Goal: Task Accomplishment & Management: Manage account settings

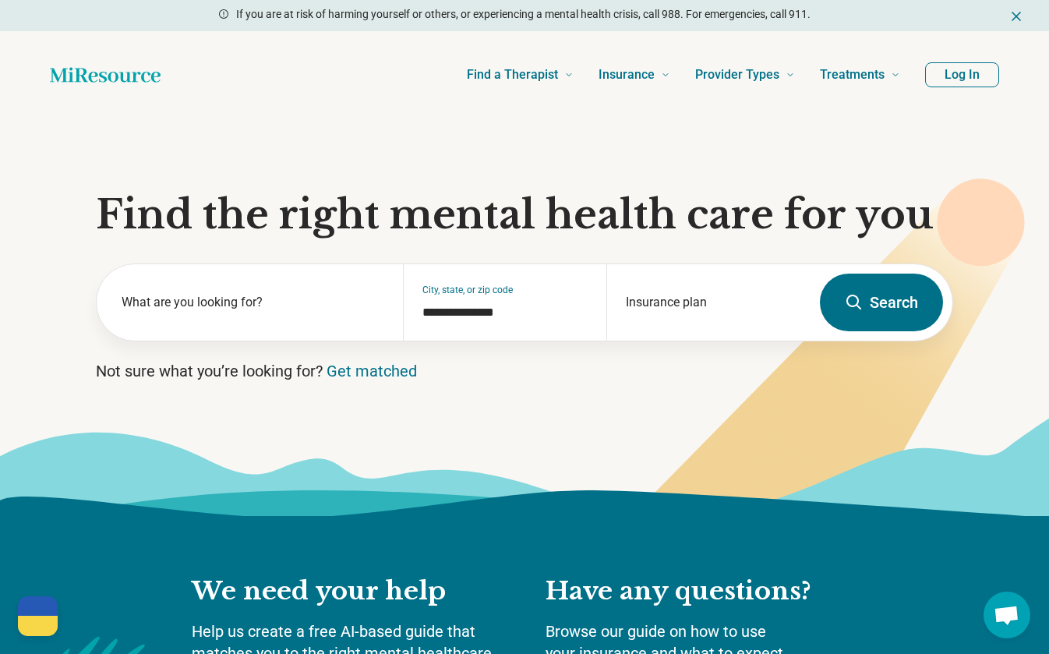
click at [947, 70] on button "Log In" at bounding box center [962, 74] width 74 height 25
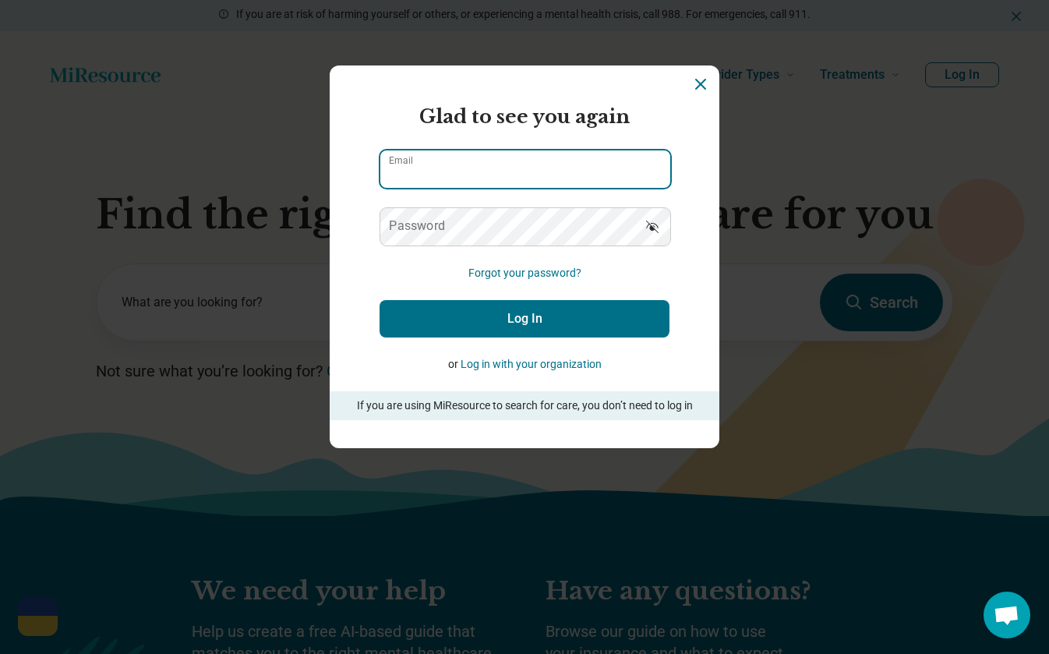
type input "**********"
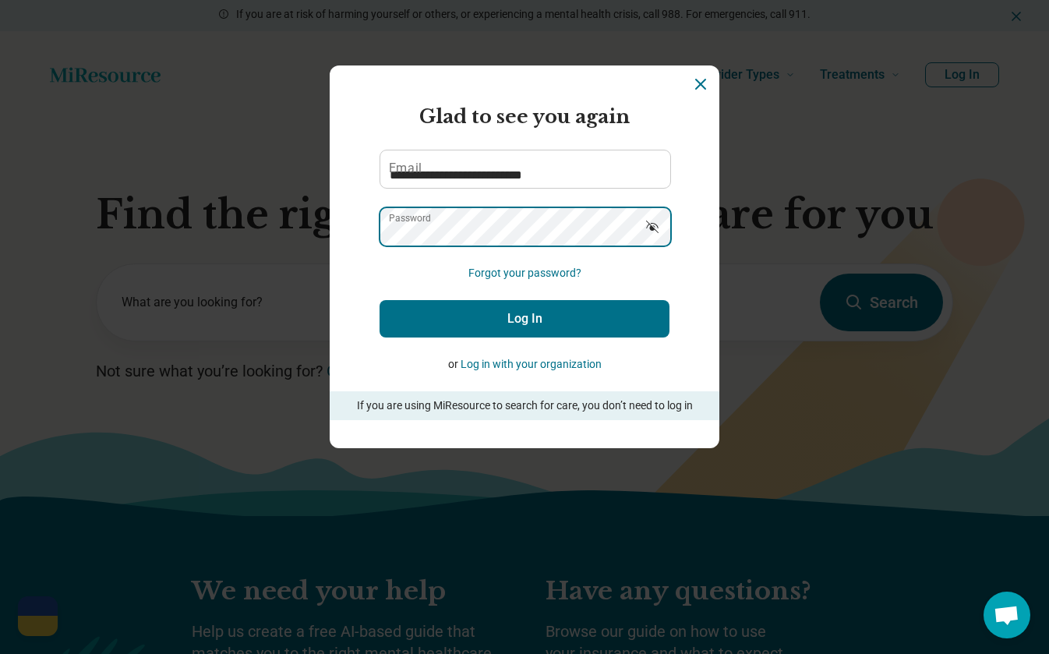
click at [524, 318] on button "Log In" at bounding box center [525, 318] width 290 height 37
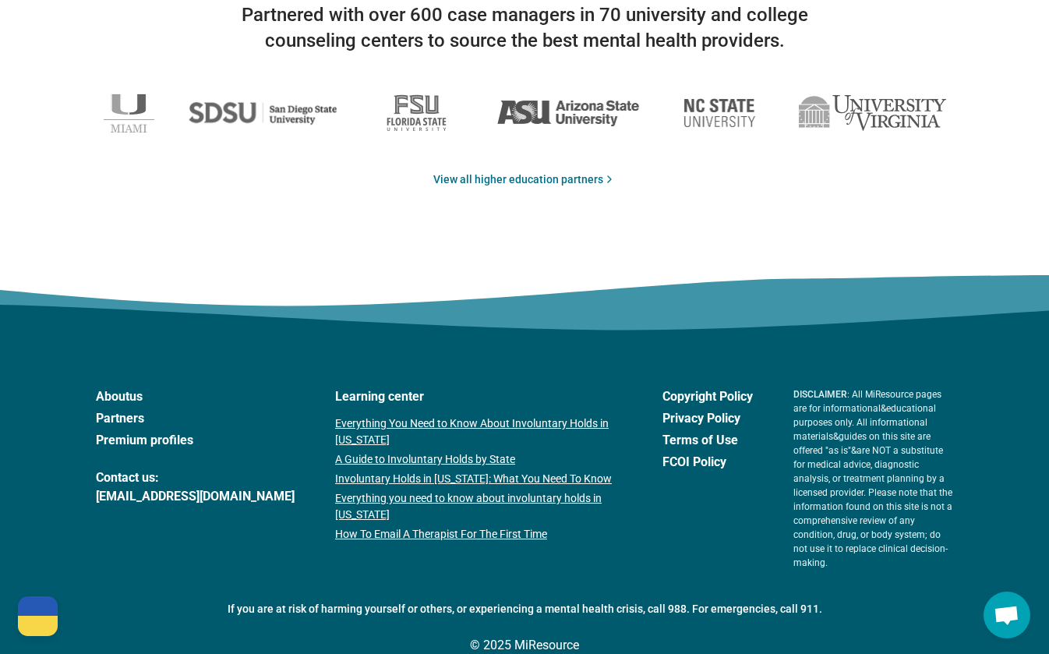
scroll to position [2648, 0]
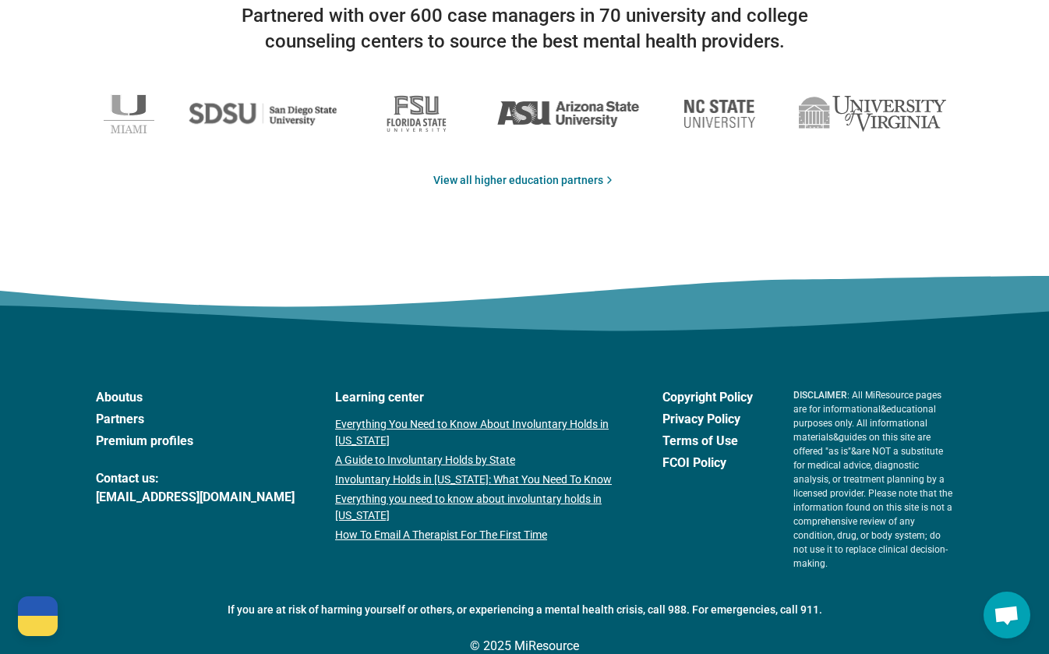
click at [411, 455] on link "A Guide to Involuntary Holds by State" at bounding box center [478, 460] width 287 height 16
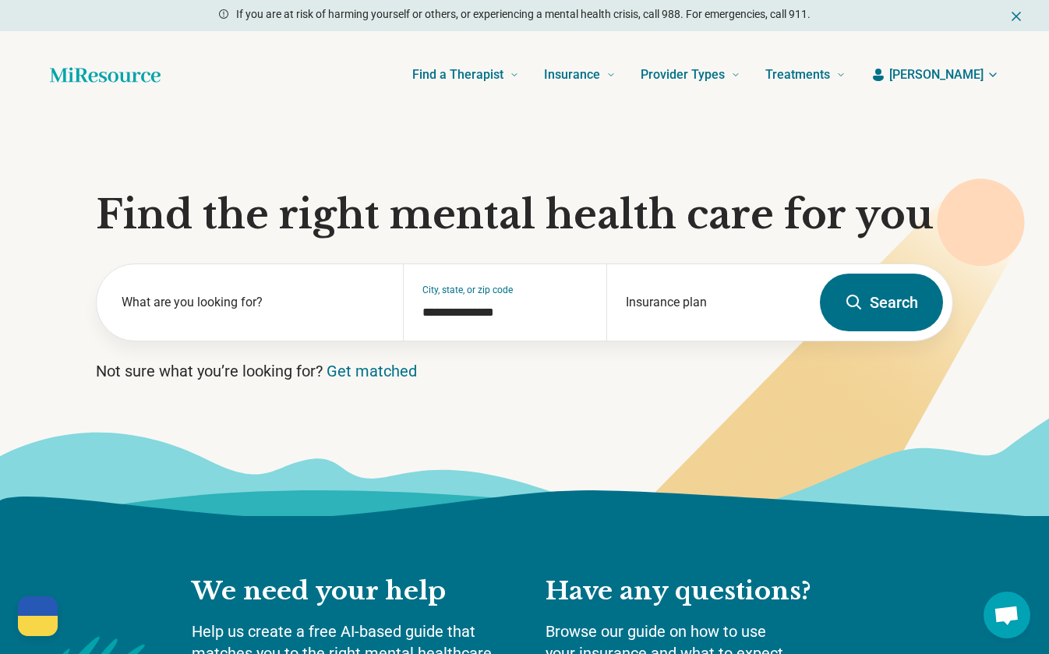
scroll to position [0, 0]
click at [992, 76] on icon "button" at bounding box center [993, 75] width 12 height 12
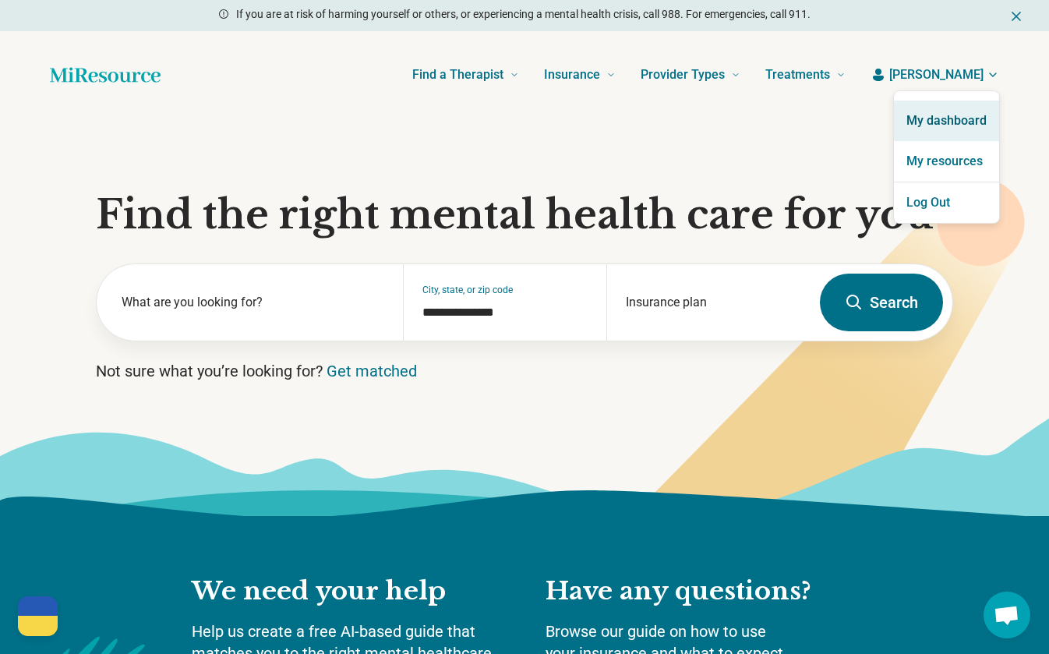
click at [954, 115] on link "My dashboard" at bounding box center [946, 121] width 105 height 41
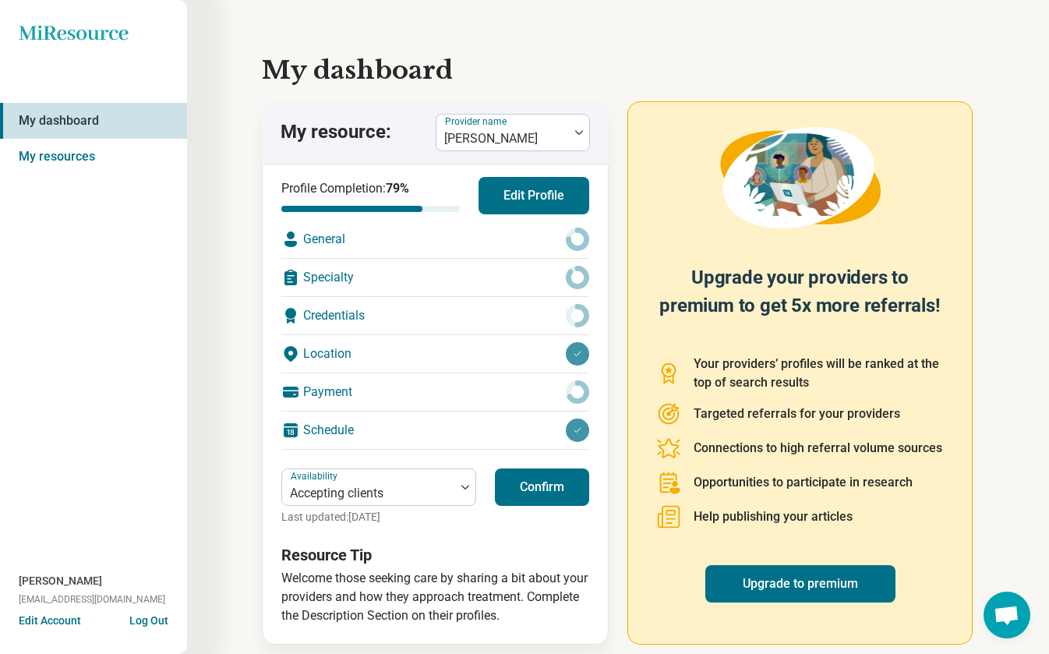
click at [567, 323] on icon at bounding box center [577, 315] width 23 height 23
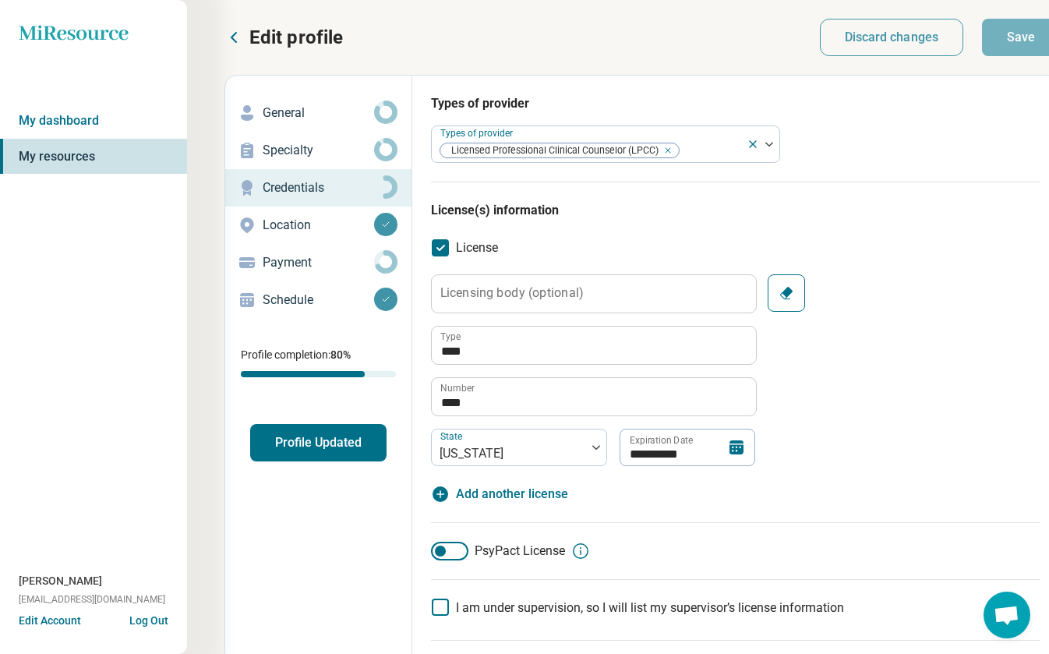
scroll to position [52, 0]
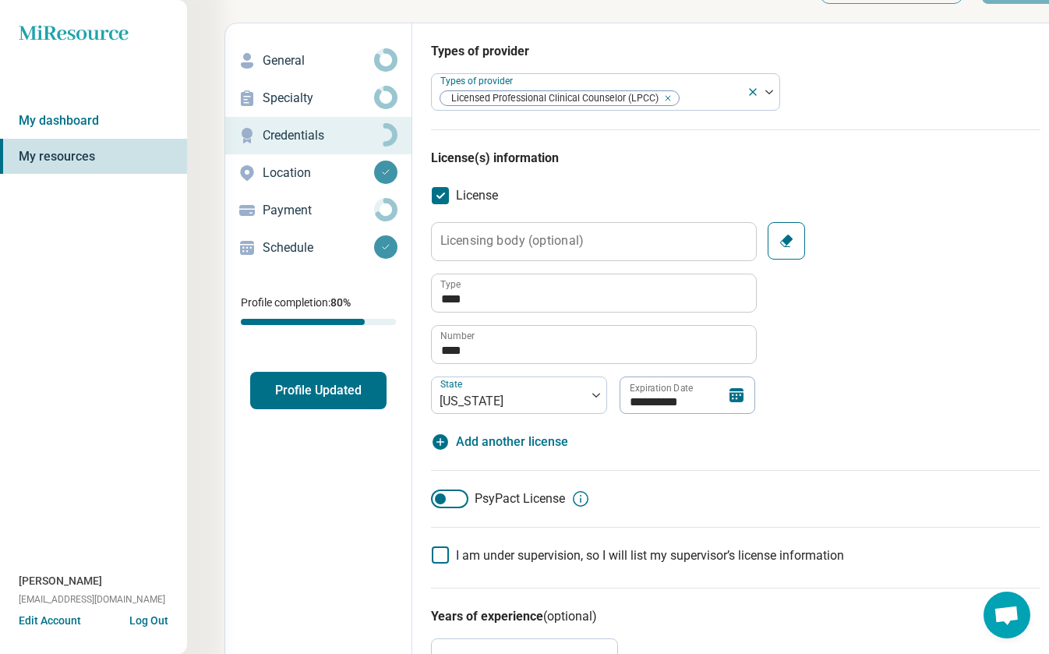
click at [730, 403] on icon at bounding box center [736, 395] width 19 height 19
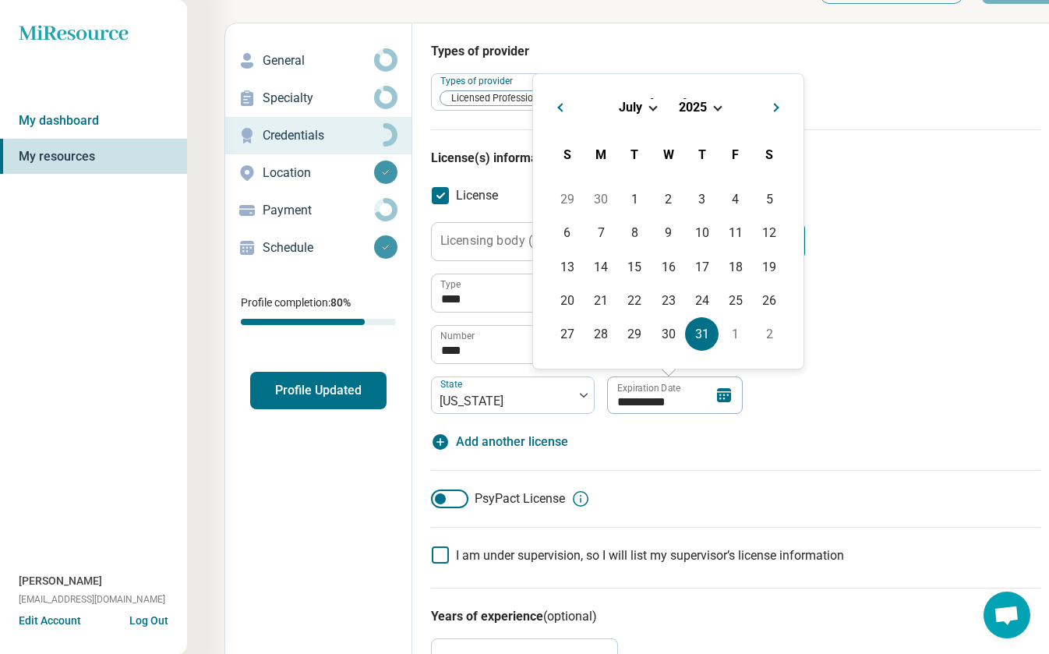
click at [715, 102] on div "[DATE]" at bounding box center [668, 107] width 245 height 16
click at [715, 105] on span "Choose Date" at bounding box center [717, 106] width 9 height 9
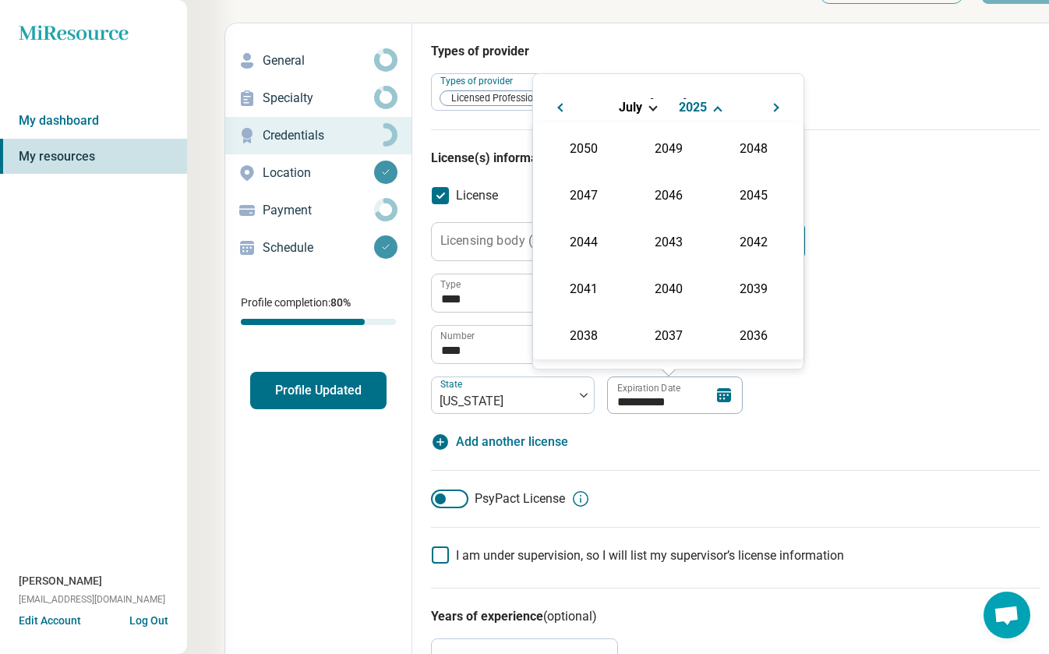
scroll to position [282, 0]
click at [736, 197] on div "2027" at bounding box center [753, 194] width 76 height 28
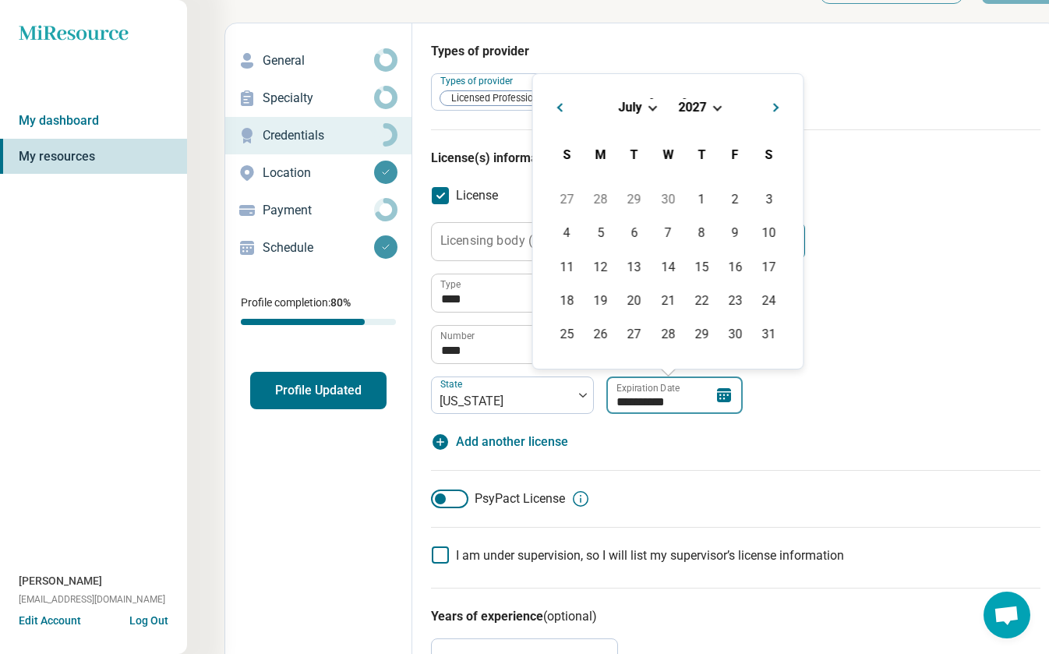
click at [671, 397] on input "**********" at bounding box center [674, 394] width 136 height 37
click at [667, 400] on input "**********" at bounding box center [674, 394] width 136 height 37
click at [719, 104] on span "Choose Date" at bounding box center [717, 106] width 9 height 9
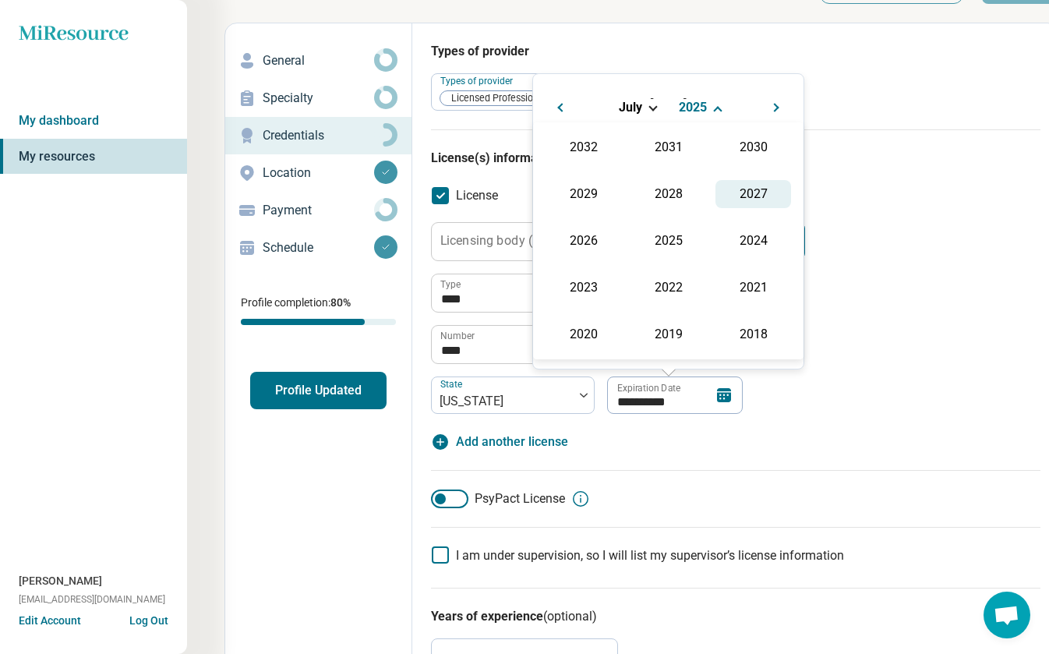
click at [749, 194] on div "2027" at bounding box center [753, 194] width 76 height 28
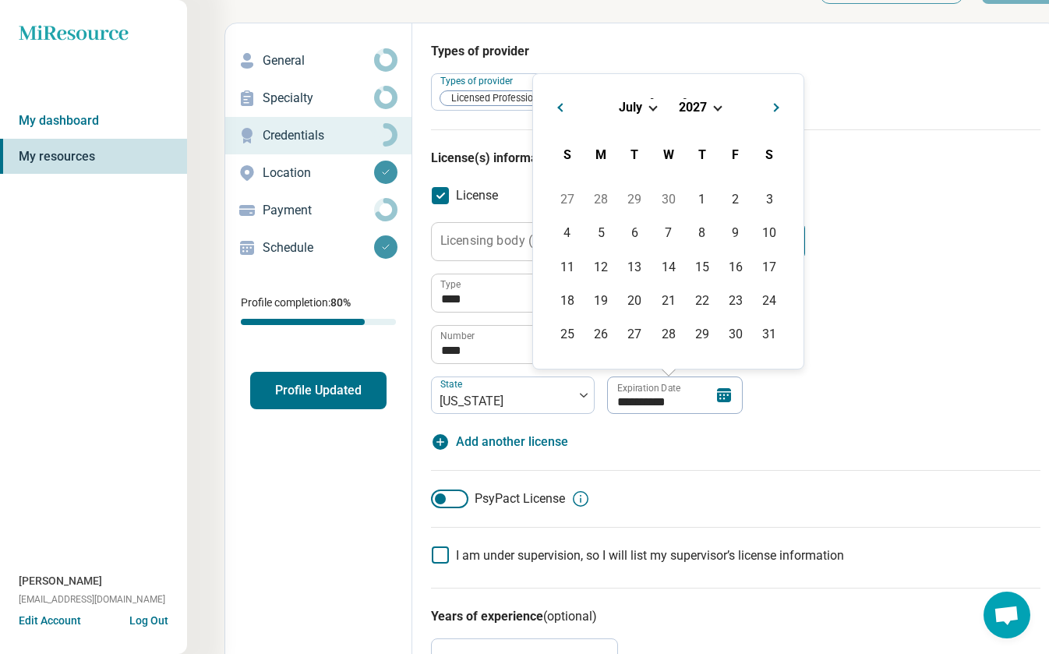
click at [901, 345] on div "**********" at bounding box center [735, 318] width 609 height 192
click at [683, 404] on input "**********" at bounding box center [674, 394] width 136 height 37
type input "*********"
type textarea "*"
type input "**********"
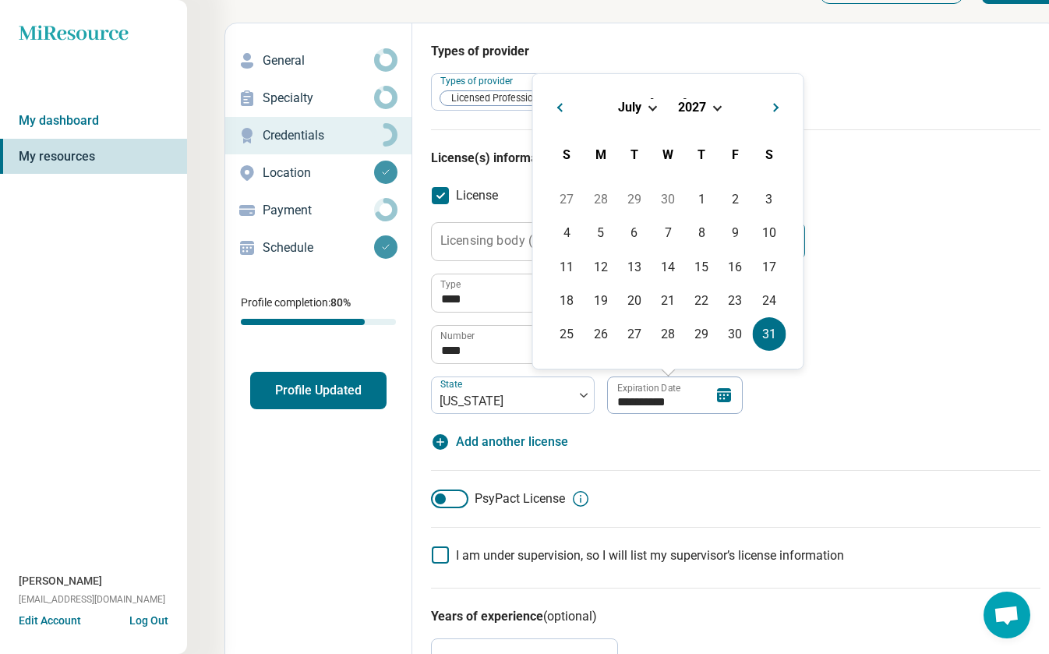
click at [831, 425] on div "**********" at bounding box center [735, 336] width 609 height 229
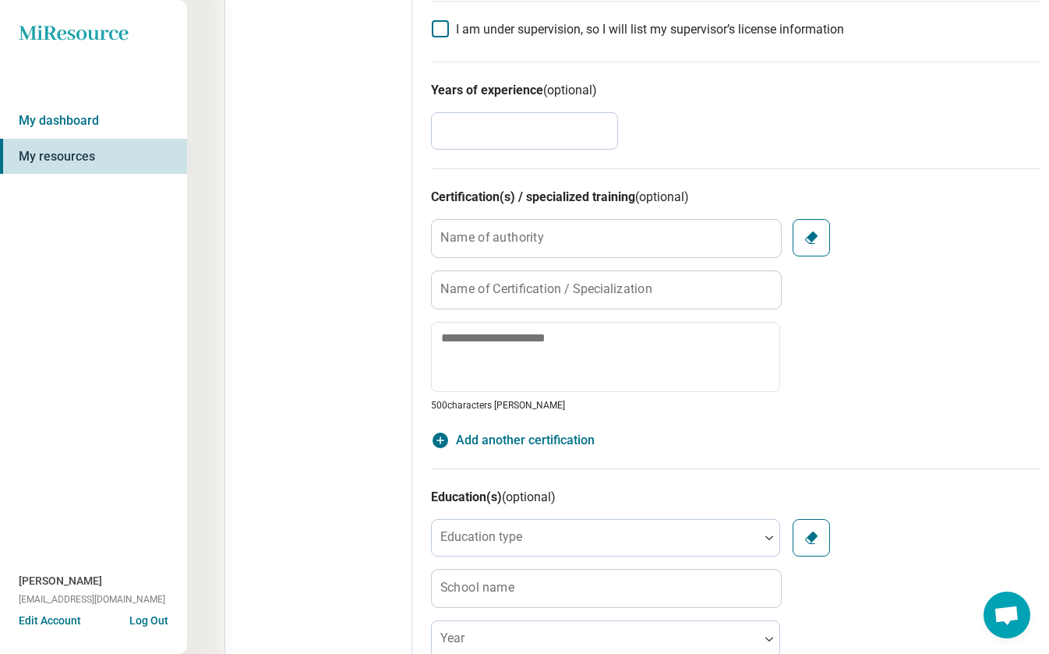
scroll to position [583, 0]
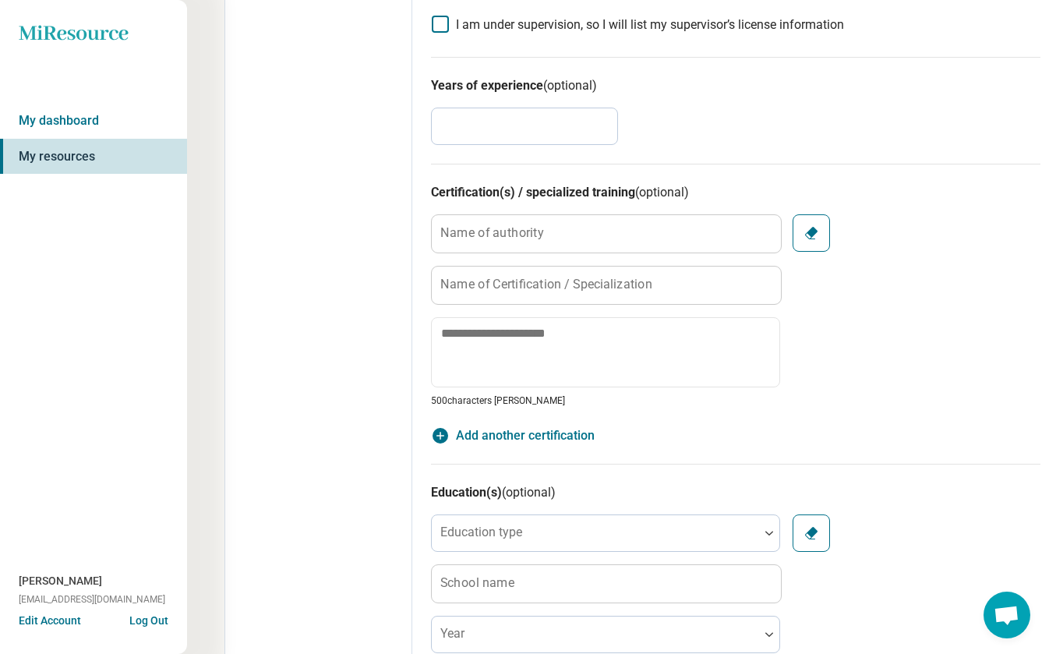
click at [454, 120] on input "**" at bounding box center [524, 126] width 187 height 37
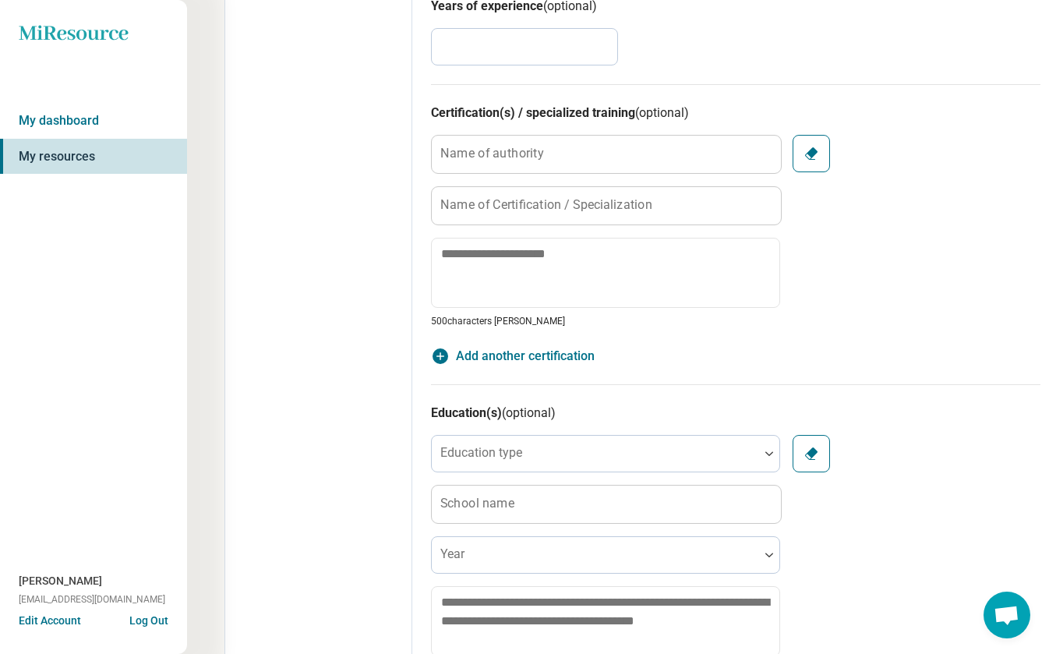
type input "*"
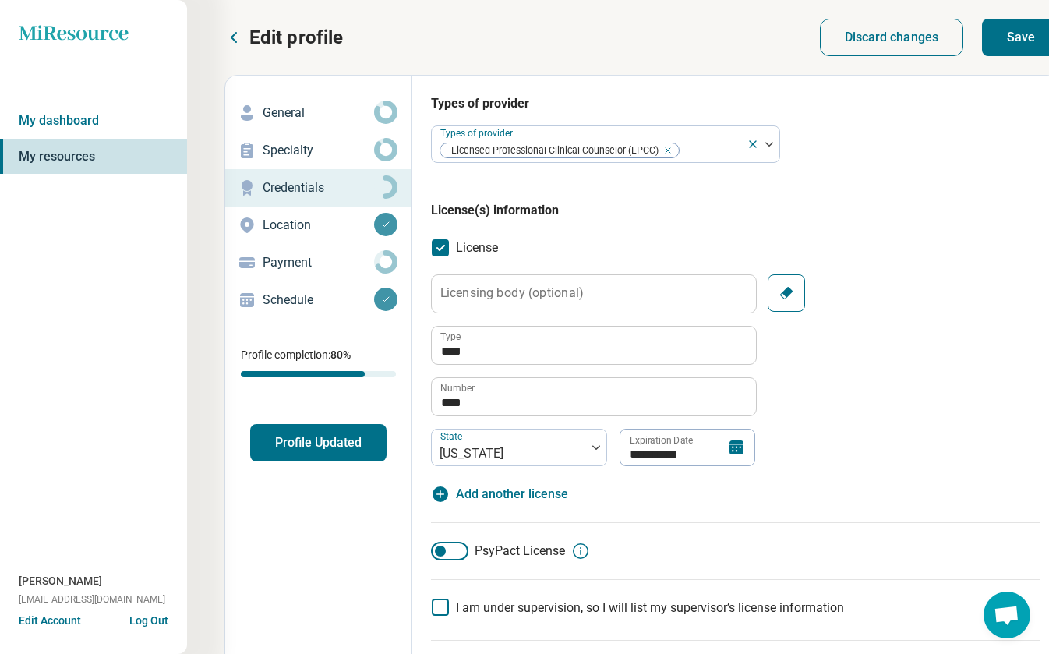
scroll to position [0, 0]
click at [1024, 44] on button "Save" at bounding box center [1021, 37] width 78 height 37
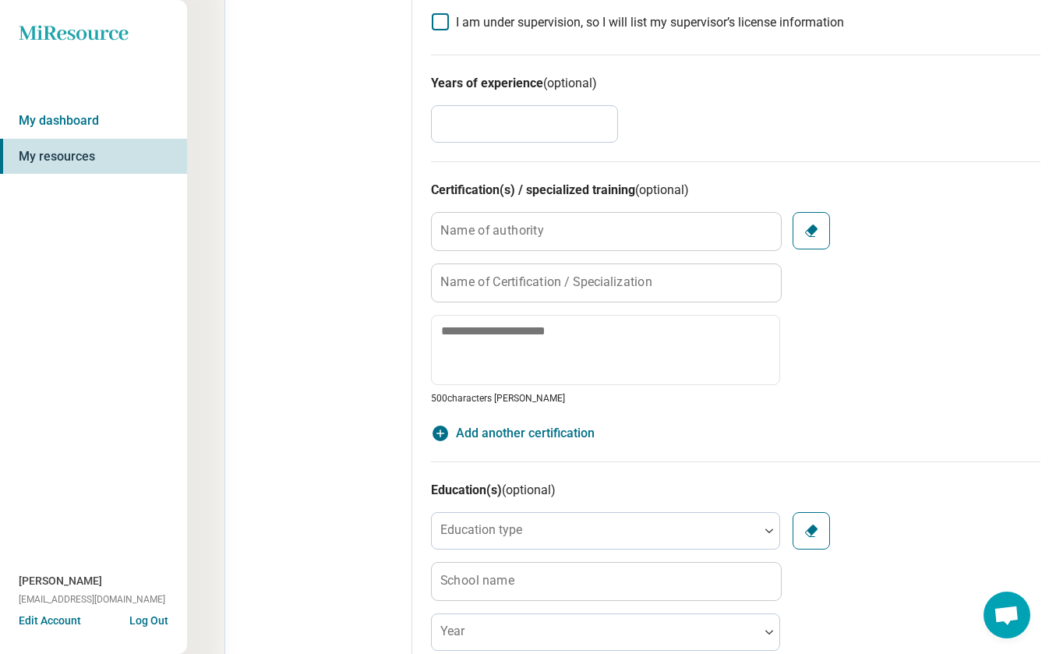
scroll to position [588, 2]
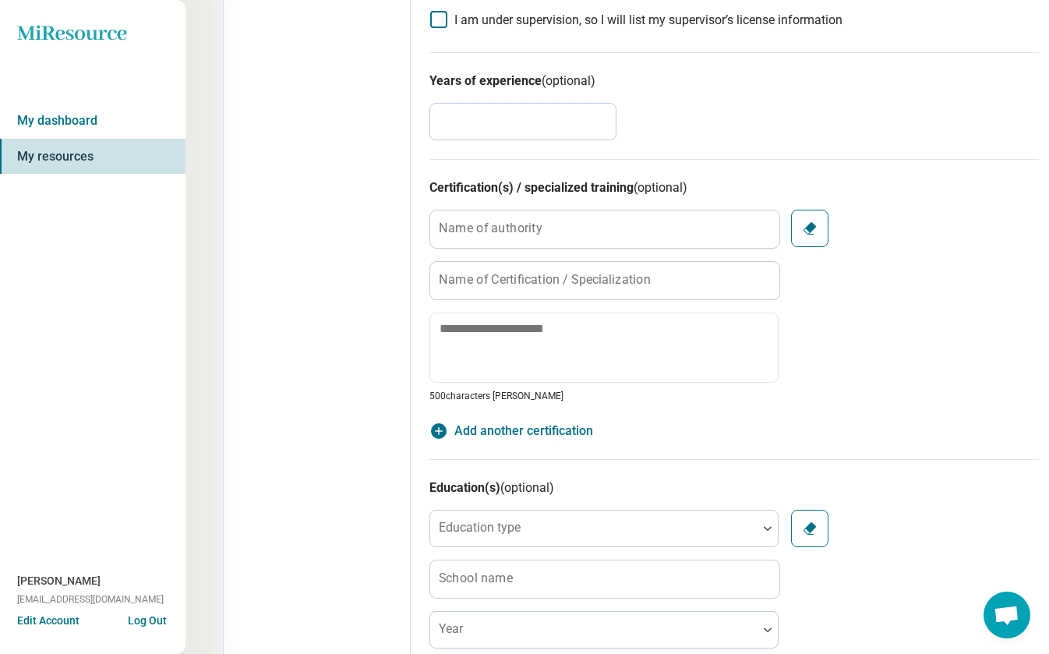
click at [495, 125] on input "*" at bounding box center [522, 121] width 187 height 37
type textarea "*"
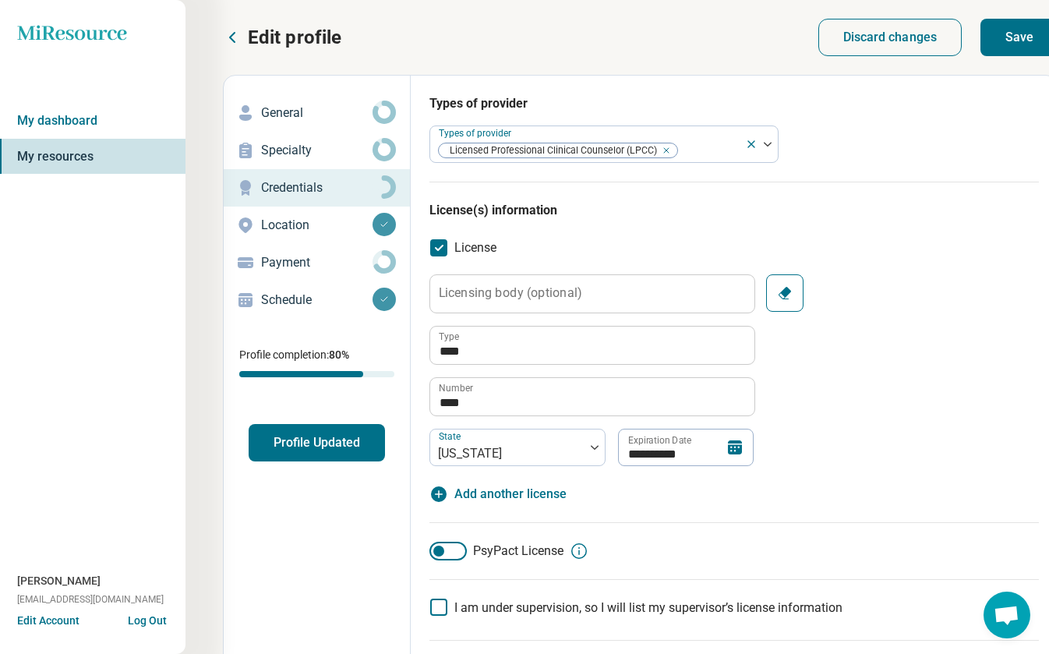
scroll to position [0, 2]
type input "**"
click at [1009, 34] on button "Save" at bounding box center [1019, 37] width 78 height 37
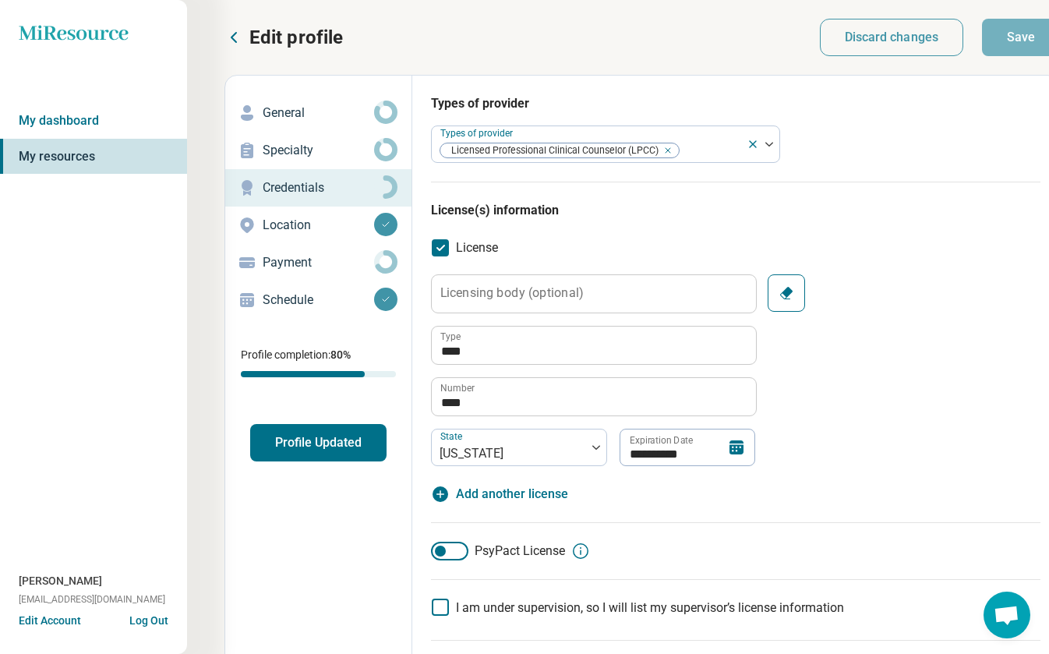
scroll to position [0, 0]
click at [391, 258] on circle at bounding box center [385, 261] width 18 height 18
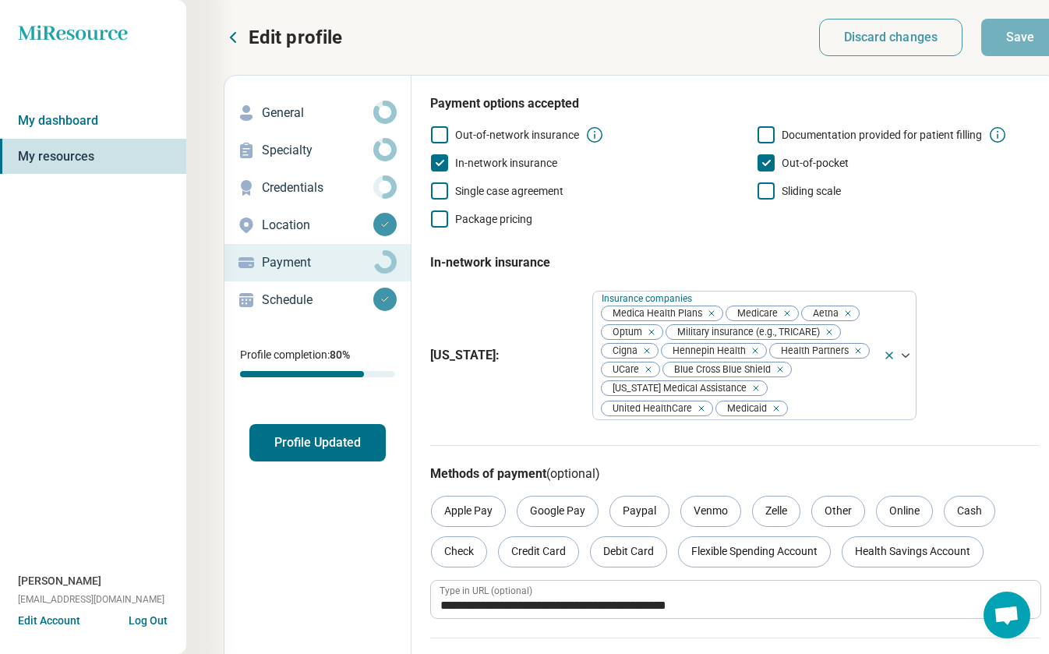
scroll to position [0, 1]
click at [314, 441] on button "Profile Updated" at bounding box center [317, 442] width 136 height 37
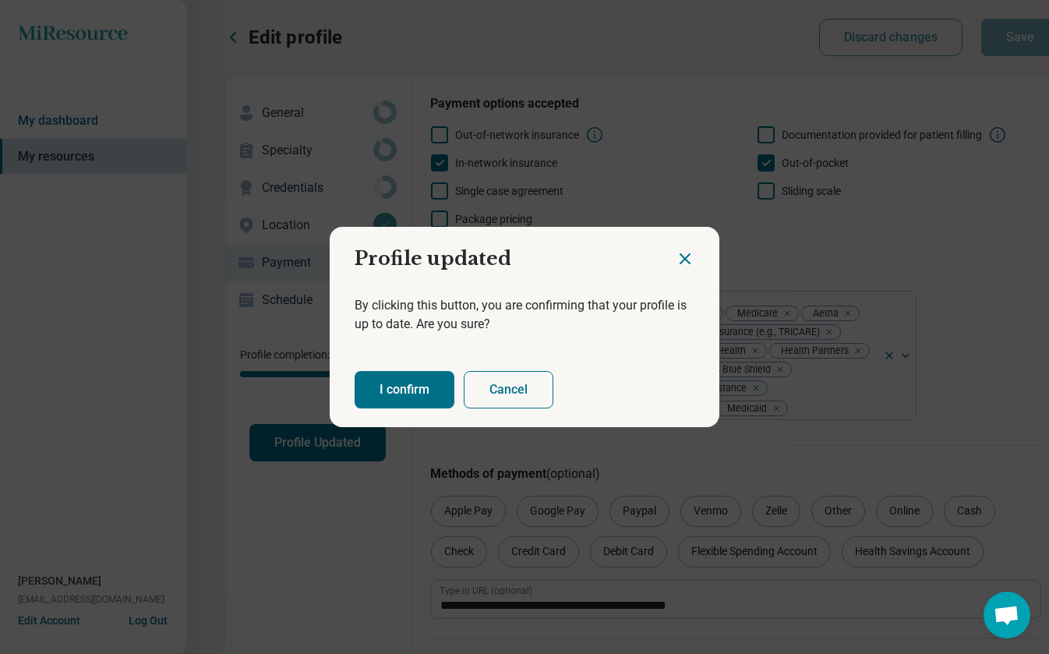
click at [397, 384] on button "I confirm" at bounding box center [405, 389] width 100 height 37
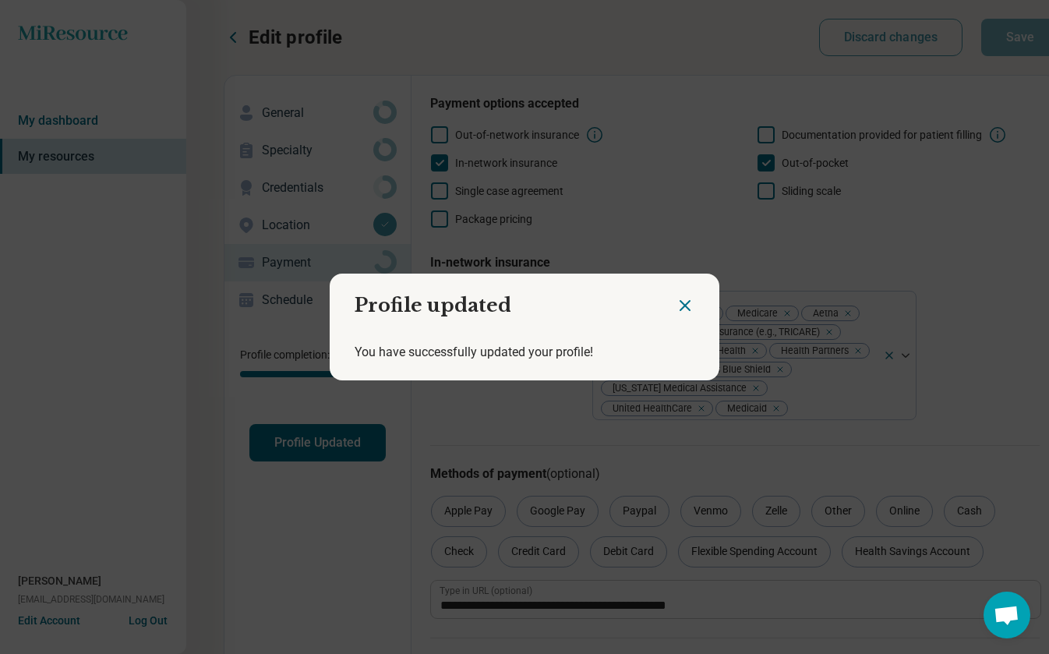
click at [679, 307] on icon "Close dialog" at bounding box center [685, 305] width 19 height 19
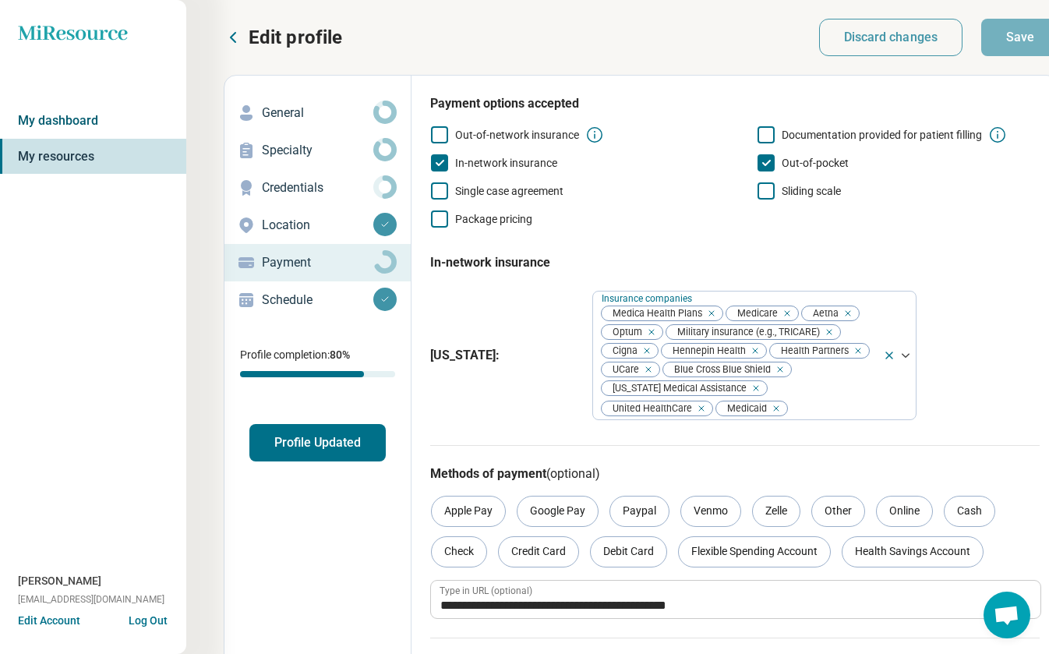
click at [46, 120] on link "My dashboard" at bounding box center [92, 121] width 187 height 36
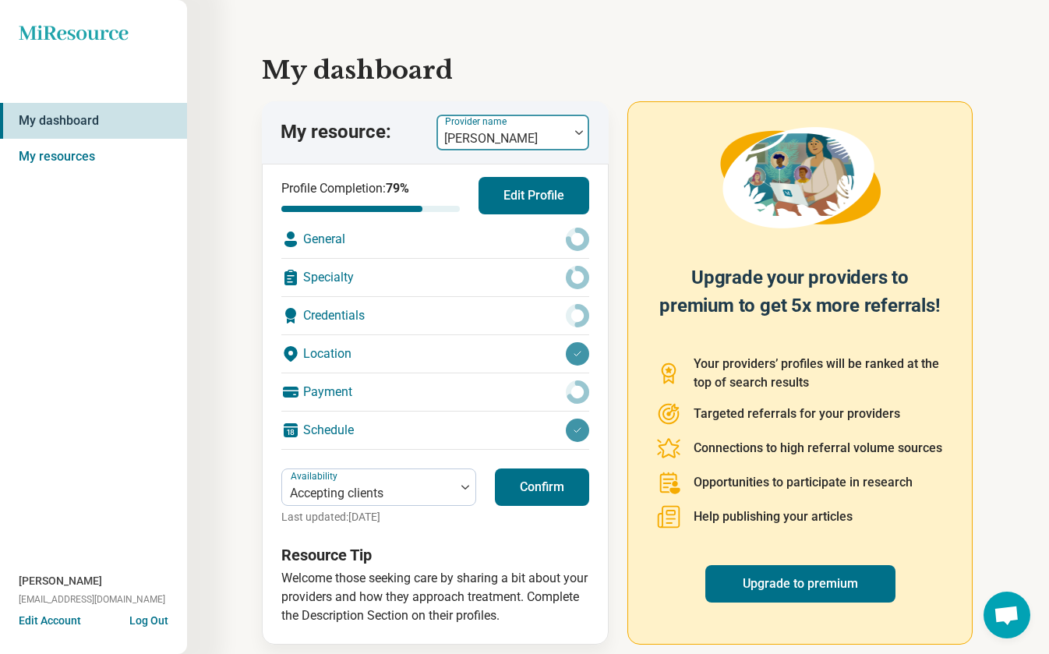
click at [579, 131] on img at bounding box center [579, 132] width 8 height 5
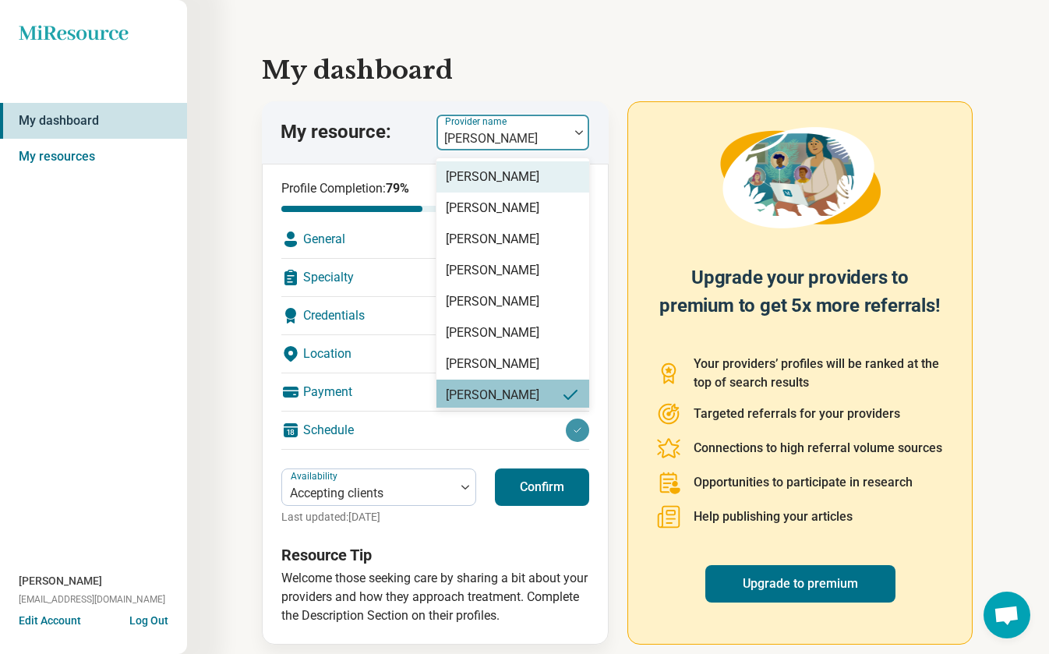
click at [523, 172] on div "[PERSON_NAME]" at bounding box center [513, 176] width 154 height 31
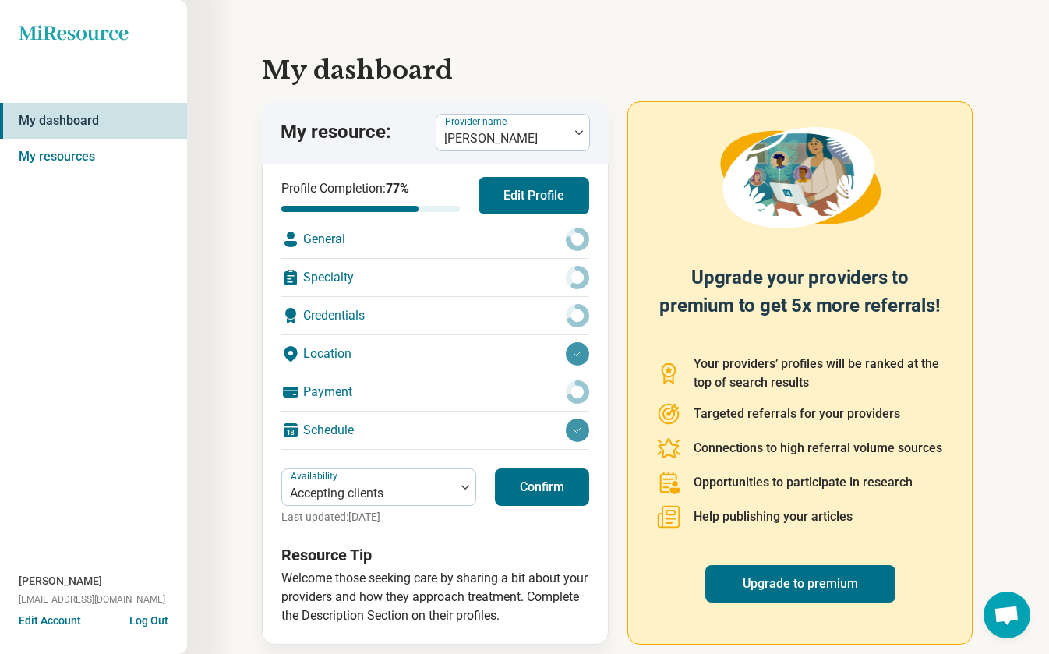
click at [577, 245] on icon at bounding box center [577, 239] width 23 height 23
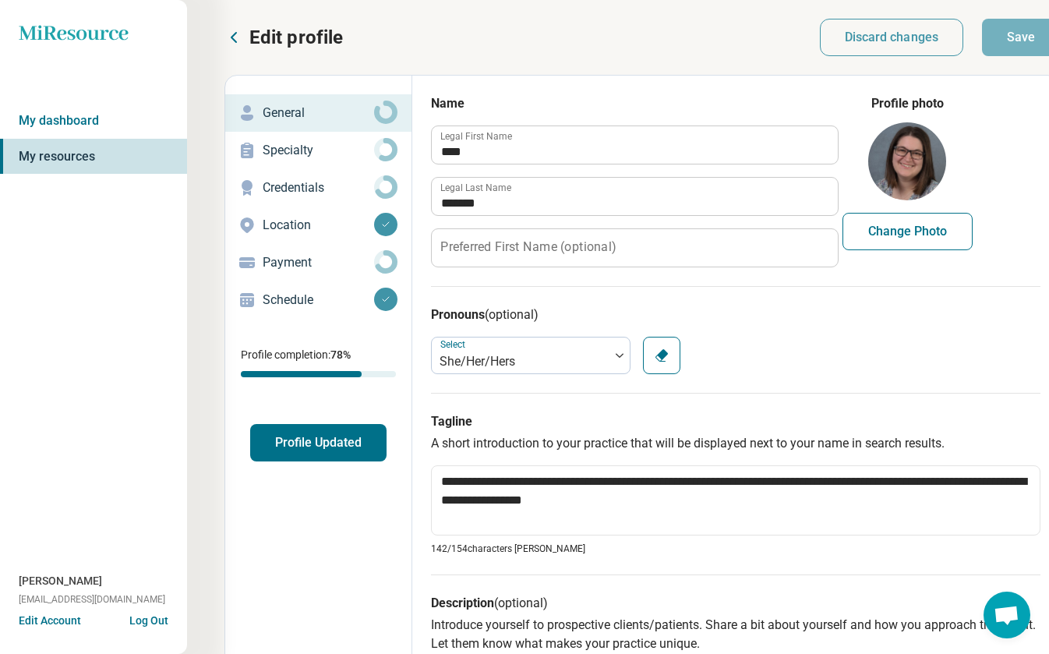
click at [392, 150] on icon at bounding box center [385, 149] width 23 height 23
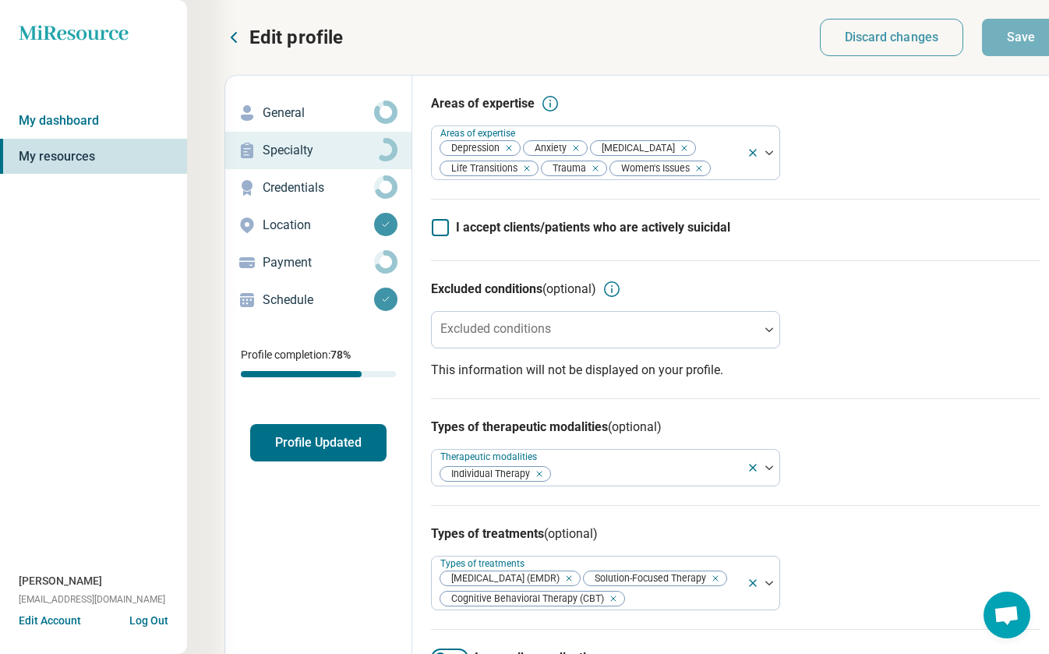
click at [384, 193] on circle at bounding box center [385, 187] width 18 height 18
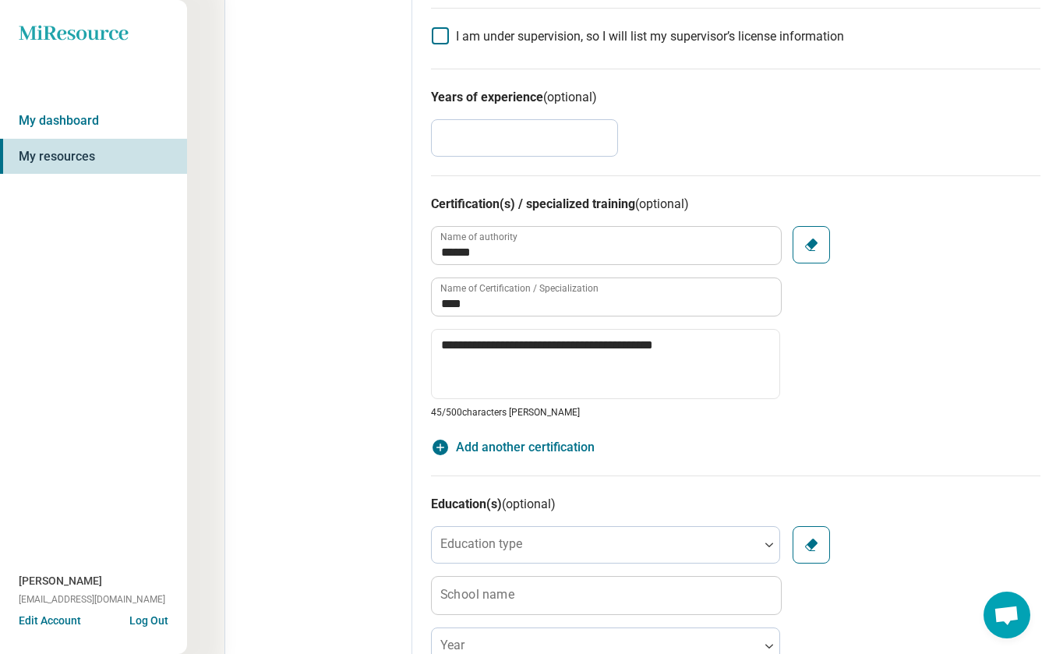
scroll to position [570, 0]
click at [449, 136] on input "*" at bounding box center [524, 139] width 187 height 37
type textarea "*"
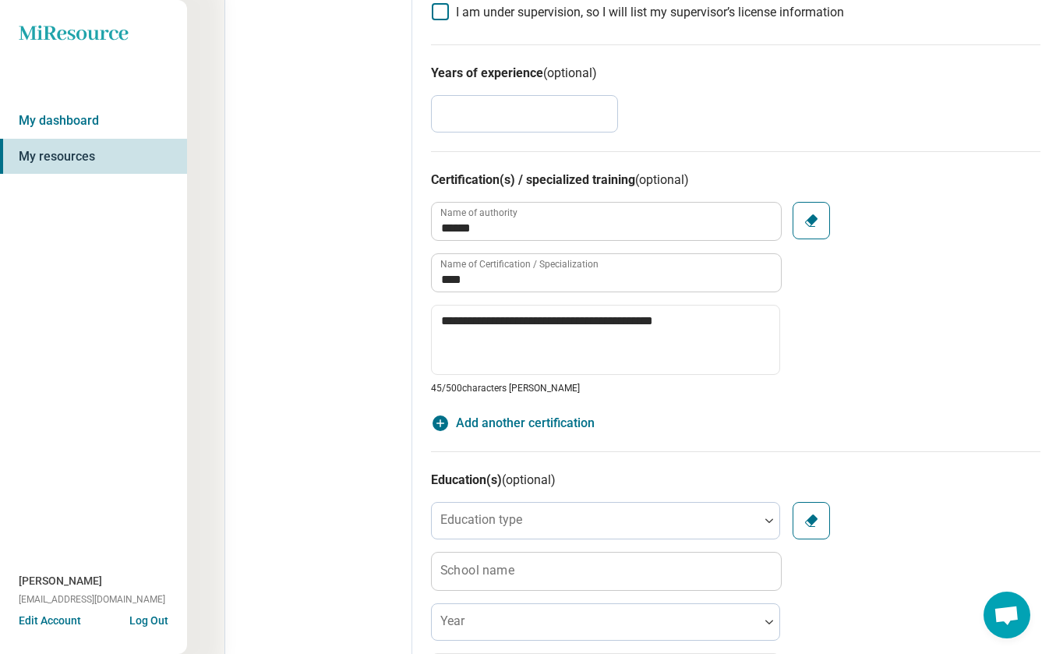
type input "*"
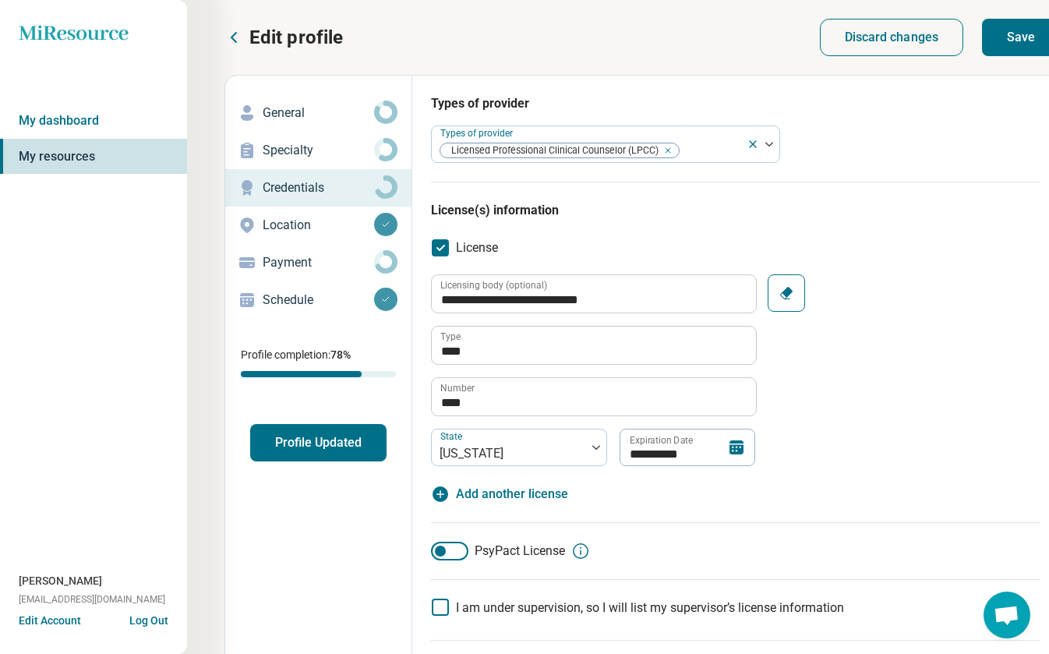
scroll to position [0, 0]
click at [1015, 43] on button "Save" at bounding box center [1021, 37] width 78 height 37
click at [387, 260] on icon at bounding box center [385, 261] width 23 height 23
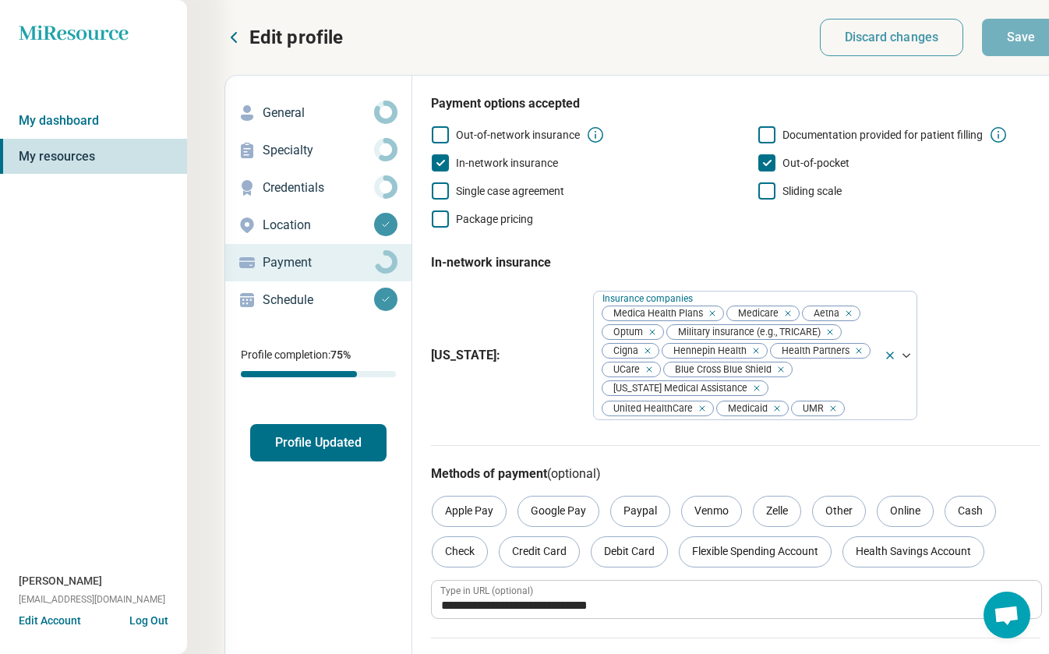
click at [294, 437] on button "Profile Updated" at bounding box center [318, 442] width 136 height 37
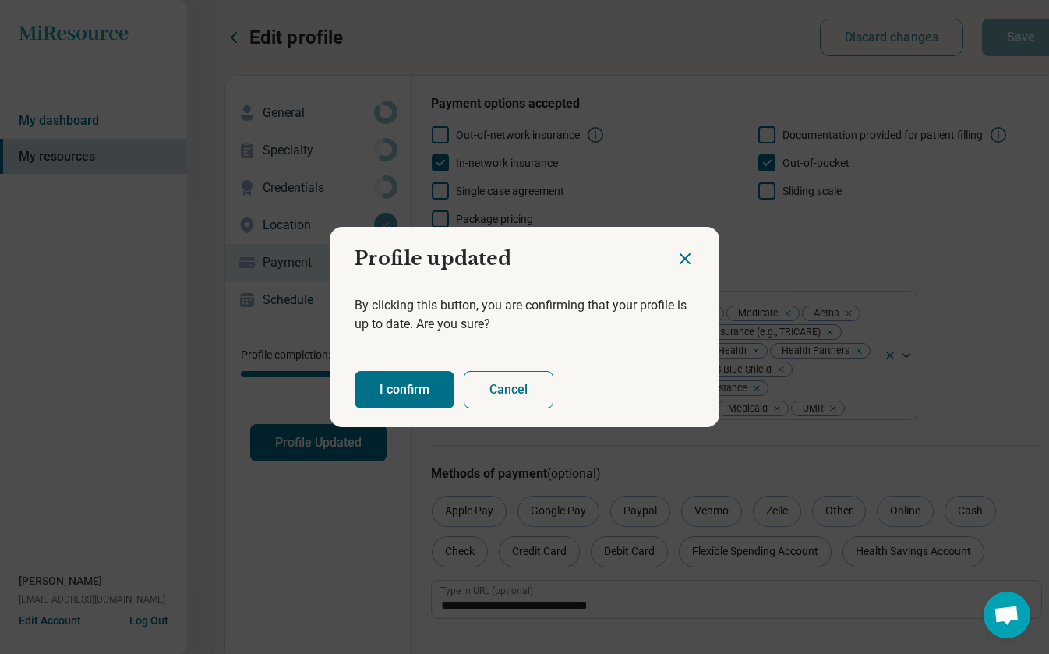
click at [414, 381] on button "I confirm" at bounding box center [405, 389] width 100 height 37
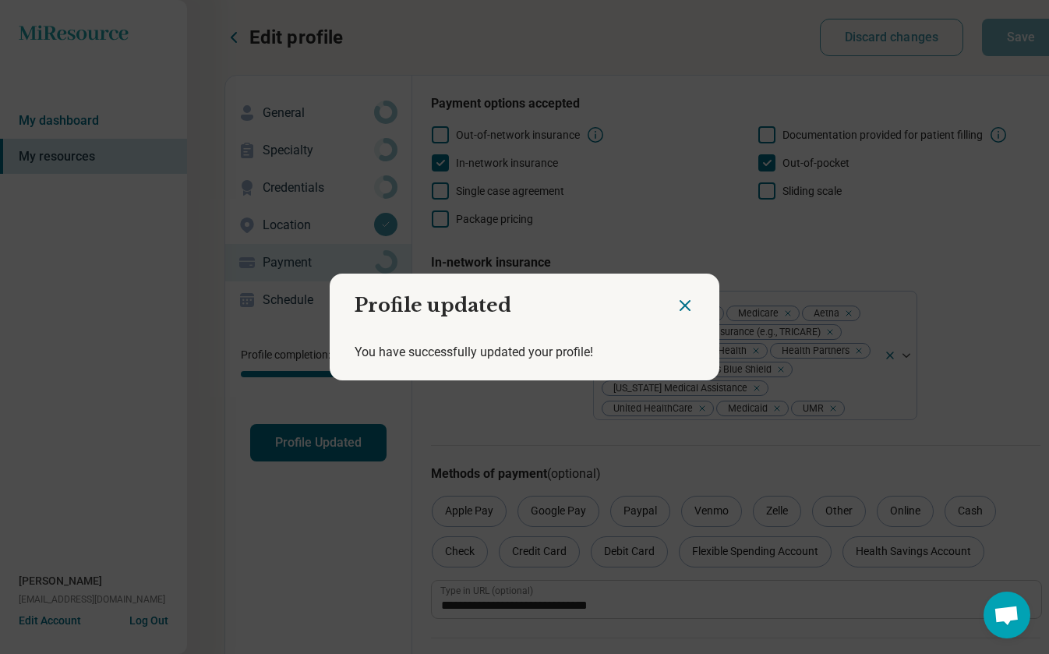
click at [680, 303] on icon "Close dialog" at bounding box center [685, 305] width 19 height 19
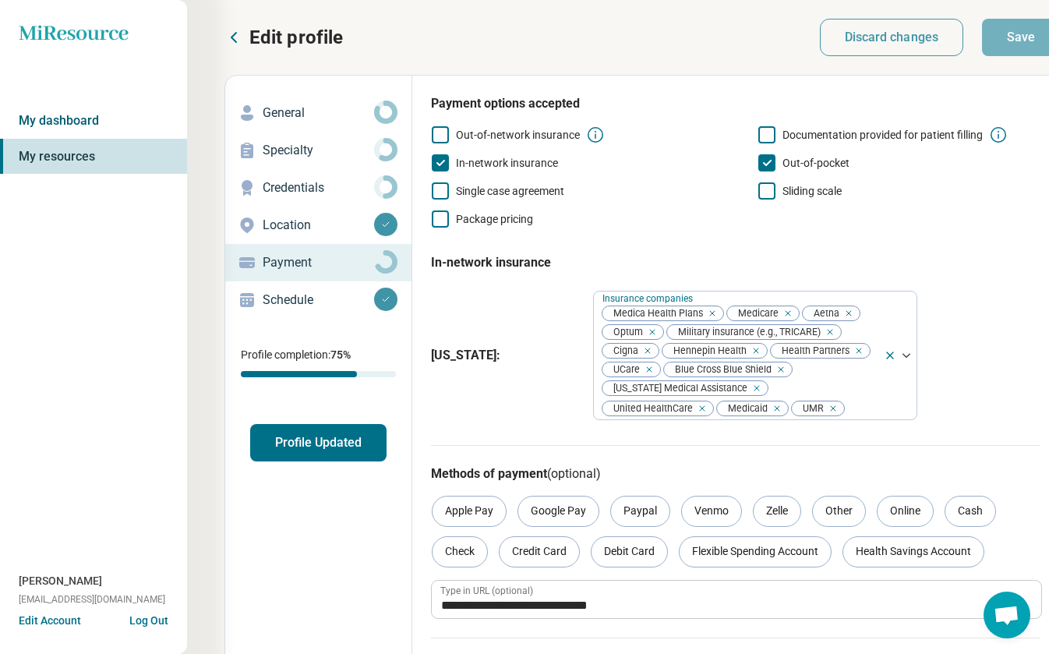
click at [63, 121] on link "My dashboard" at bounding box center [93, 121] width 187 height 36
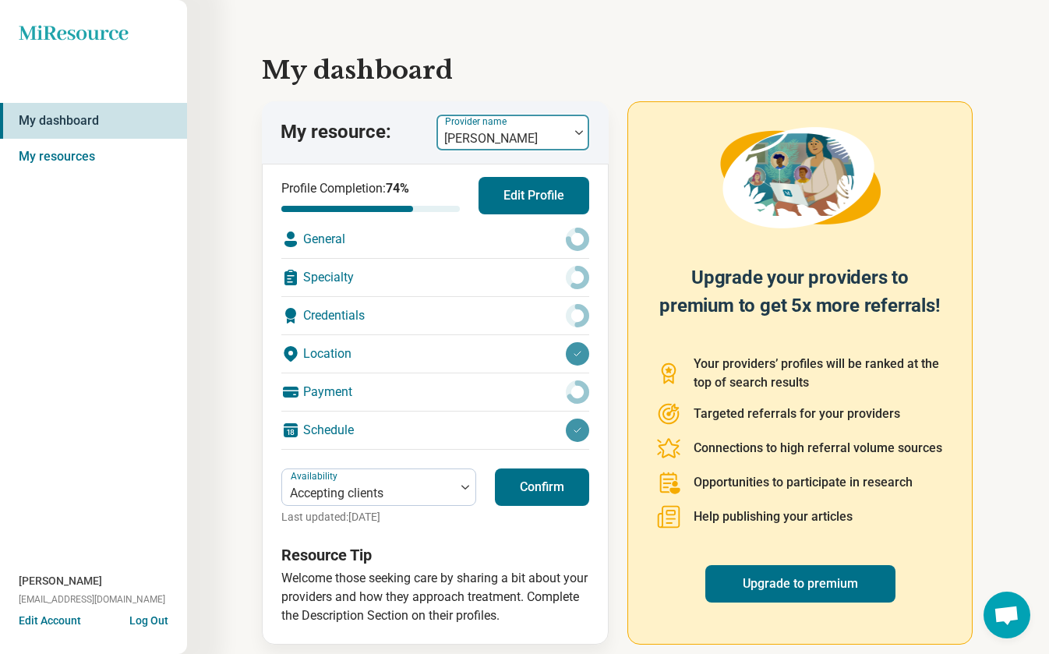
click at [581, 130] on img at bounding box center [579, 132] width 8 height 5
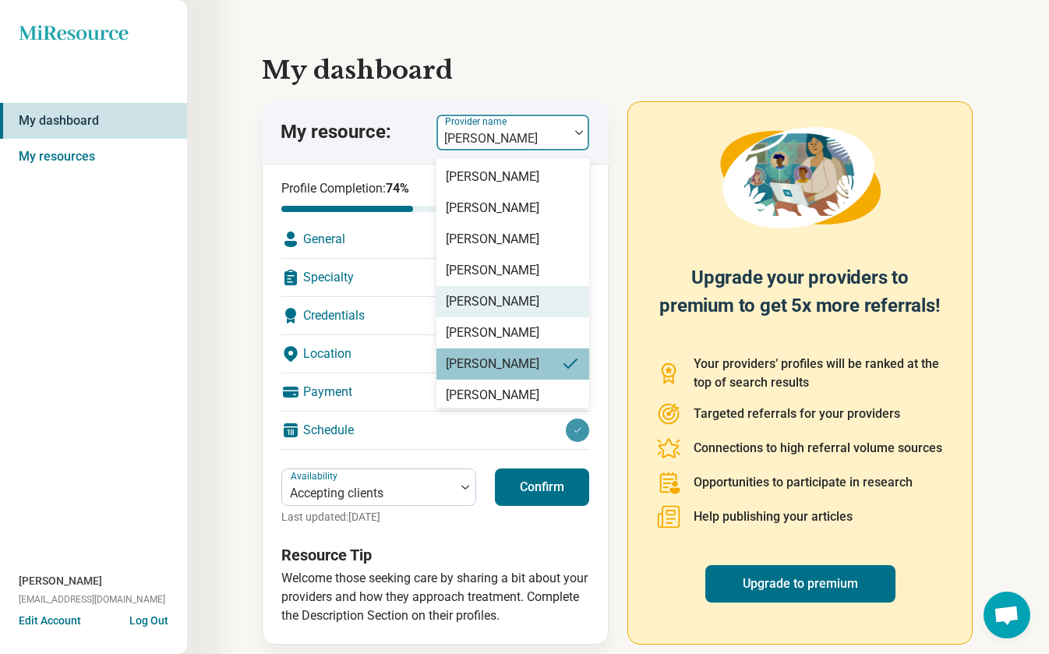
click at [518, 307] on div "[PERSON_NAME]" at bounding box center [493, 301] width 94 height 19
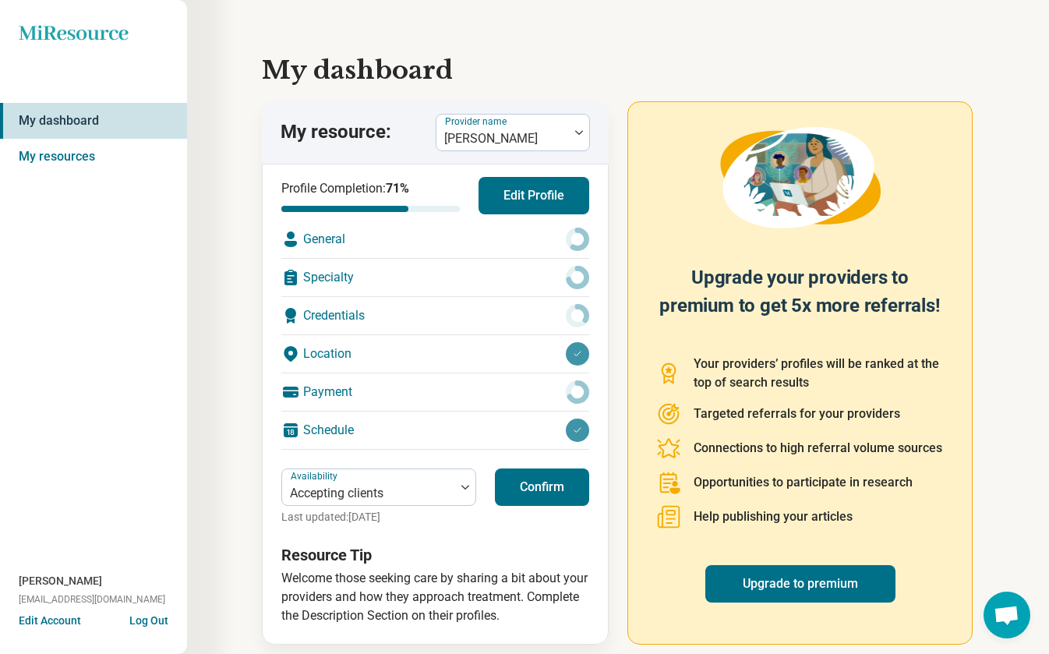
click at [580, 238] on icon at bounding box center [577, 239] width 23 height 23
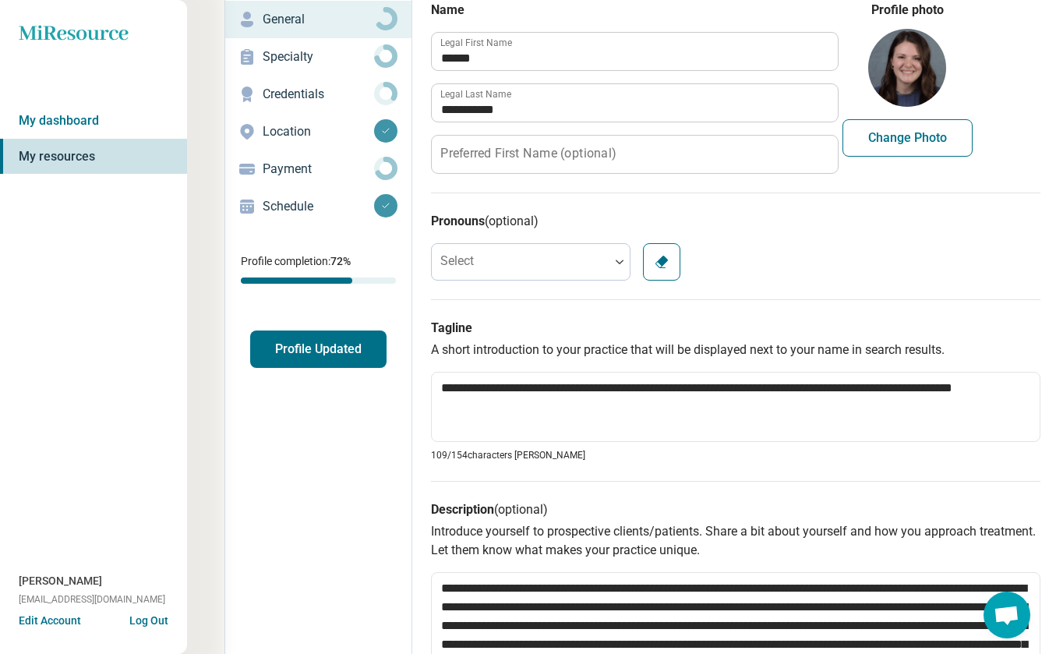
scroll to position [98, 0]
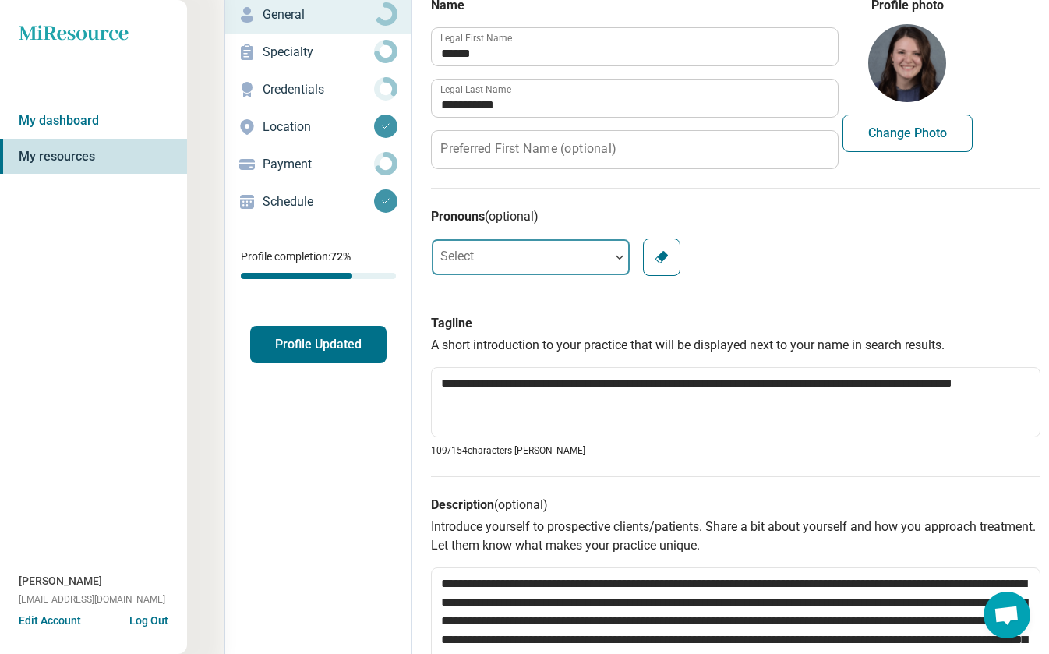
click at [622, 256] on img at bounding box center [620, 257] width 8 height 5
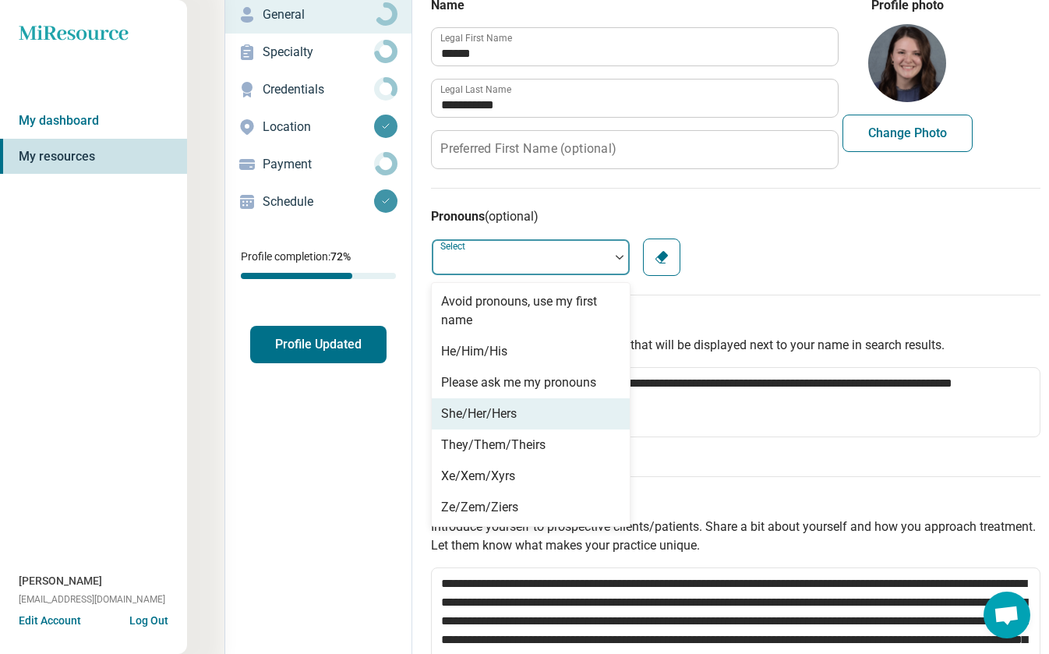
click at [597, 408] on div "She/Her/Hers" at bounding box center [531, 413] width 198 height 31
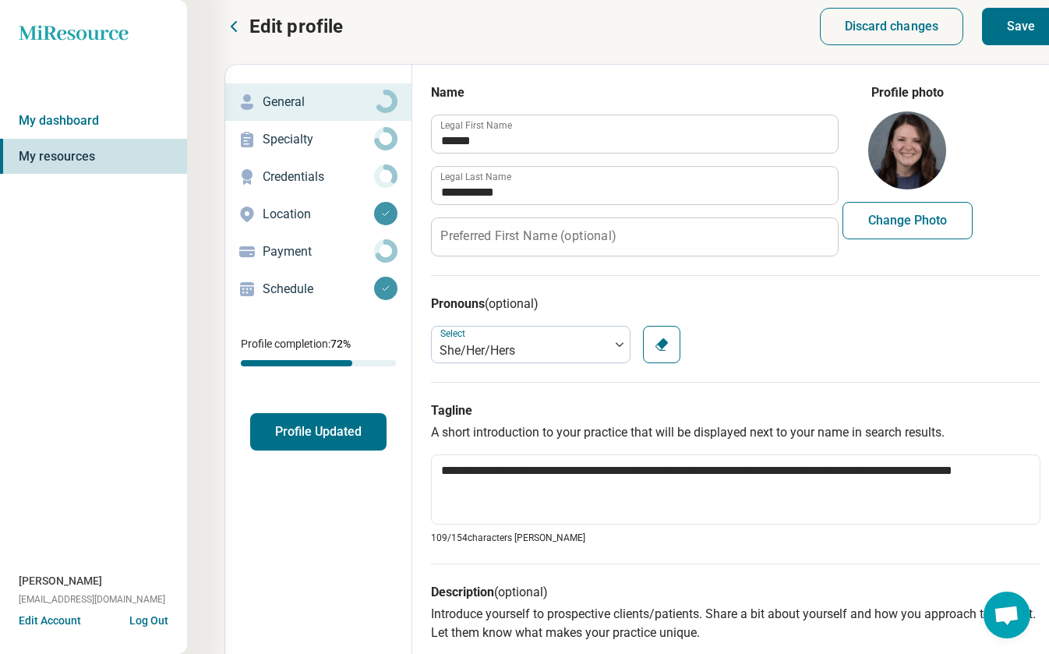
scroll to position [9, 0]
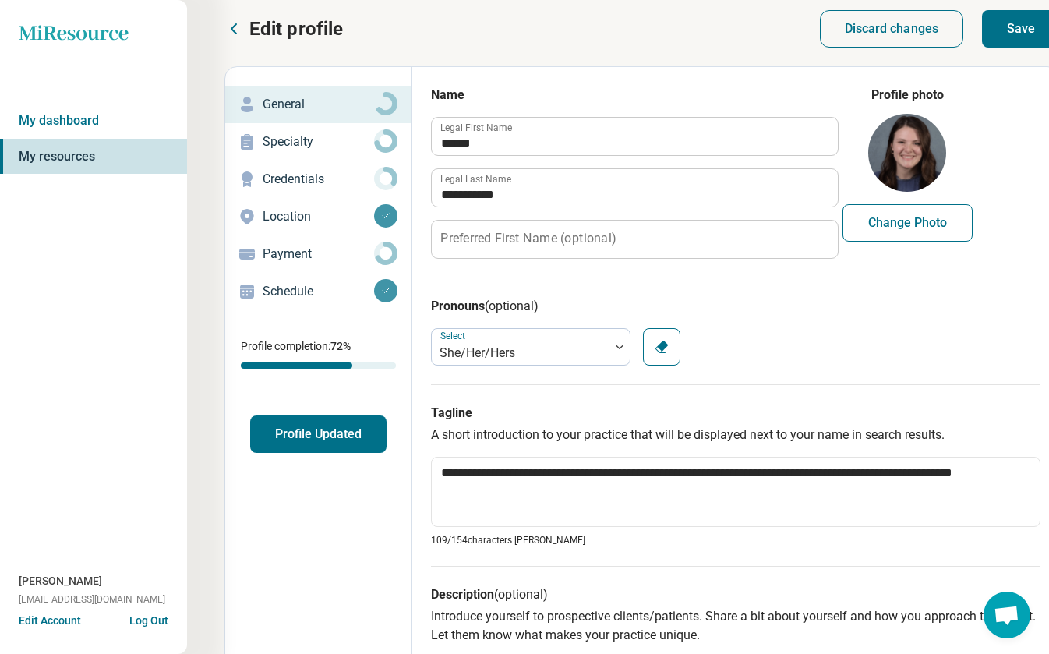
click at [1005, 21] on button "Save" at bounding box center [1021, 28] width 78 height 37
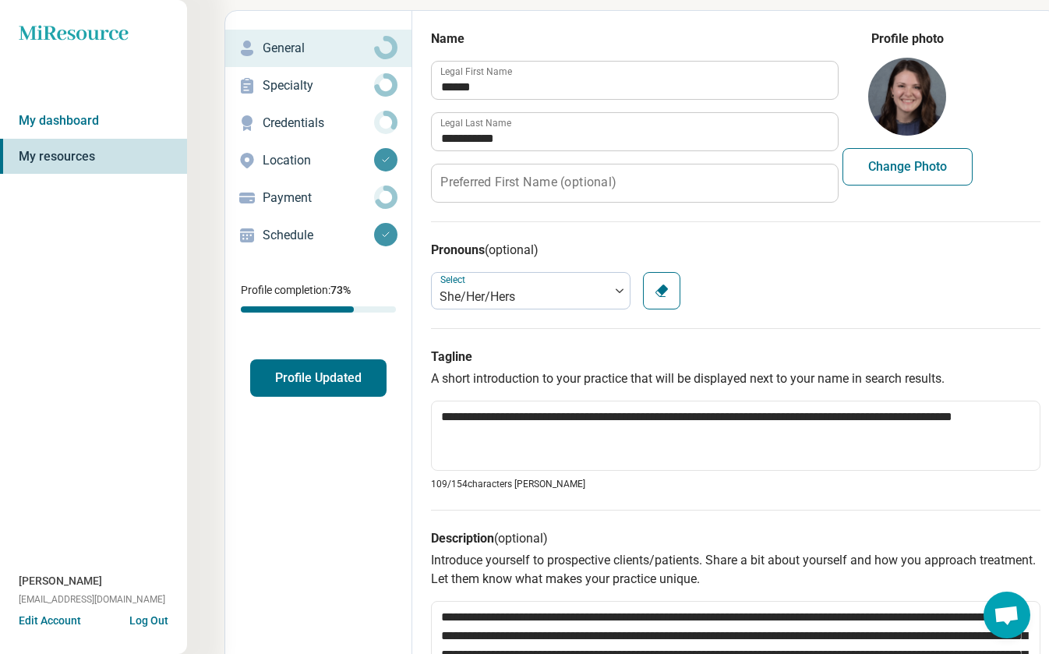
scroll to position [56, 0]
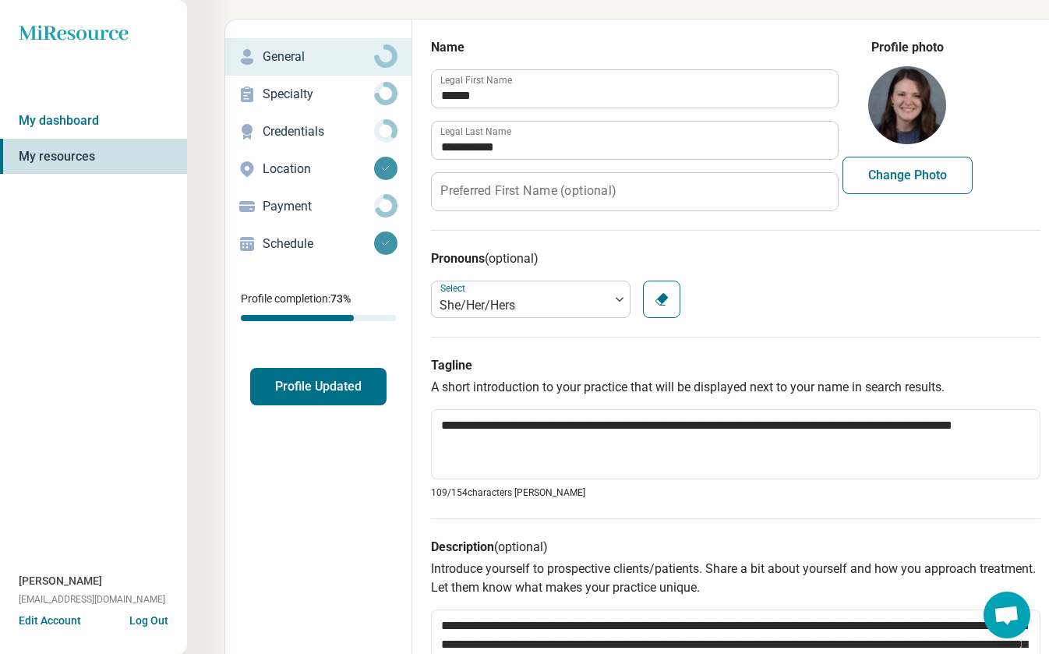
click at [384, 131] on icon at bounding box center [385, 130] width 23 height 23
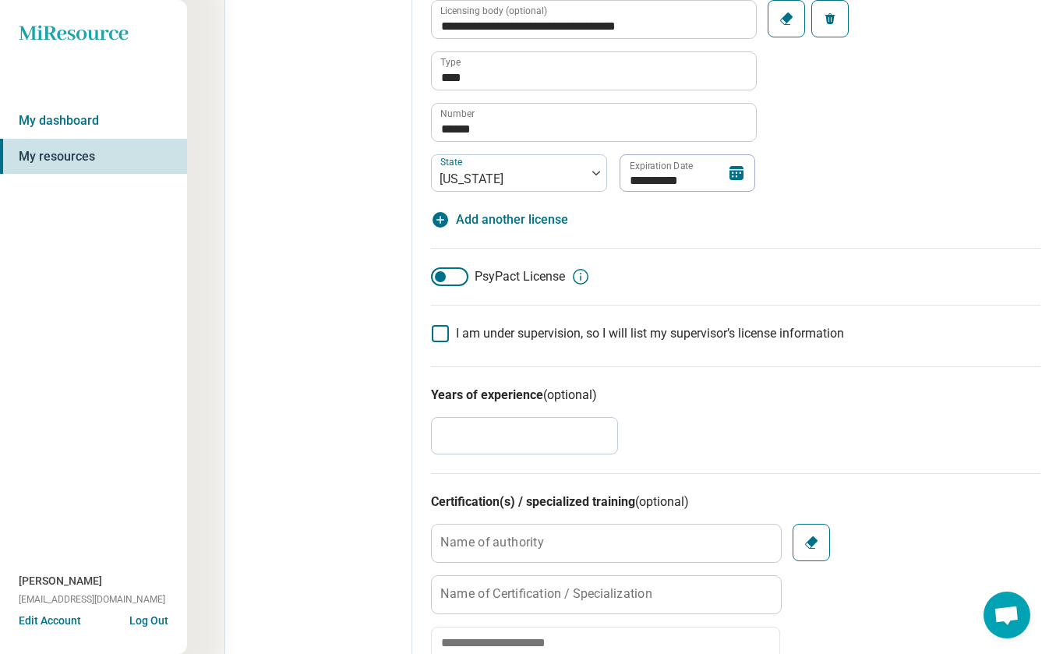
scroll to position [522, 0]
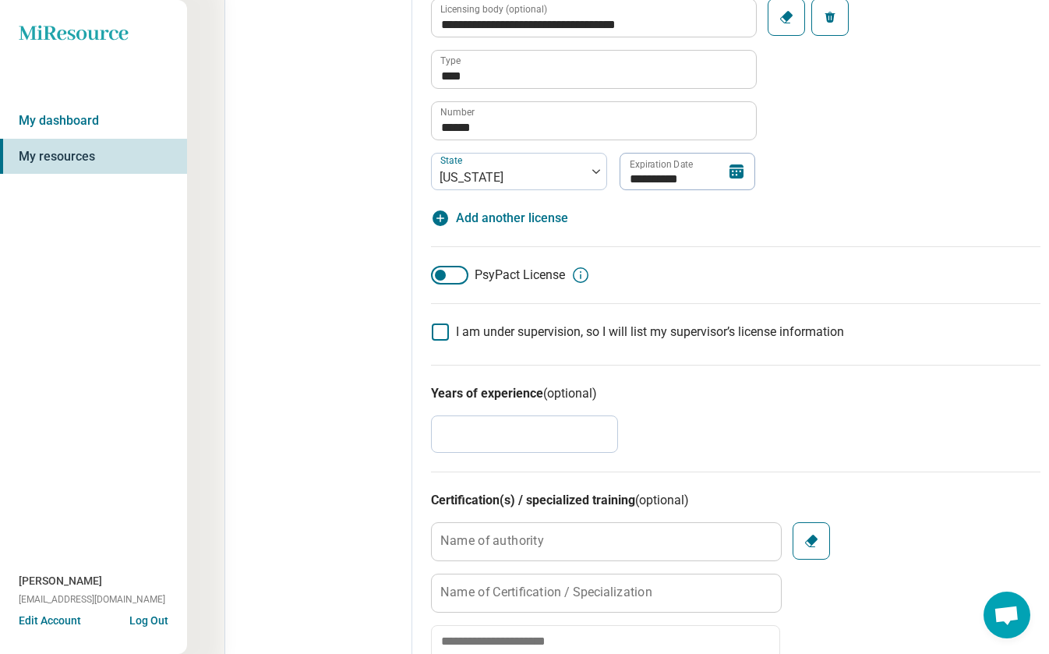
click at [451, 432] on input "*" at bounding box center [524, 433] width 187 height 37
type textarea "*"
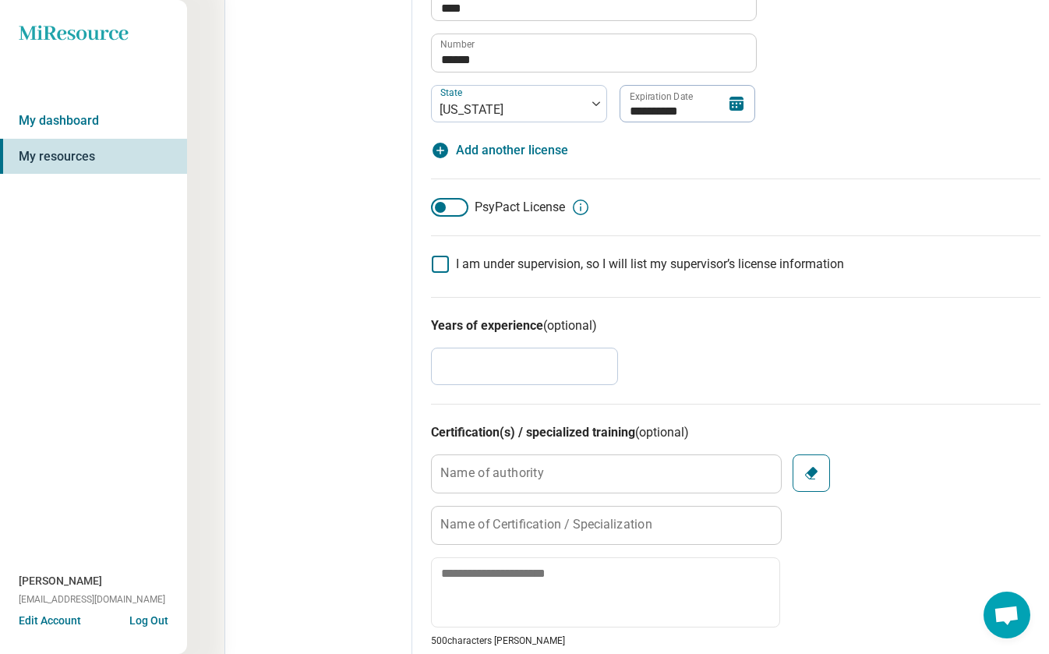
type input "*"
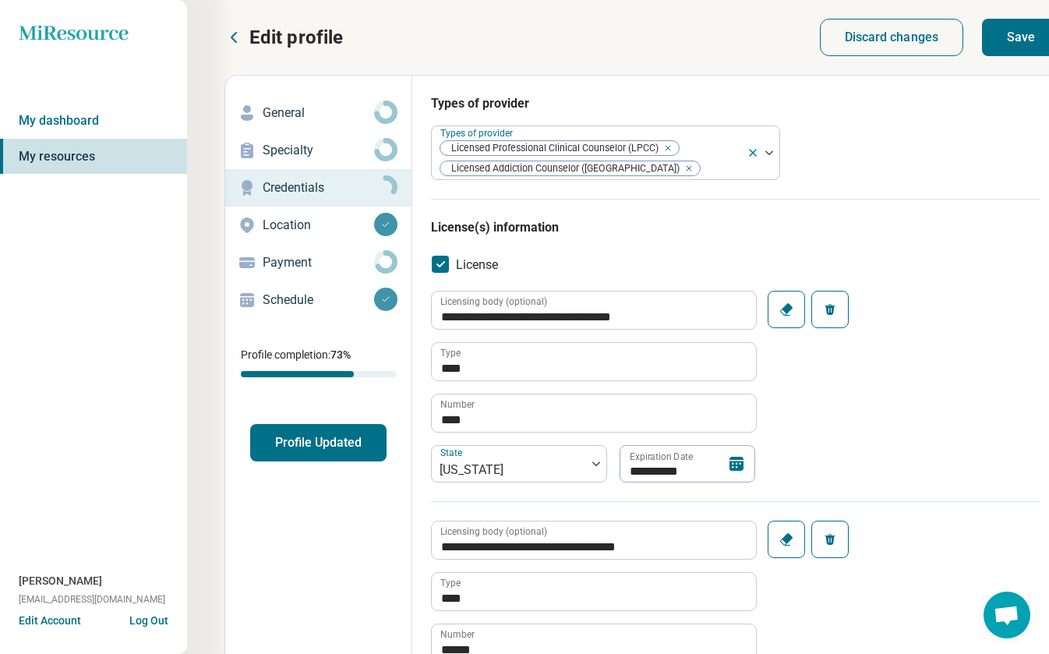
scroll to position [0, 0]
click at [1012, 30] on button "Save" at bounding box center [1021, 37] width 78 height 37
click at [348, 182] on p "Credentials" at bounding box center [318, 187] width 111 height 19
click at [391, 186] on icon at bounding box center [385, 186] width 23 height 23
type textarea "*"
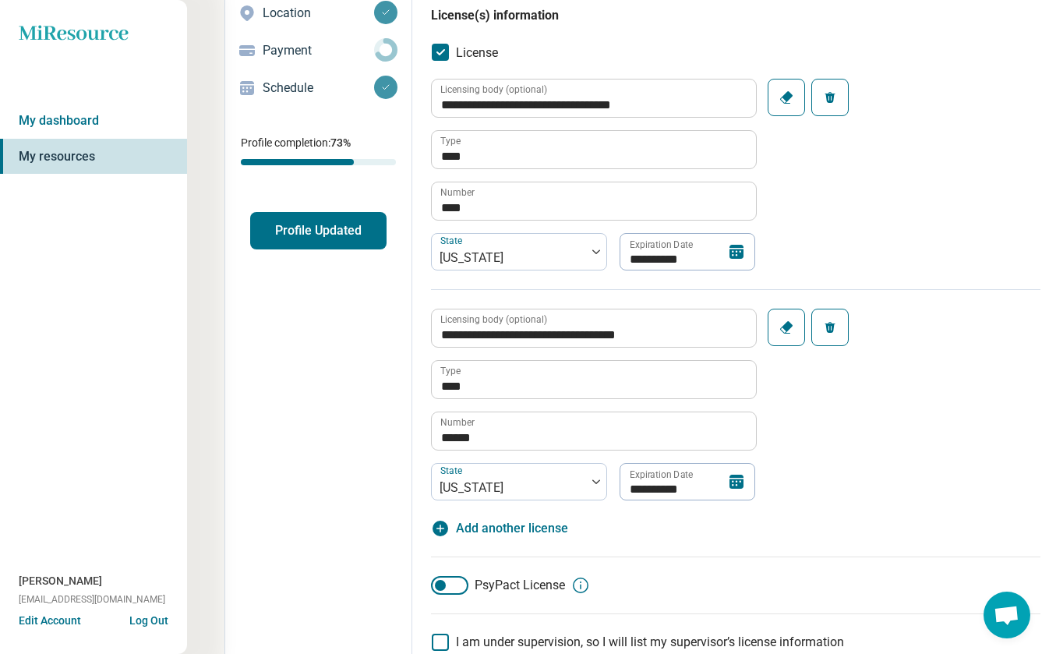
scroll to position [226, 0]
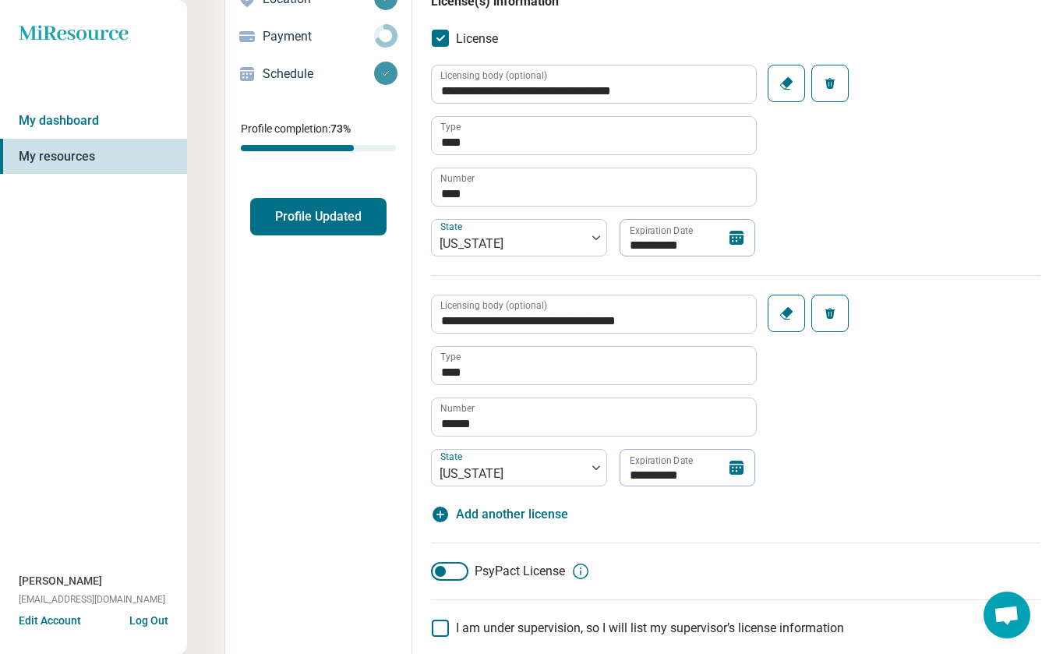
click at [736, 237] on icon at bounding box center [736, 238] width 14 height 14
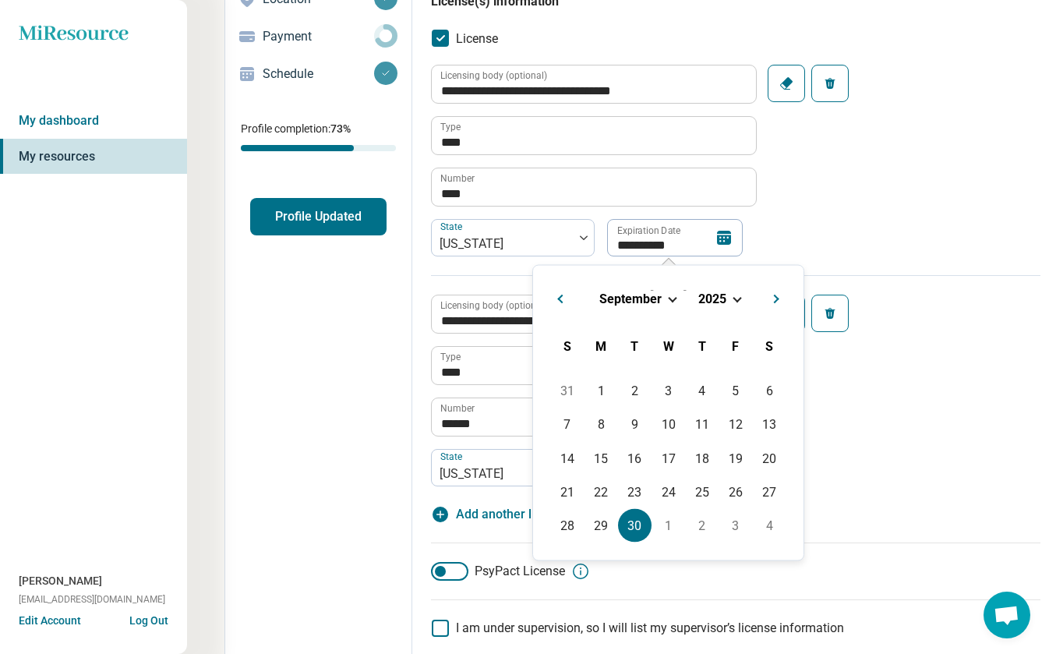
click at [733, 295] on div "[DATE]" at bounding box center [668, 298] width 245 height 16
click at [711, 299] on span "2025" at bounding box center [712, 298] width 28 height 15
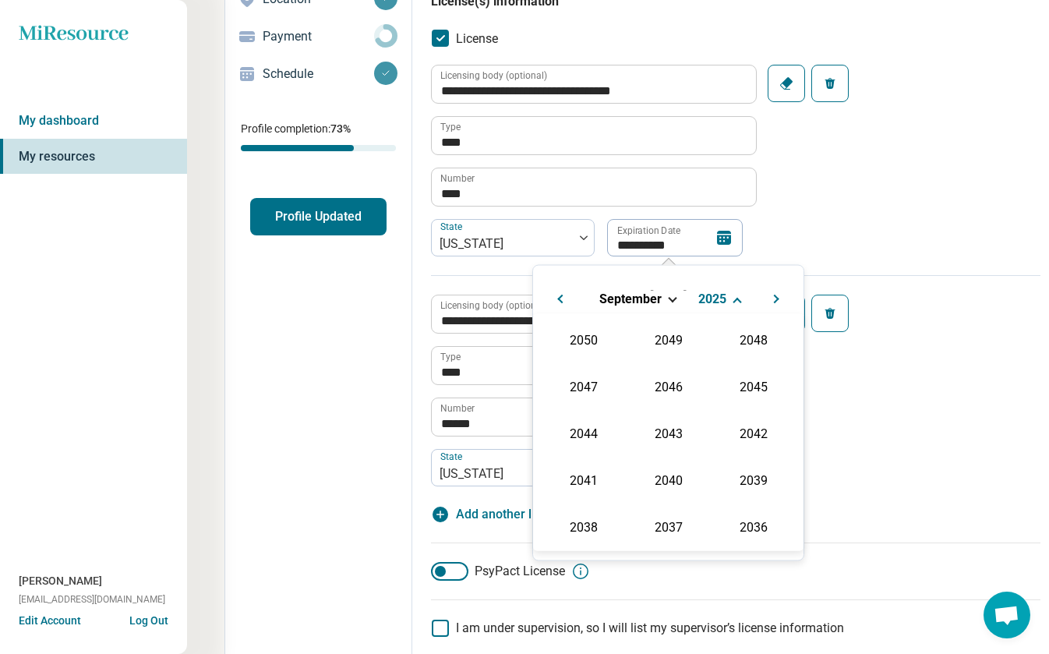
scroll to position [282, 0]
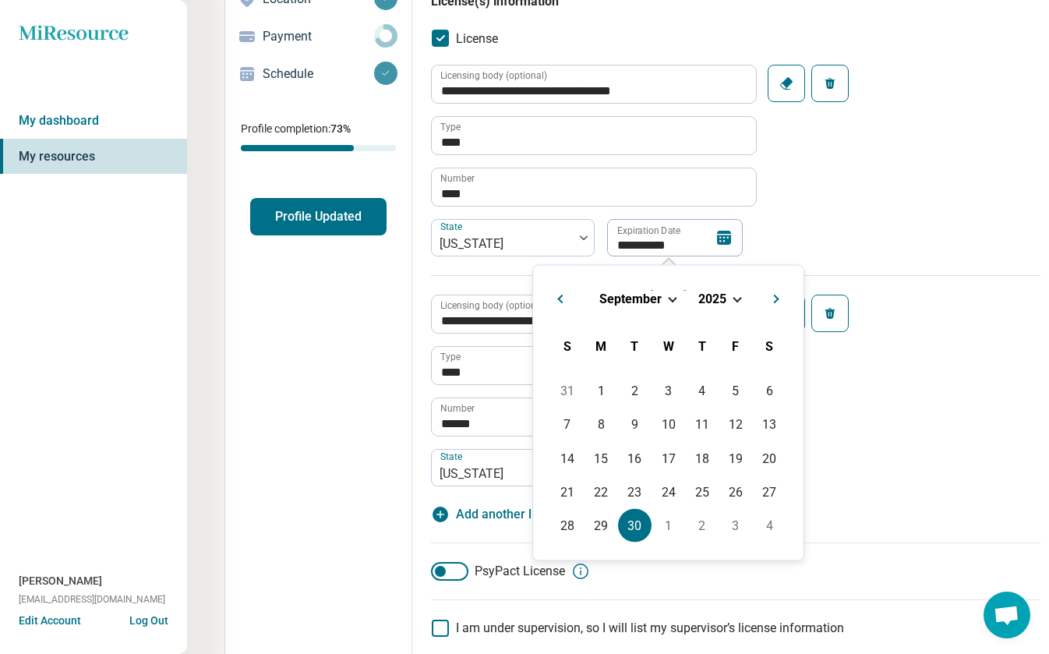
click at [735, 301] on div "[DATE]" at bounding box center [668, 298] width 245 height 16
click at [673, 251] on input "**********" at bounding box center [674, 237] width 136 height 37
click at [805, 233] on div "**********" at bounding box center [735, 170] width 609 height 210
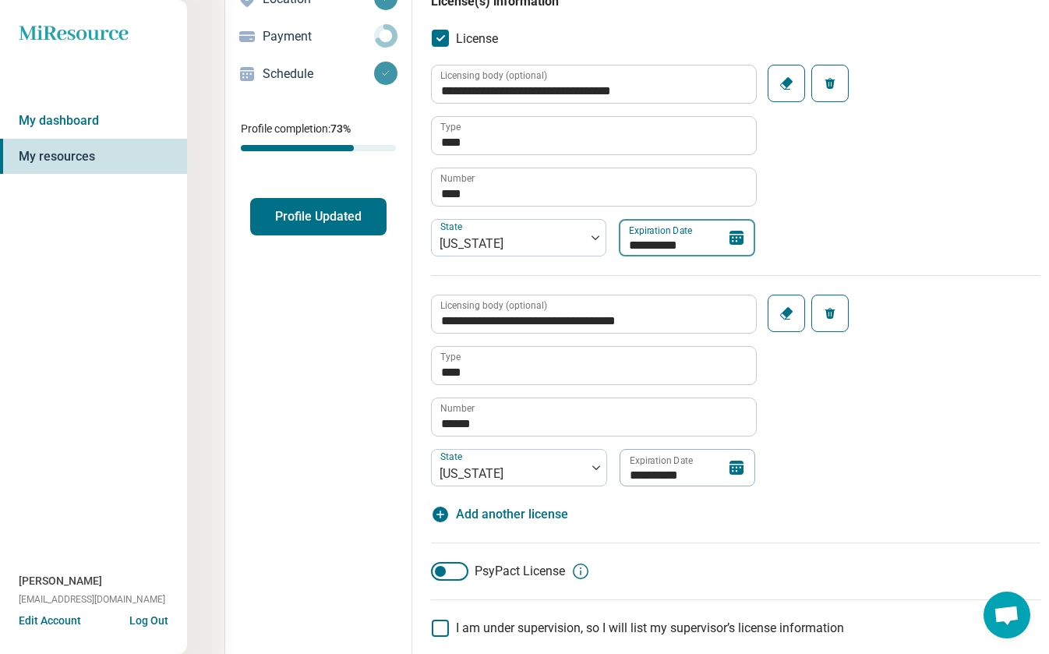
click at [683, 245] on input "**********" at bounding box center [687, 237] width 136 height 37
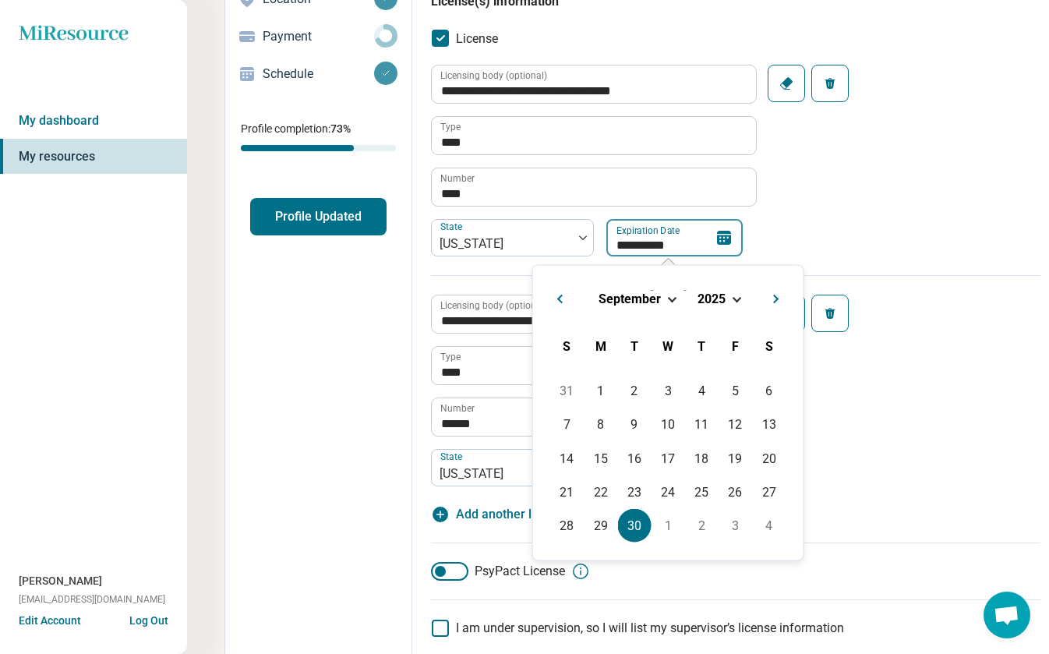
type input "*********"
type textarea "*"
type input "**********"
click at [812, 221] on div "**********" at bounding box center [735, 170] width 609 height 210
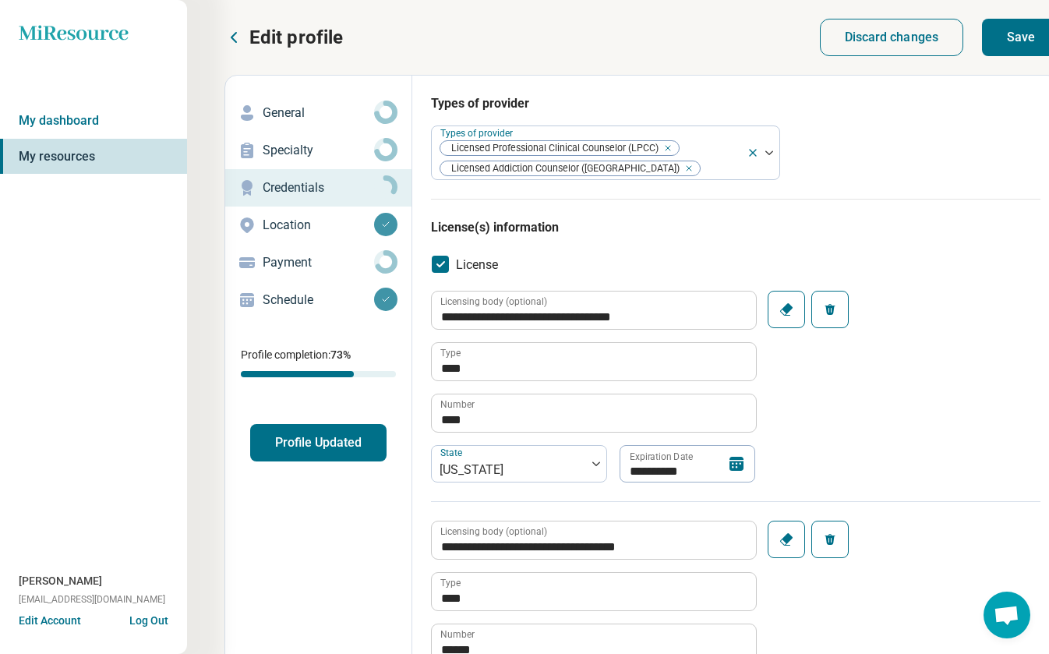
scroll to position [0, 0]
click at [1019, 40] on button "Save" at bounding box center [1021, 37] width 78 height 37
click at [391, 263] on icon at bounding box center [385, 261] width 23 height 23
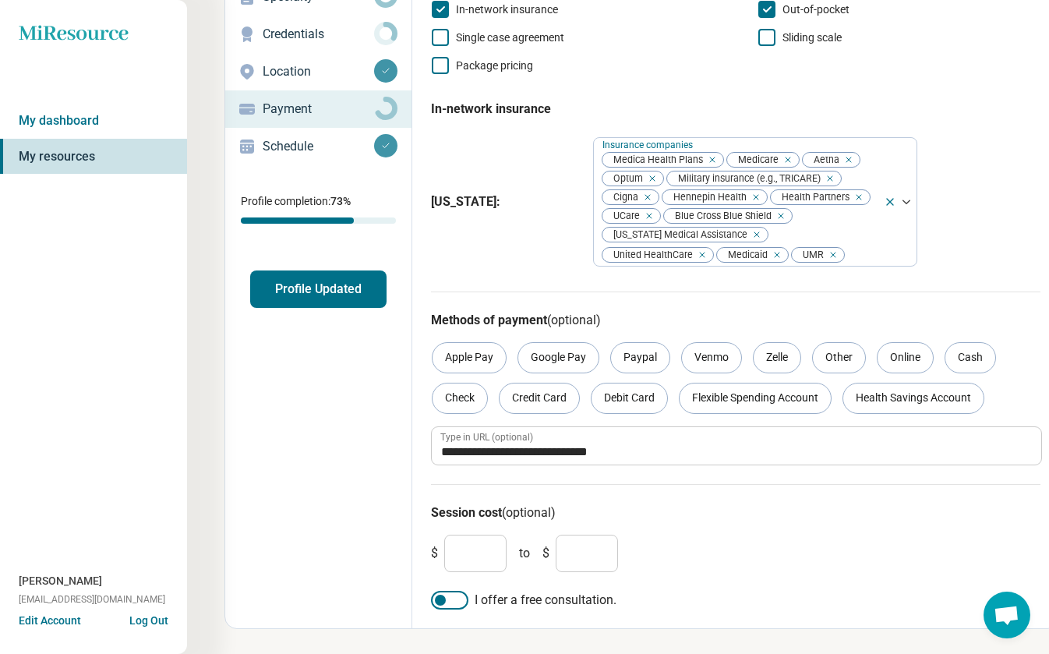
scroll to position [153, 0]
click at [313, 292] on button "Profile Updated" at bounding box center [318, 289] width 136 height 37
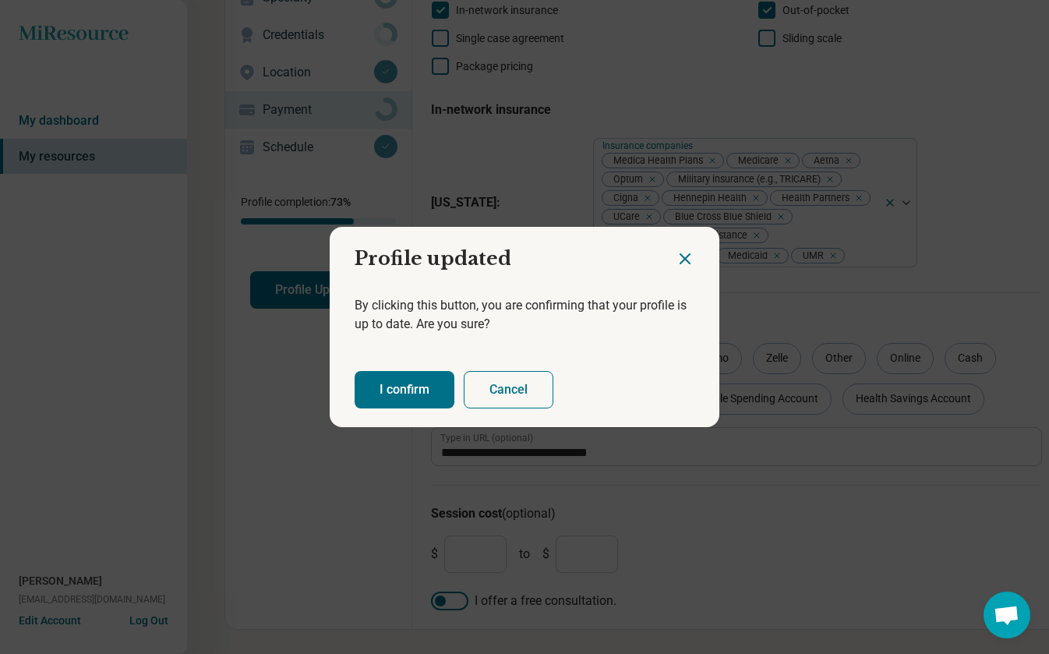
click at [403, 382] on button "I confirm" at bounding box center [405, 389] width 100 height 37
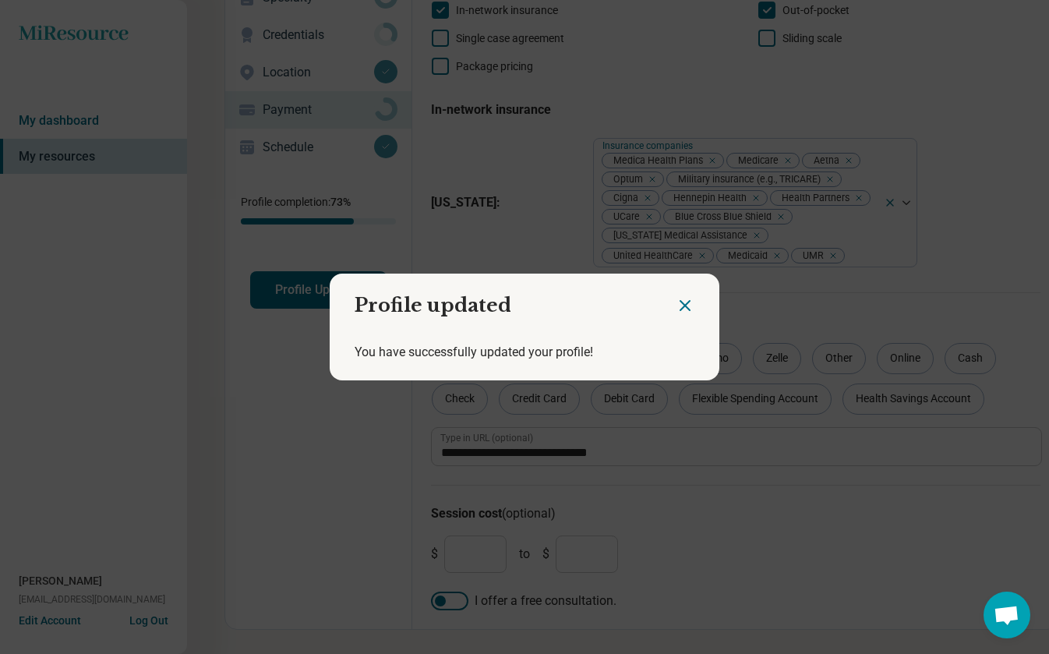
click at [688, 298] on icon "Close dialog" at bounding box center [685, 305] width 19 height 19
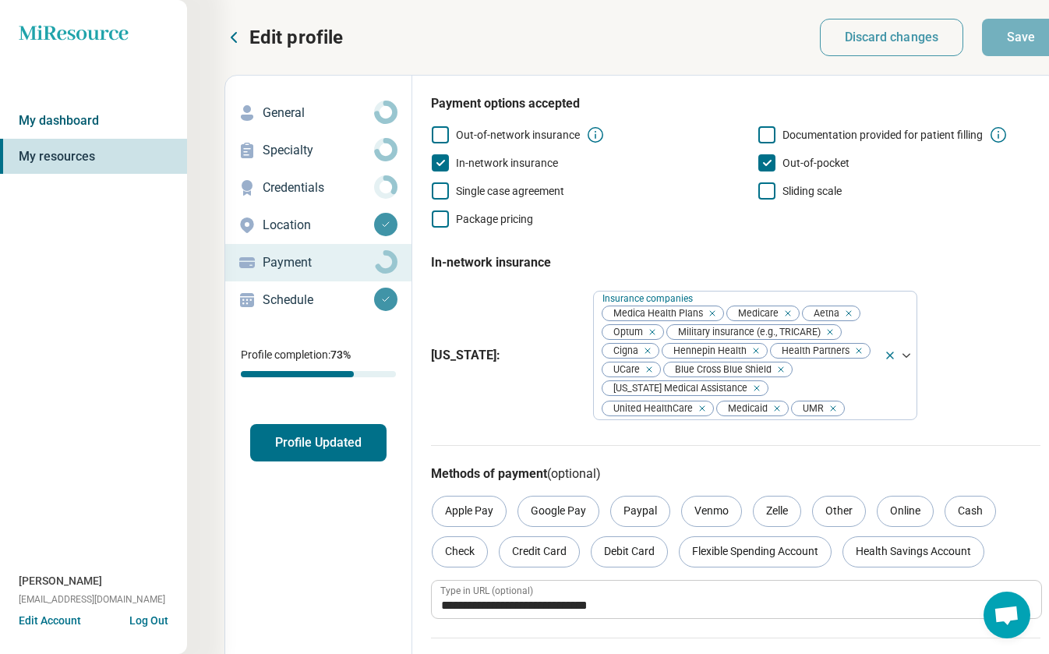
scroll to position [0, 0]
click at [83, 124] on link "My dashboard" at bounding box center [93, 121] width 187 height 36
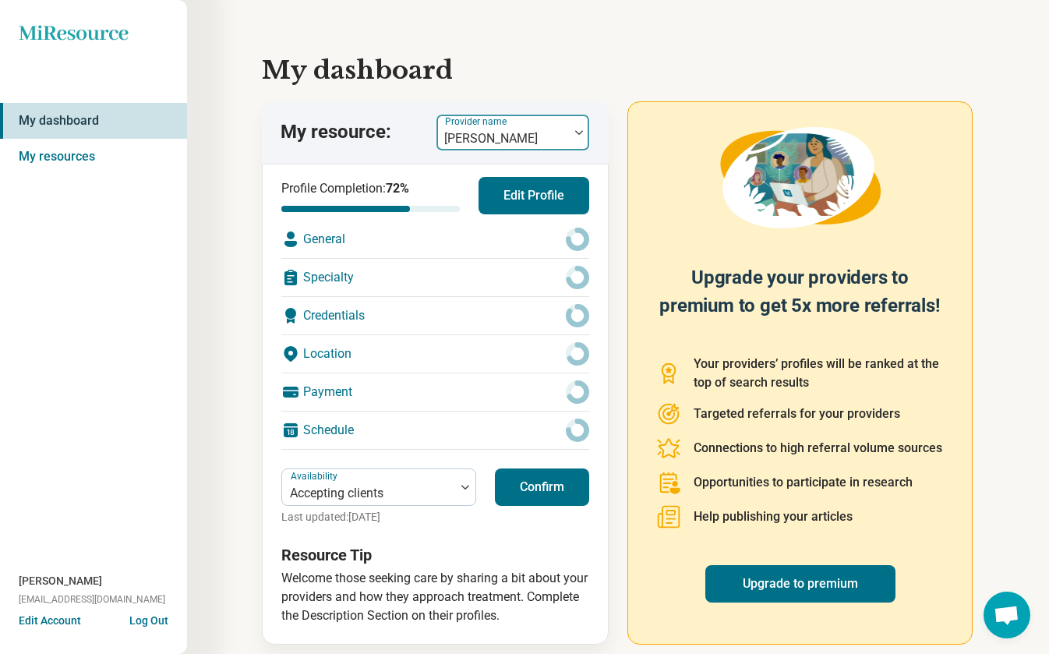
click at [574, 127] on div at bounding box center [579, 133] width 20 height 36
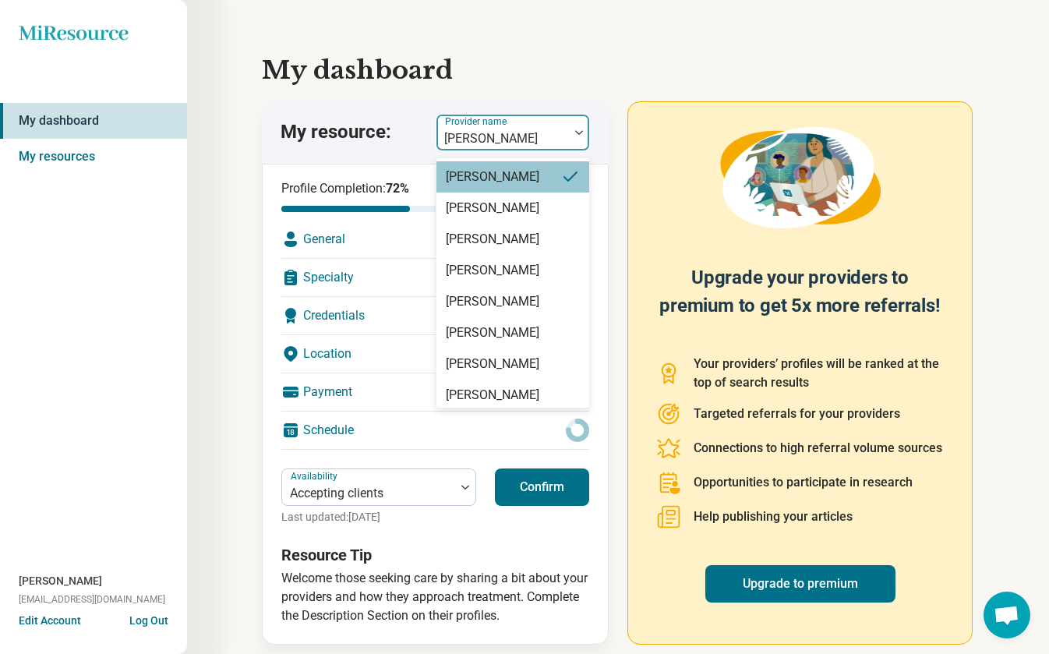
click at [564, 178] on icon at bounding box center [570, 176] width 12 height 9
click at [580, 128] on div at bounding box center [579, 133] width 20 height 36
click at [553, 203] on div "[PERSON_NAME]" at bounding box center [513, 207] width 154 height 31
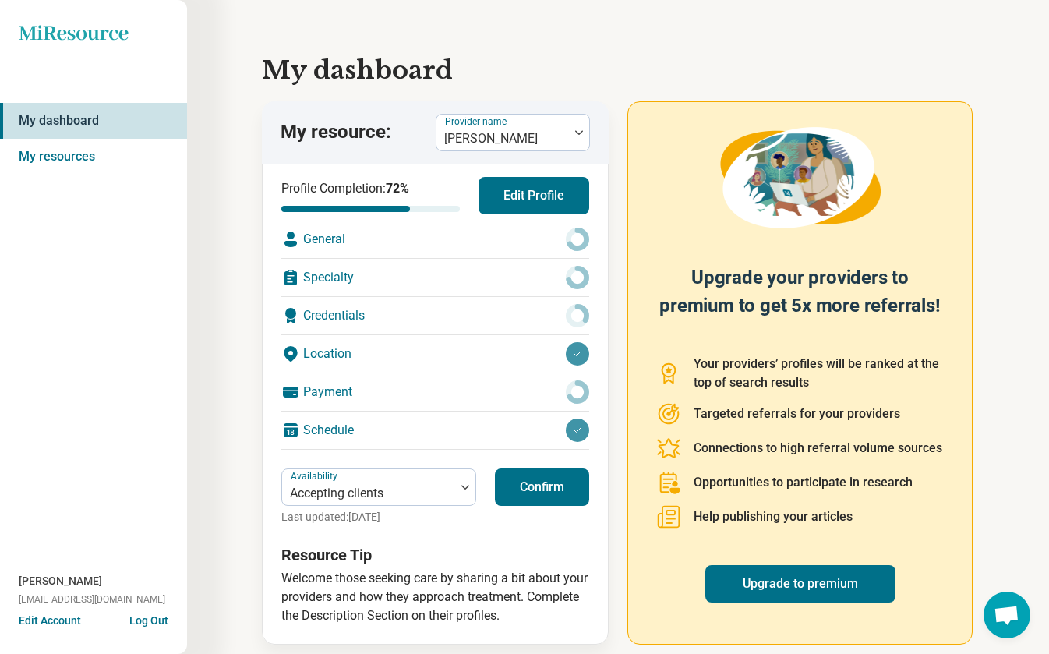
click at [571, 248] on circle at bounding box center [577, 239] width 18 height 18
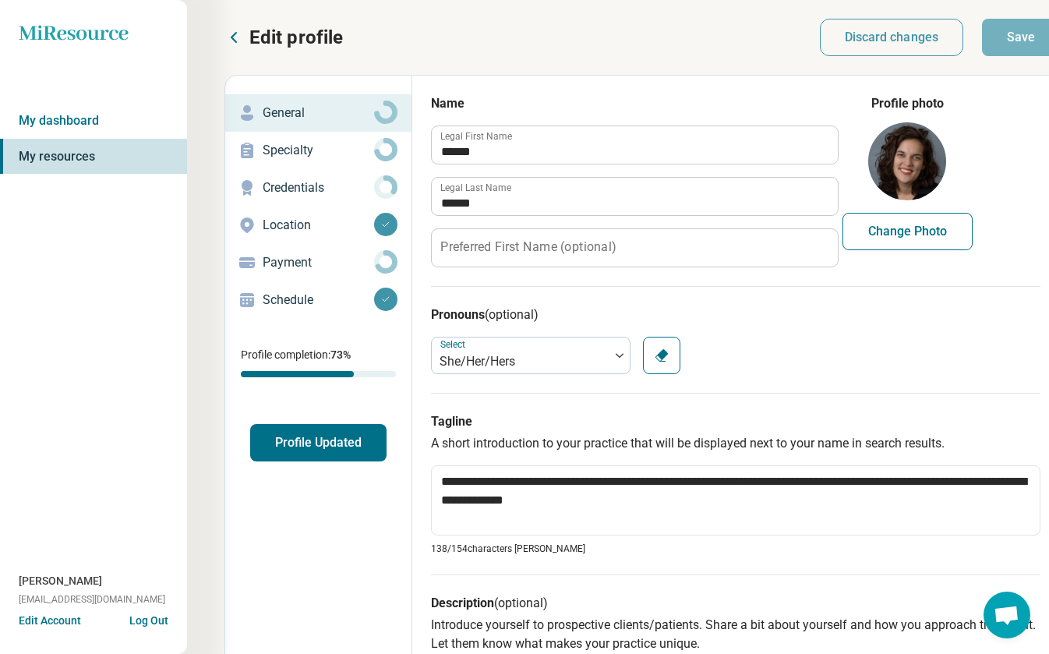
click at [298, 154] on p "Specialty" at bounding box center [318, 150] width 111 height 19
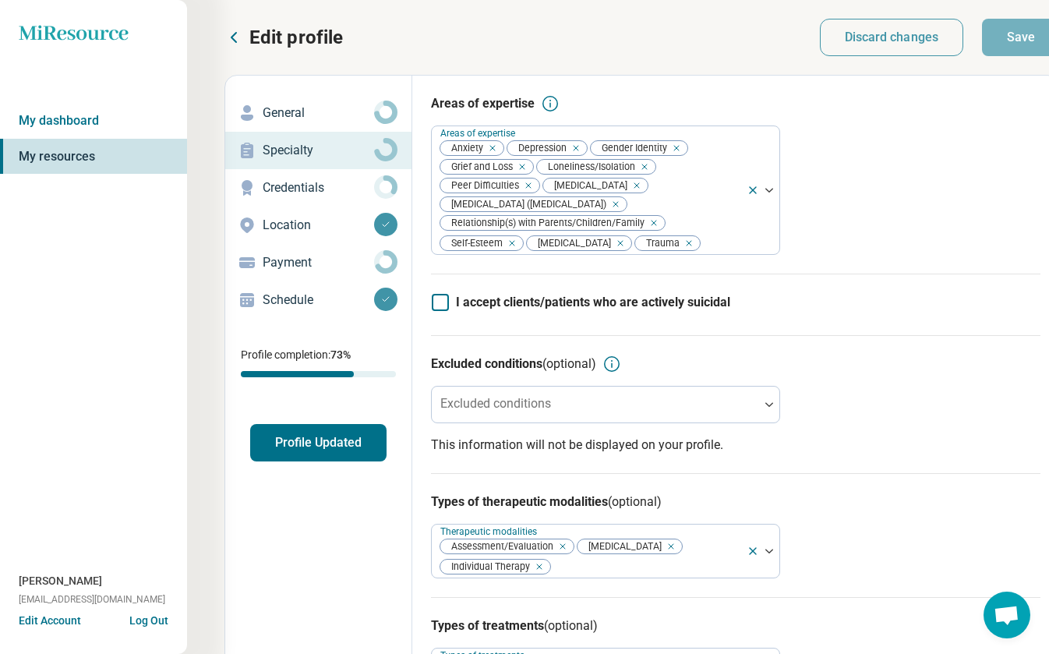
click at [308, 182] on p "Credentials" at bounding box center [318, 187] width 111 height 19
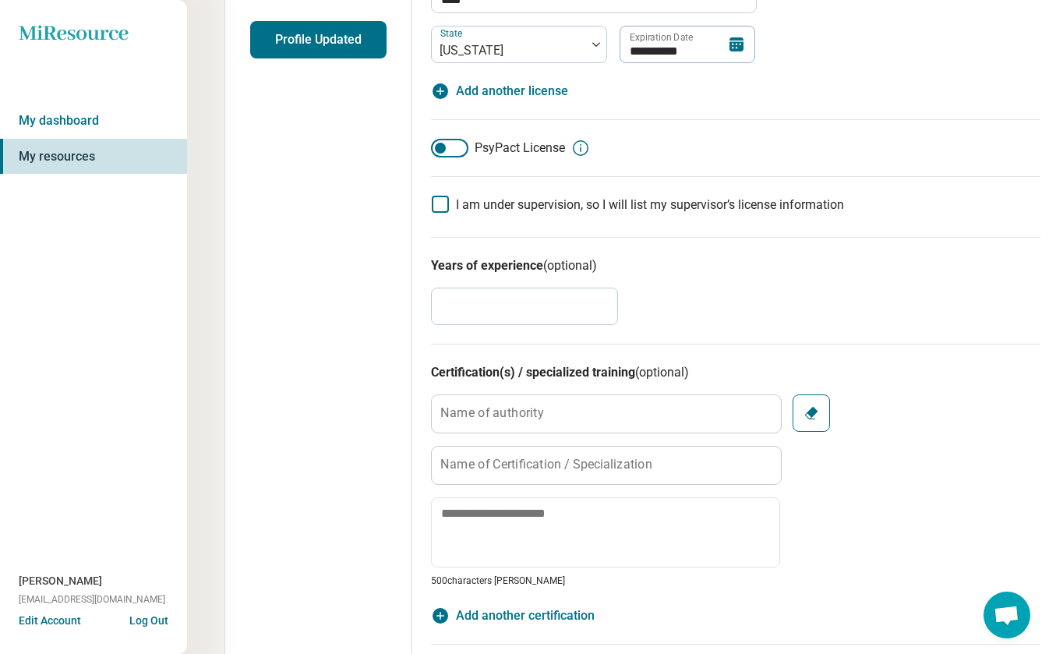
scroll to position [402, 0]
click at [453, 310] on input "*" at bounding box center [524, 306] width 187 height 37
type textarea "*"
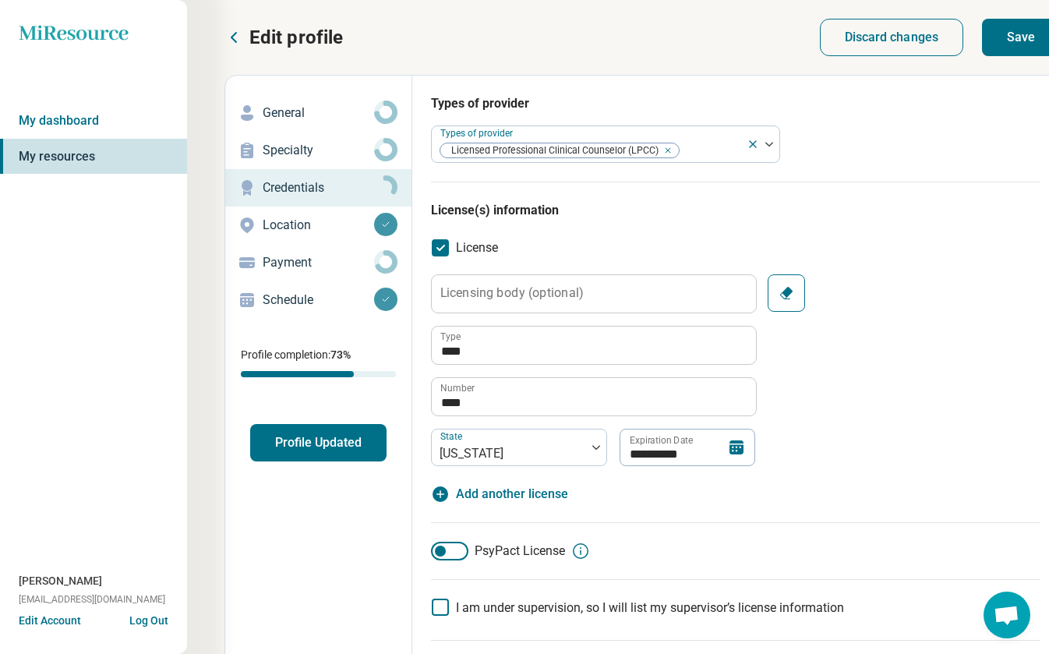
scroll to position [0, 0]
type input "**"
click at [1013, 36] on button "Save" at bounding box center [1021, 37] width 78 height 37
click at [369, 263] on p "Payment" at bounding box center [318, 262] width 111 height 19
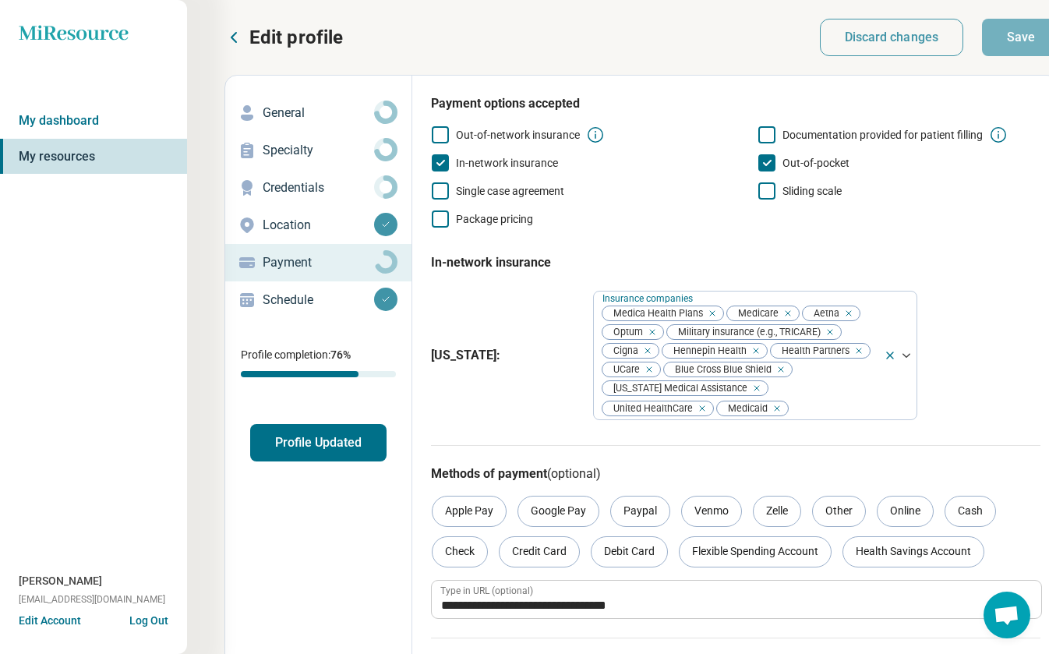
click at [288, 436] on button "Profile Updated" at bounding box center [318, 442] width 136 height 37
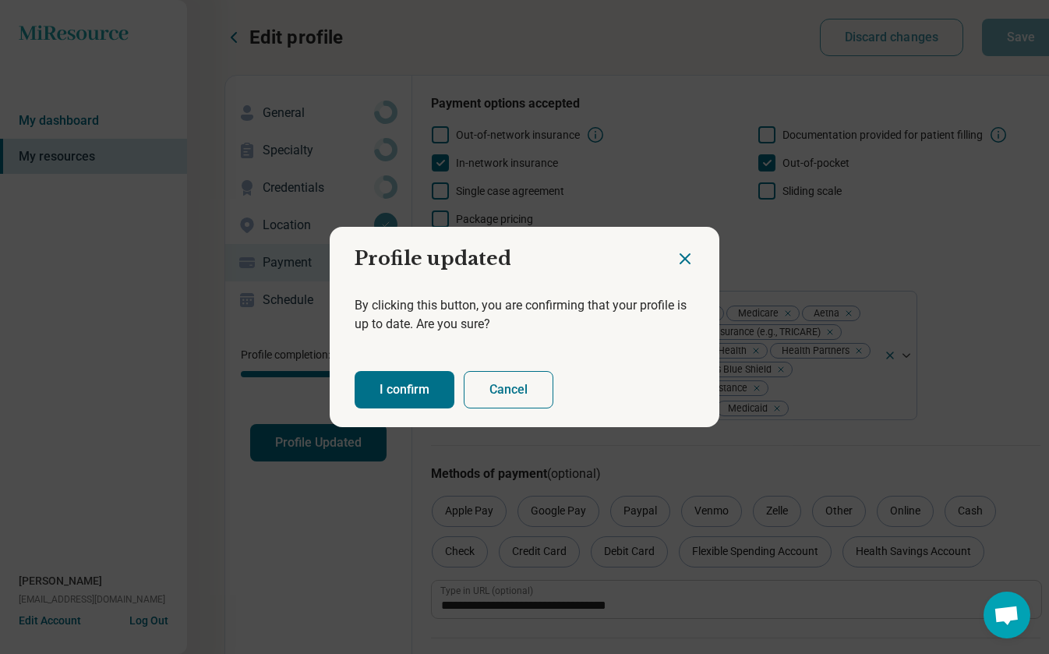
click at [399, 379] on button "I confirm" at bounding box center [405, 389] width 100 height 37
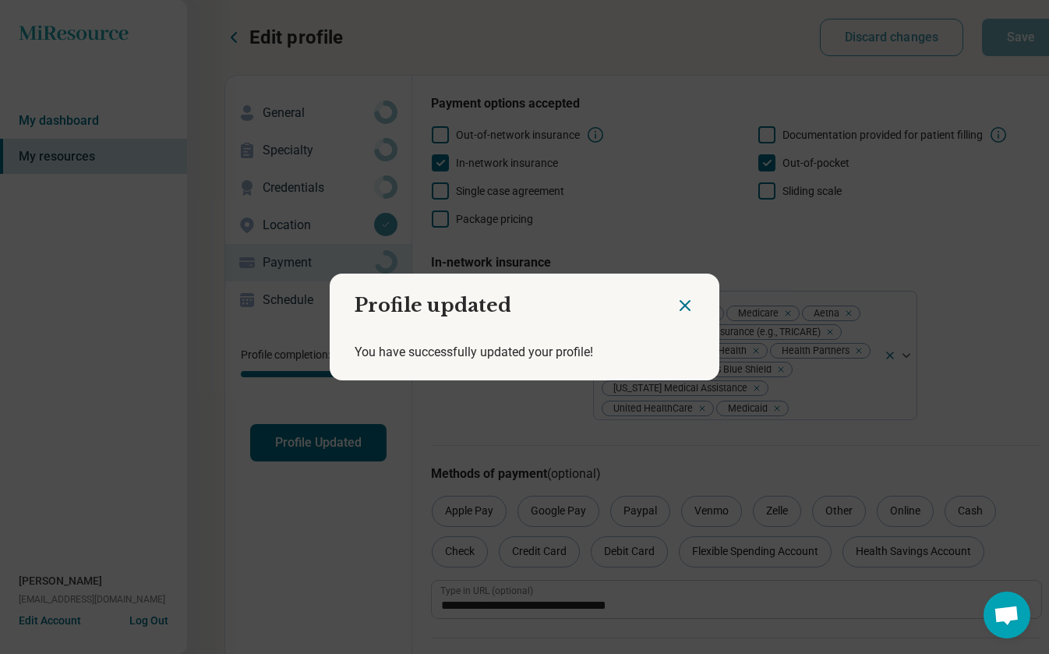
click at [687, 302] on icon "Close dialog" at bounding box center [685, 305] width 19 height 19
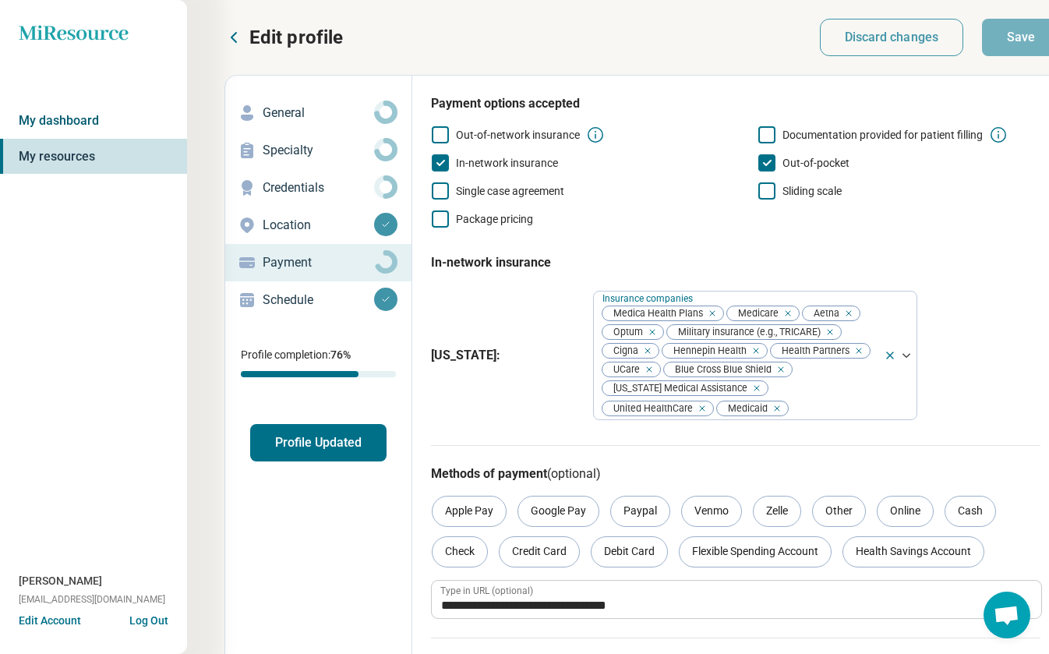
click at [69, 115] on link "My dashboard" at bounding box center [93, 121] width 187 height 36
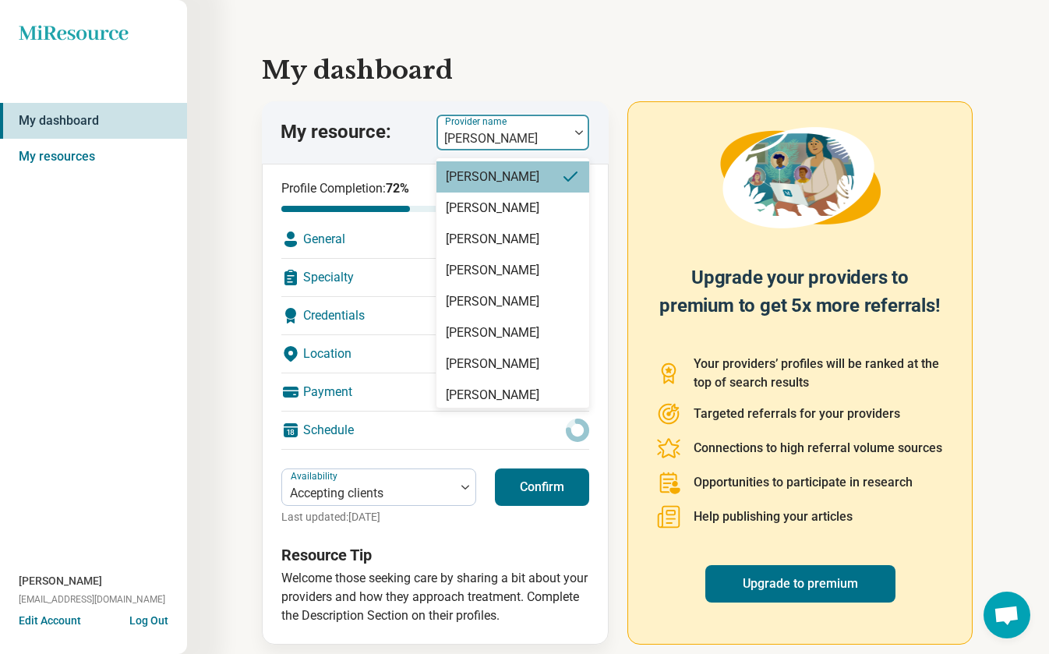
click at [570, 132] on div at bounding box center [579, 132] width 20 height 5
click at [540, 207] on div "[PERSON_NAME]" at bounding box center [513, 207] width 154 height 31
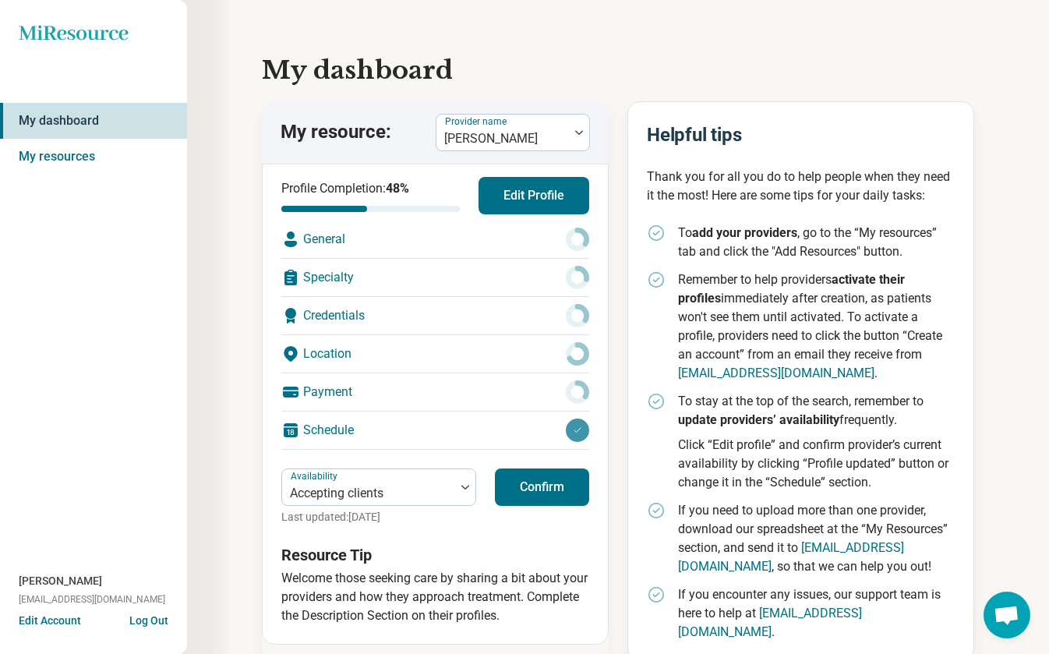
click at [550, 237] on div "General" at bounding box center [435, 239] width 308 height 37
click at [577, 235] on icon at bounding box center [577, 239] width 23 height 23
click at [317, 243] on div "General" at bounding box center [435, 239] width 308 height 37
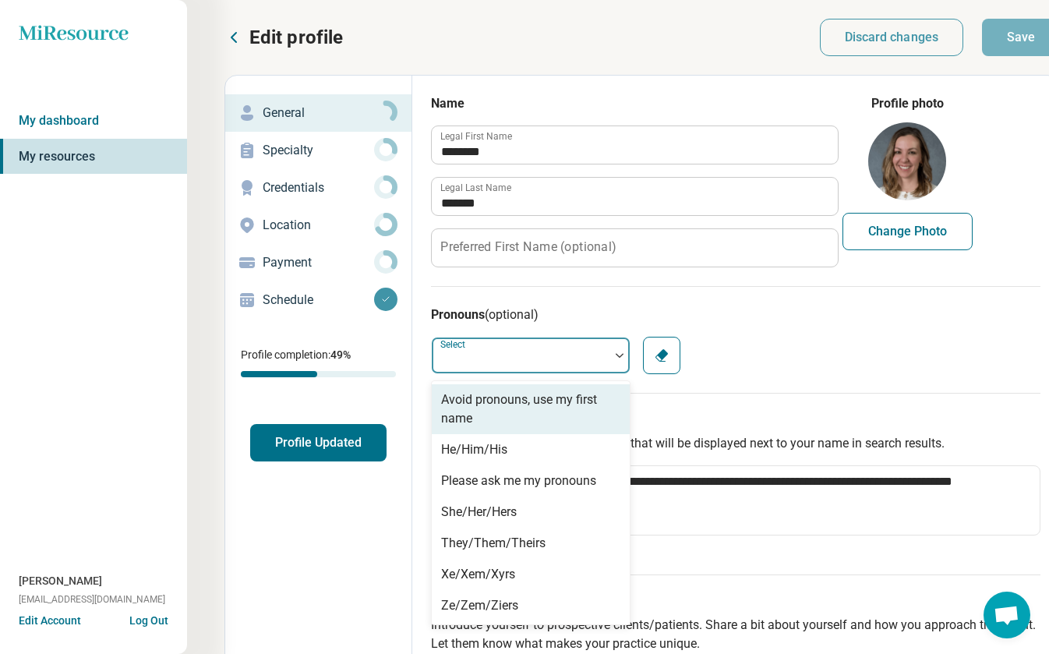
click at [617, 352] on div at bounding box center [619, 355] width 20 height 36
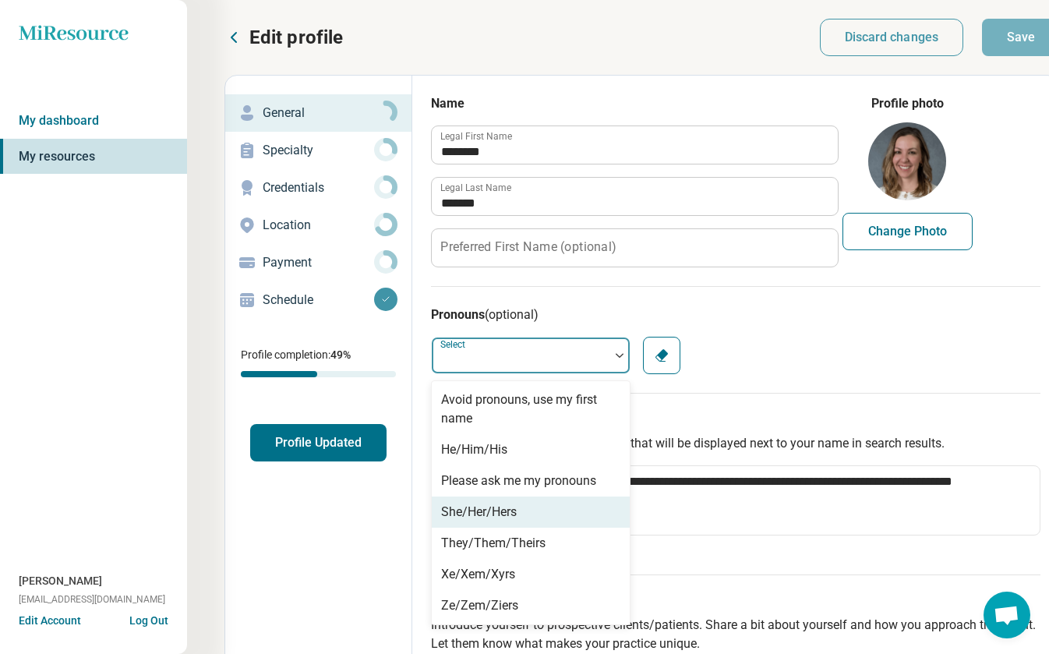
click at [562, 513] on div "She/Her/Hers" at bounding box center [531, 511] width 198 height 31
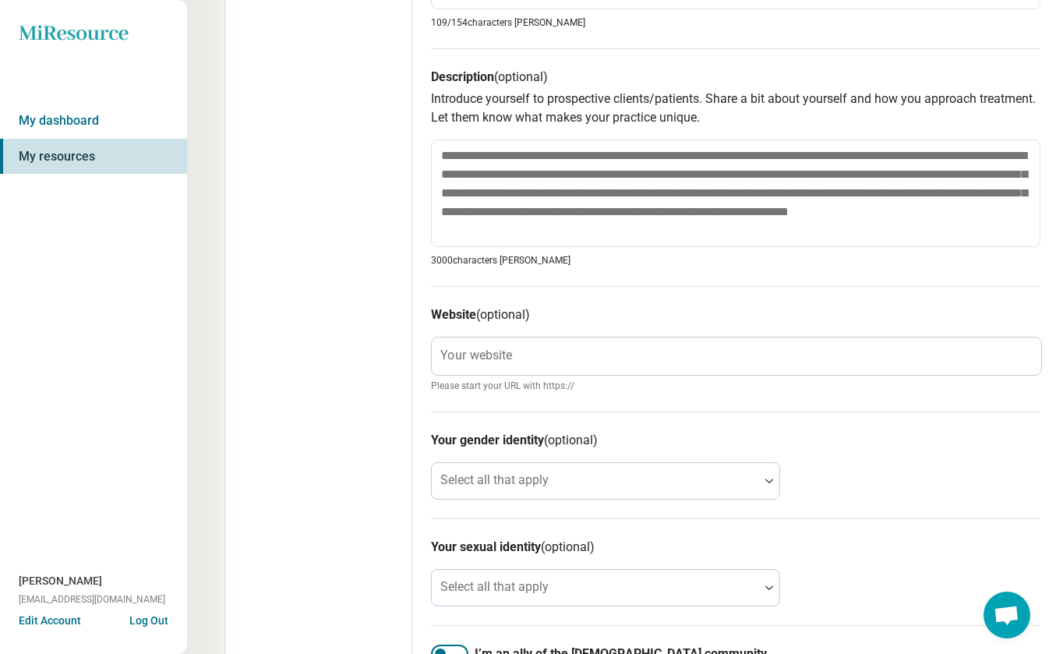
scroll to position [527, 0]
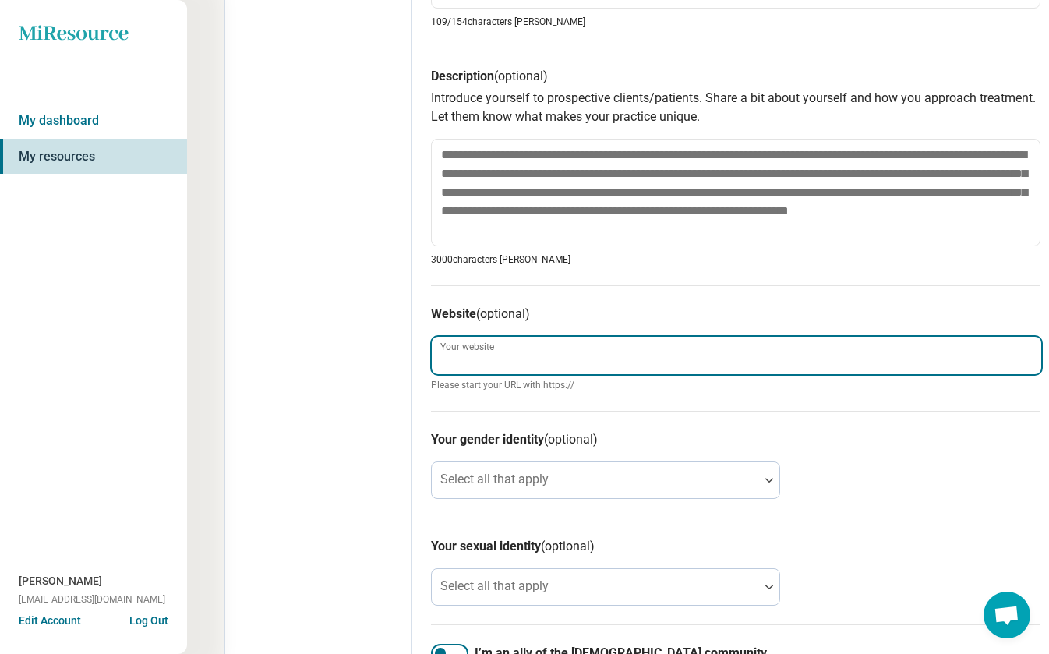
click at [595, 351] on input "Your website" at bounding box center [736, 355] width 609 height 37
type textarea "*"
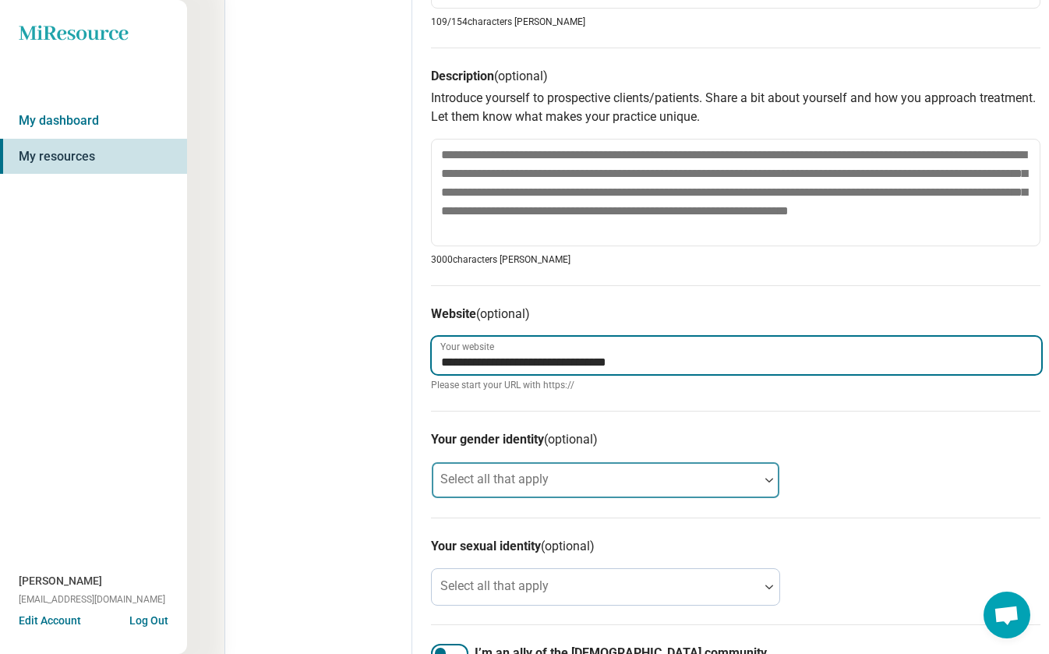
type input "**********"
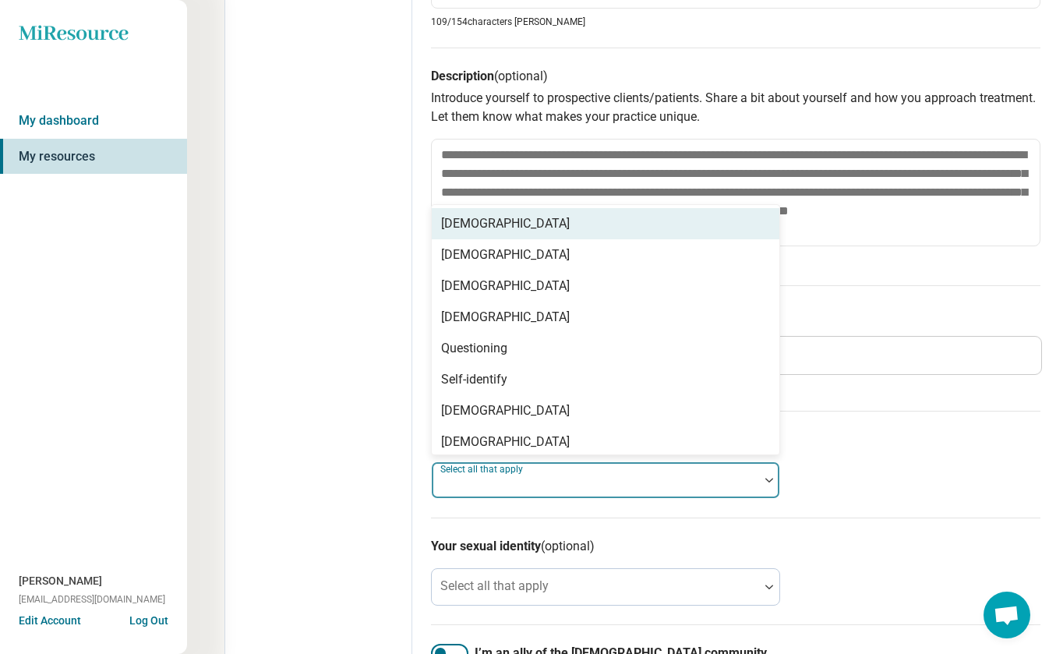
click at [590, 482] on div at bounding box center [595, 486] width 315 height 22
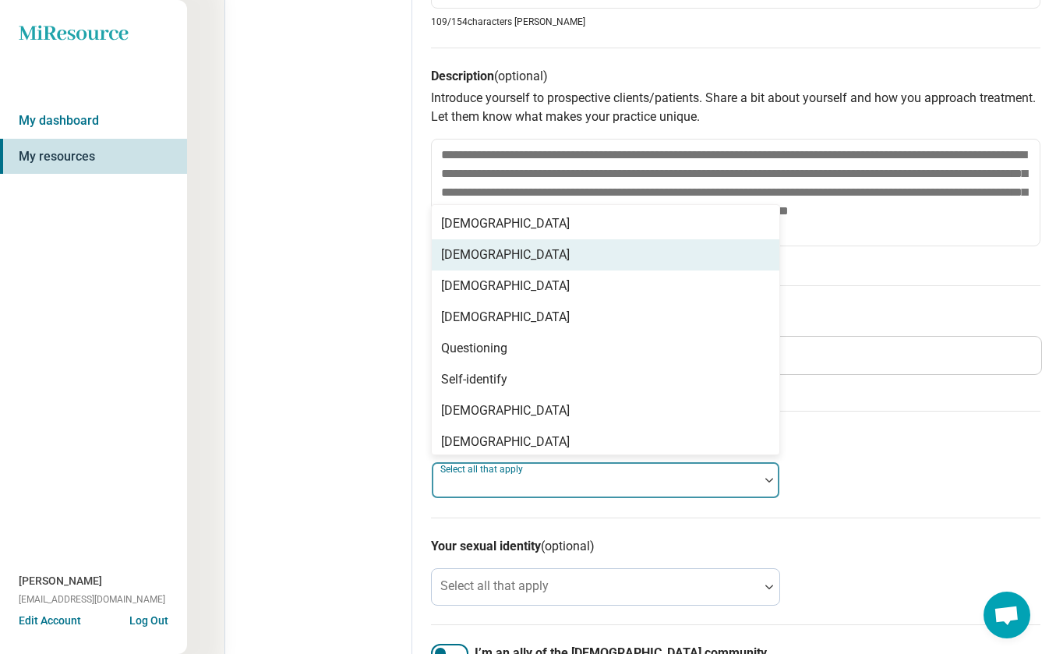
click at [552, 256] on div "[DEMOGRAPHIC_DATA]" at bounding box center [606, 254] width 348 height 31
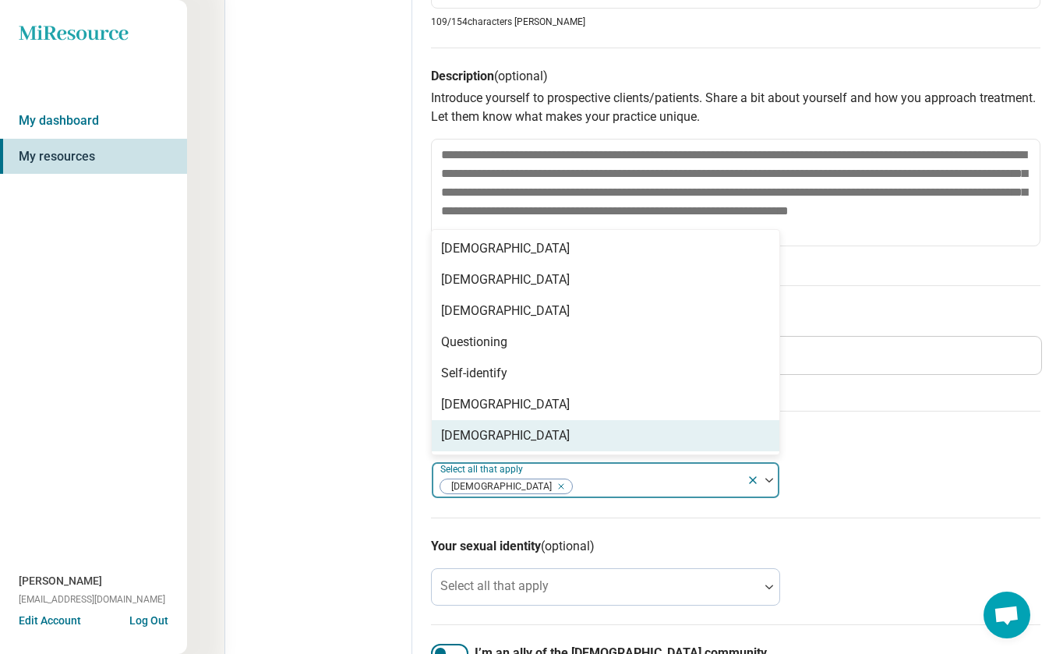
click at [836, 474] on div "Your gender identity (optional) option [DEMOGRAPHIC_DATA], selected. [DEMOGRAPH…" at bounding box center [735, 464] width 609 height 107
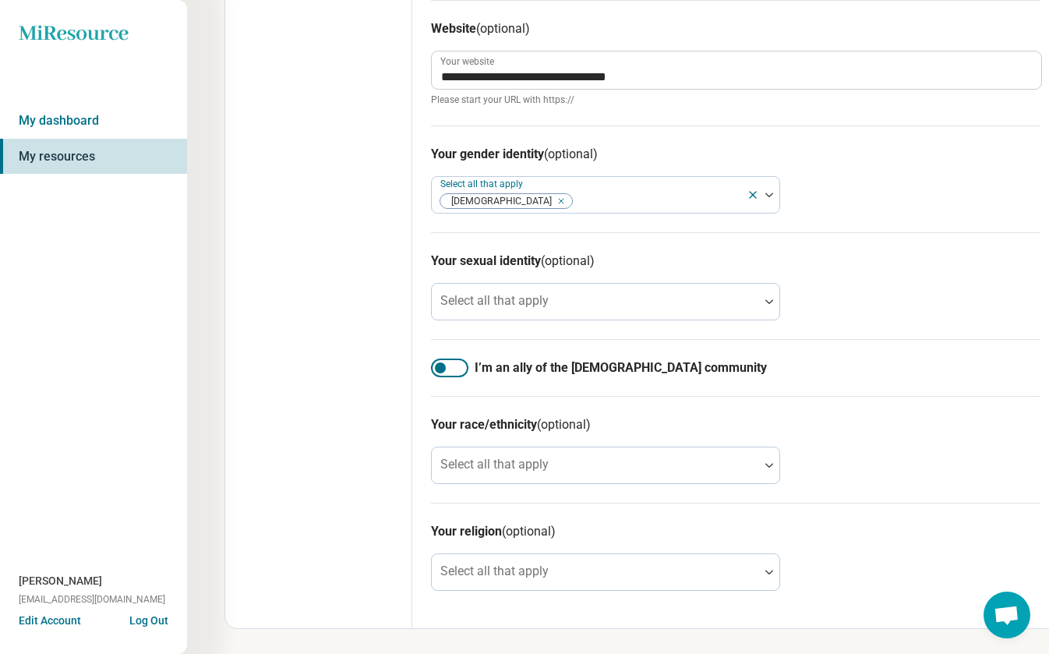
scroll to position [812, 0]
click at [441, 368] on div at bounding box center [440, 367] width 11 height 11
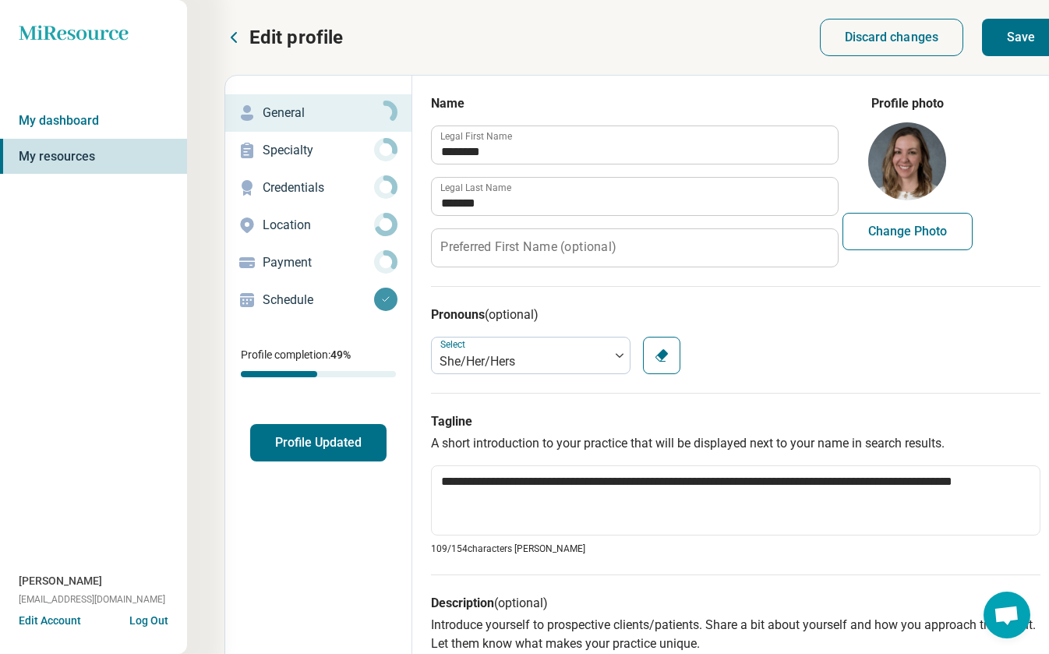
scroll to position [0, 0]
click at [1022, 27] on button "Save" at bounding box center [1021, 37] width 78 height 37
click at [378, 147] on circle at bounding box center [385, 149] width 18 height 18
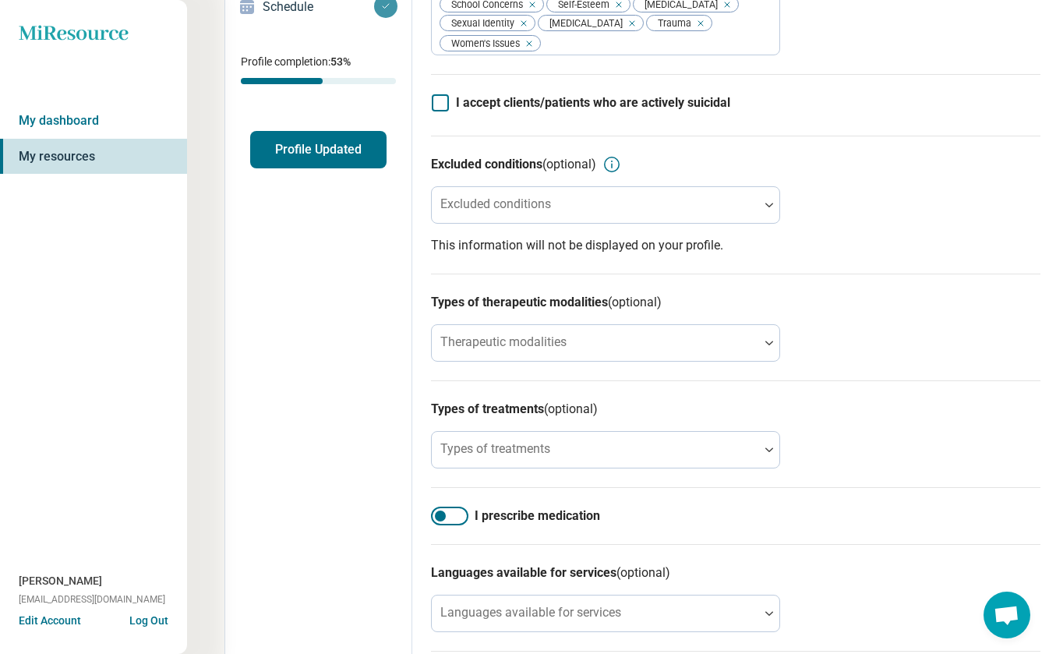
scroll to position [294, 0]
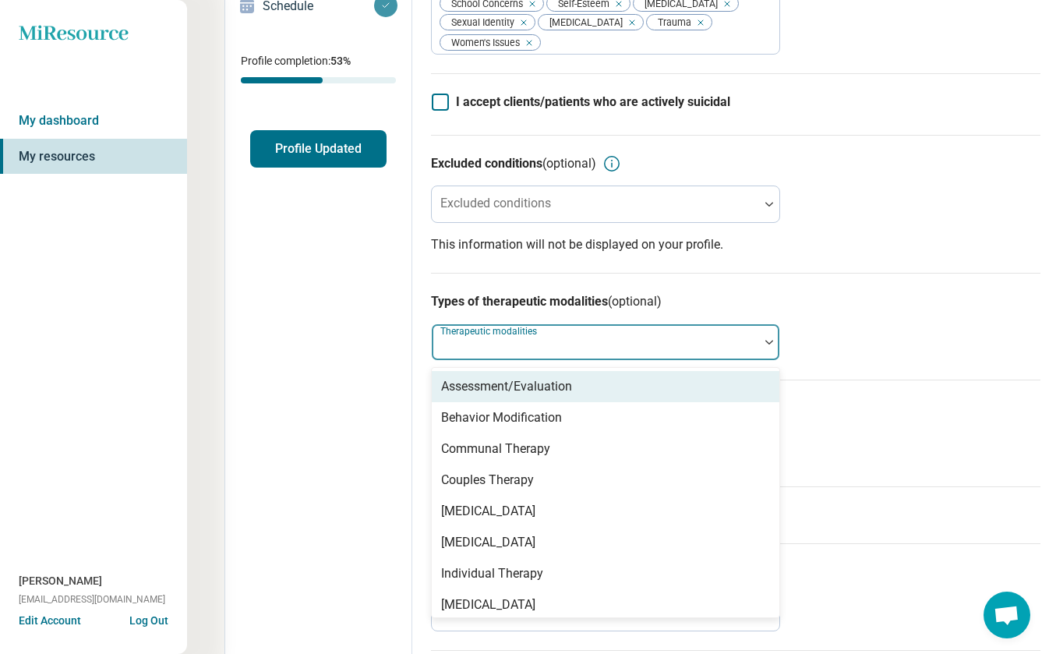
click at [765, 358] on div at bounding box center [769, 342] width 20 height 36
click at [653, 402] on div "Assessment/Evaluation" at bounding box center [606, 386] width 348 height 31
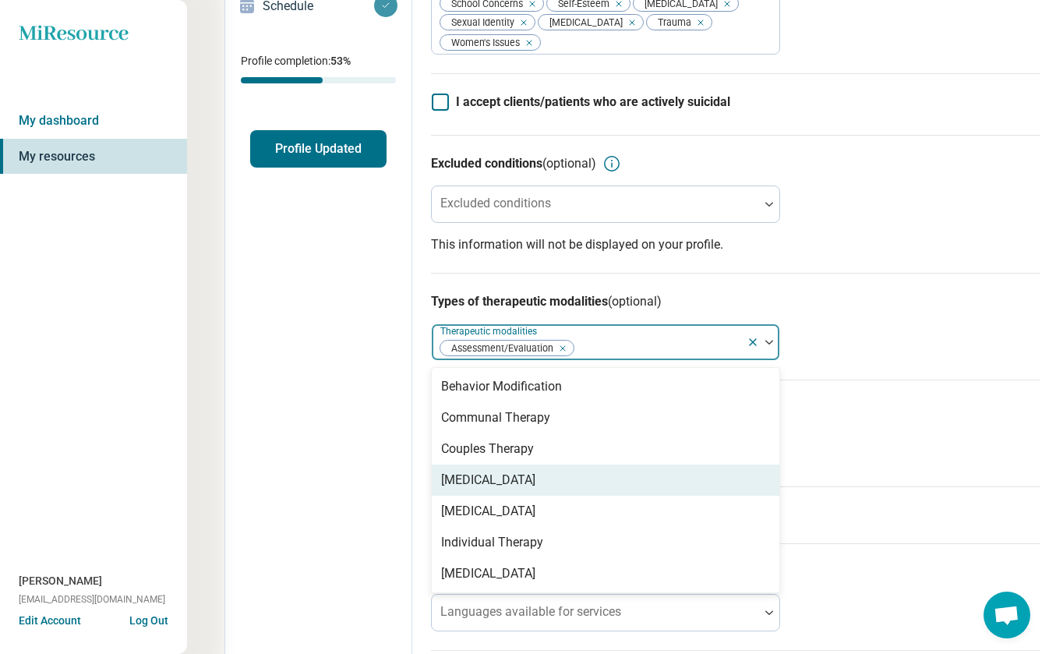
click at [579, 494] on div "[MEDICAL_DATA]" at bounding box center [606, 479] width 348 height 31
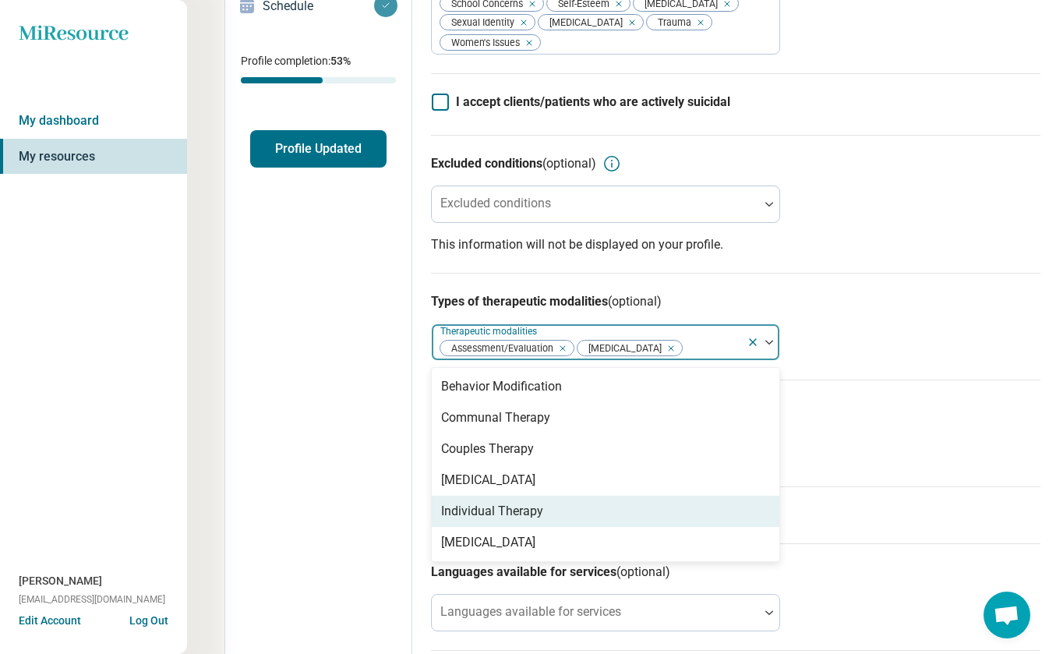
click at [552, 522] on div "Individual Therapy" at bounding box center [606, 511] width 348 height 31
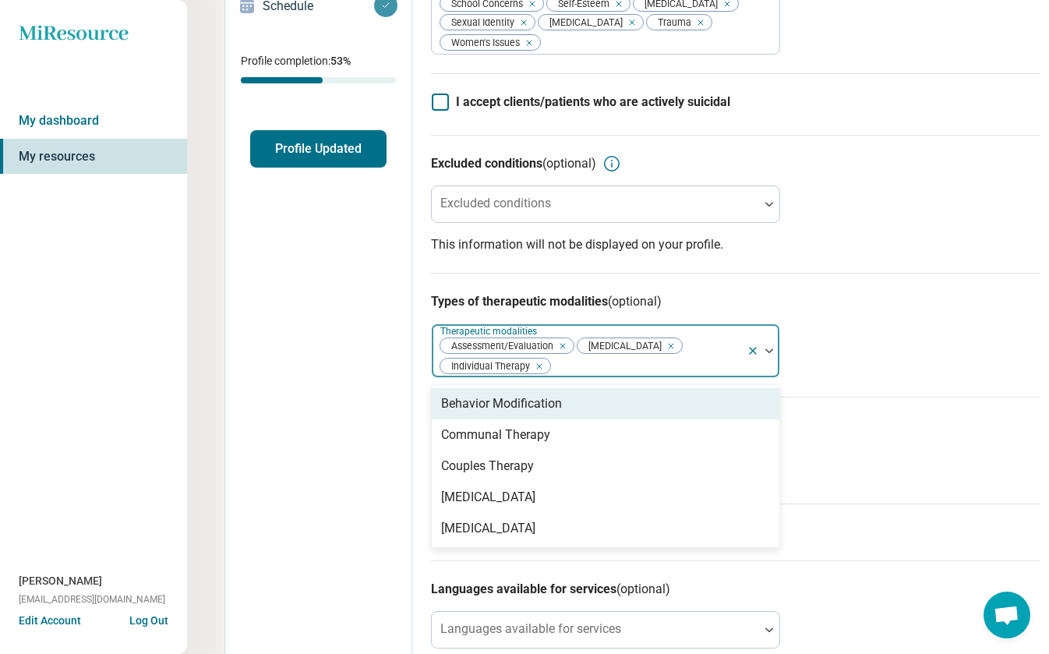
click at [804, 358] on div "Types of therapeutic modalities (optional) option Individual Therapy, selected.…" at bounding box center [735, 335] width 609 height 124
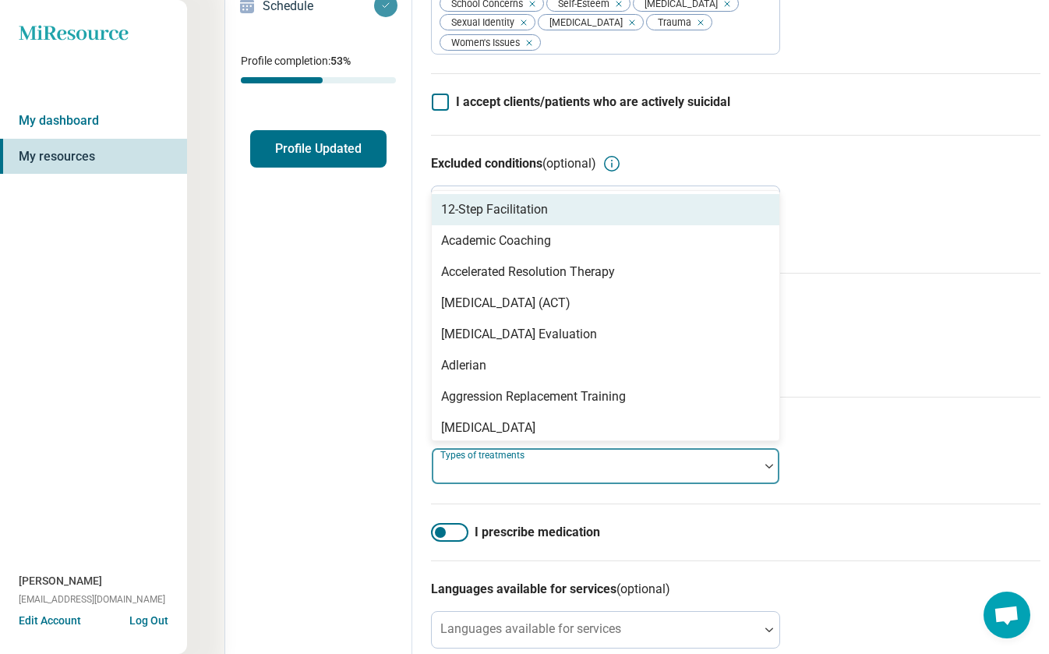
click at [772, 482] on div at bounding box center [769, 466] width 20 height 36
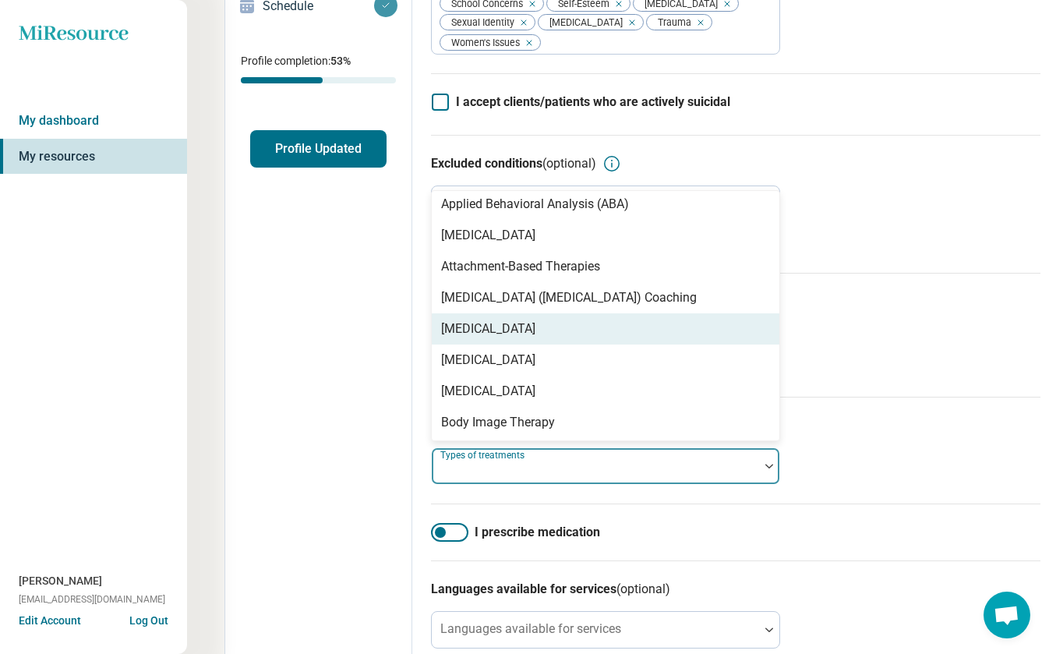
scroll to position [291, 0]
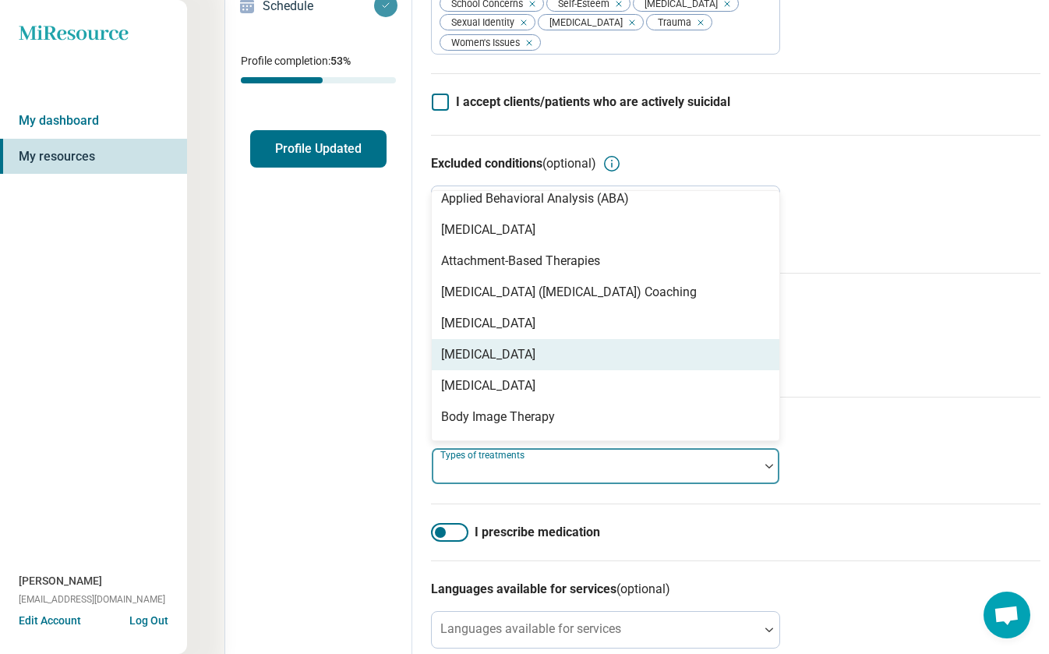
click at [719, 370] on div "[MEDICAL_DATA]" at bounding box center [606, 354] width 348 height 31
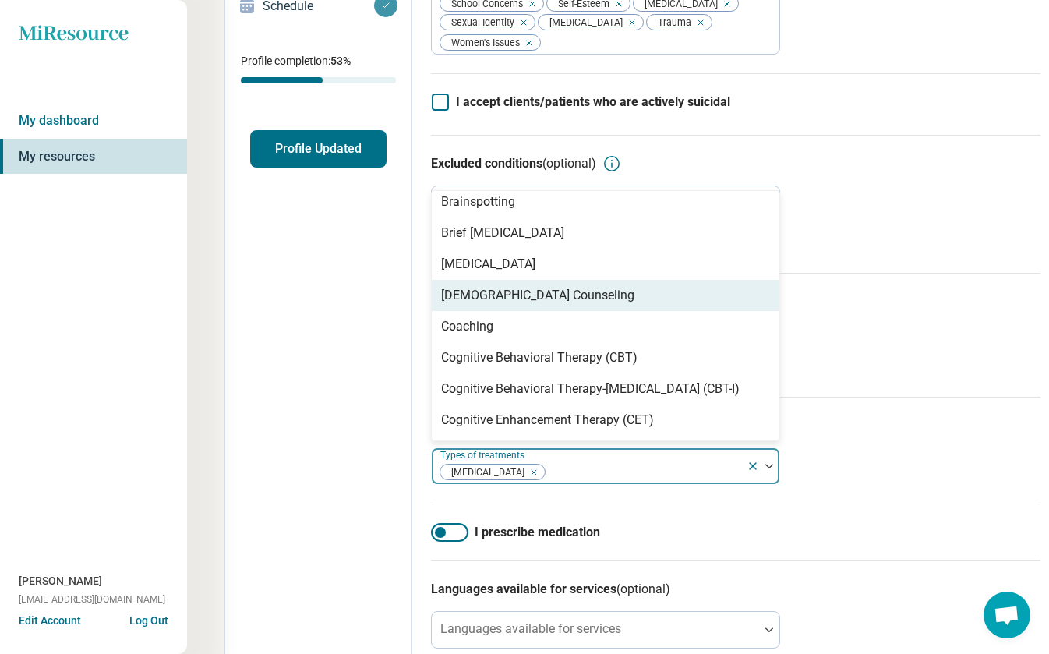
scroll to position [514, 0]
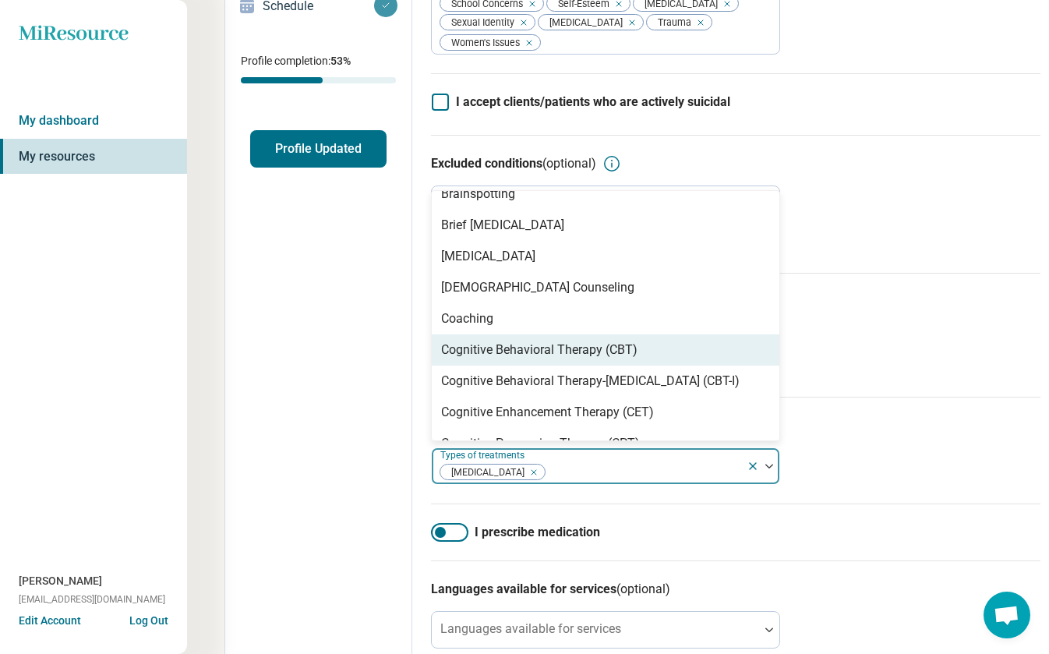
click at [697, 365] on div "Cognitive Behavioral Therapy (CBT)" at bounding box center [606, 349] width 348 height 31
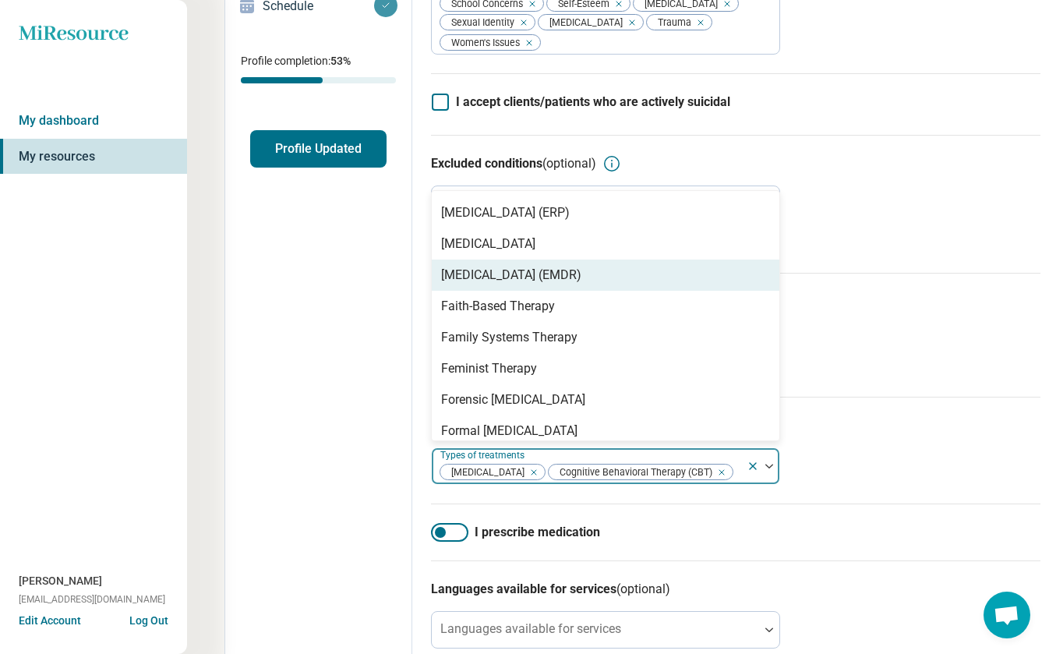
scroll to position [1185, 0]
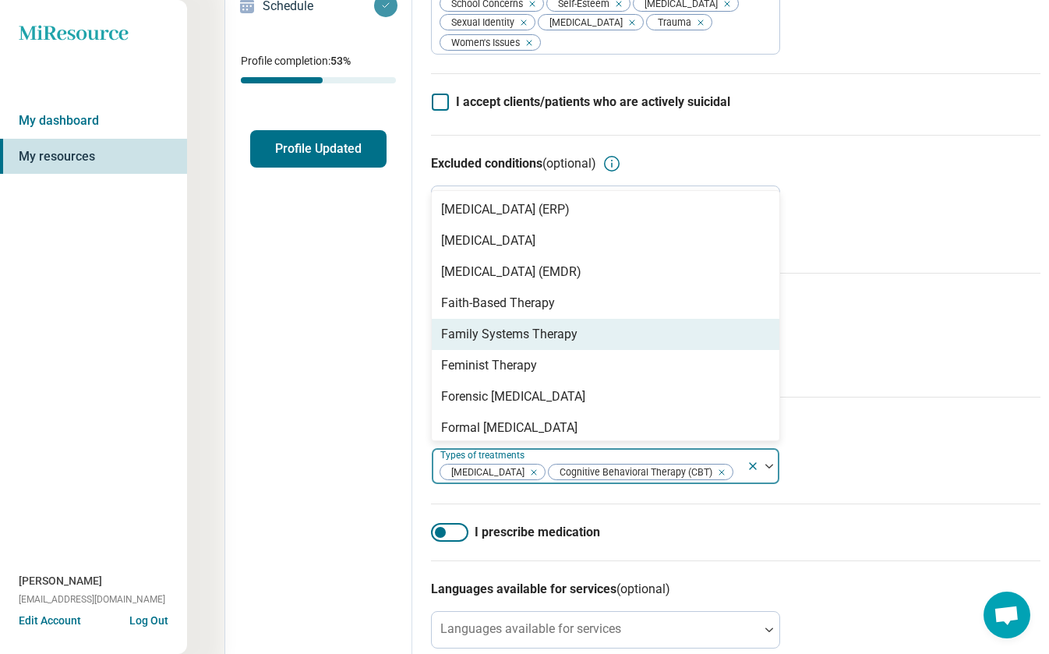
click at [697, 350] on div "Family Systems Therapy" at bounding box center [606, 334] width 348 height 31
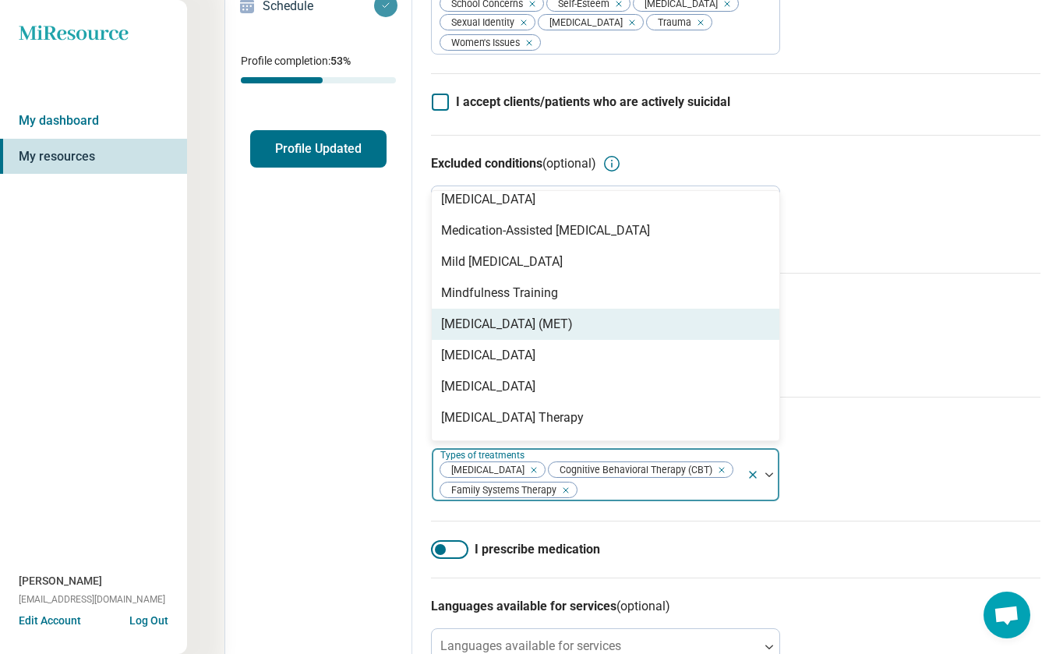
scroll to position [1944, 0]
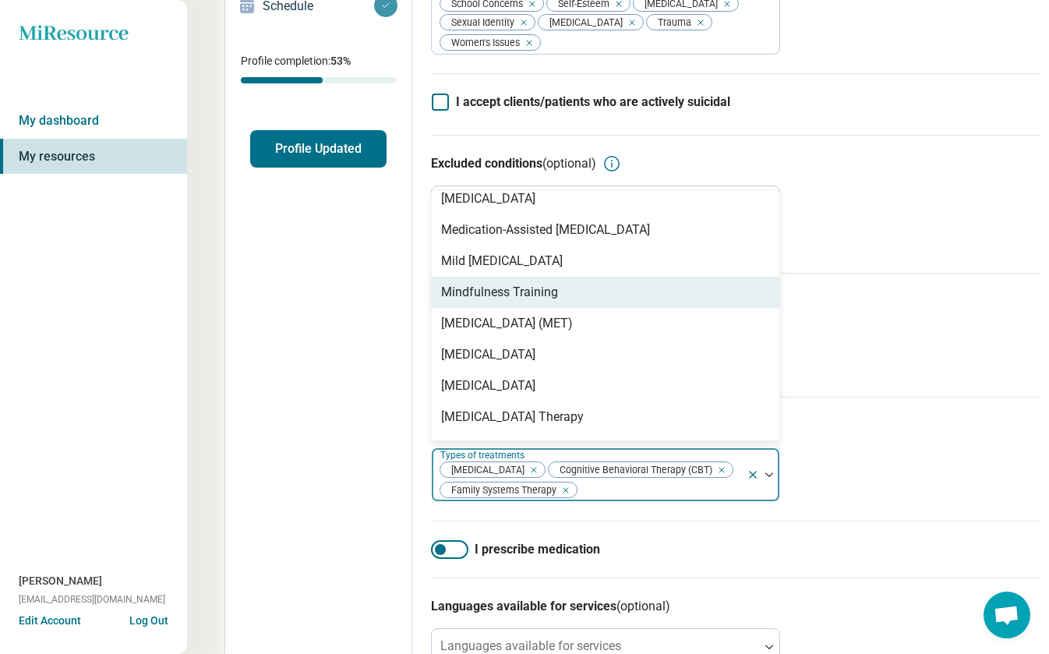
click at [690, 304] on div "Mindfulness Training" at bounding box center [606, 292] width 348 height 31
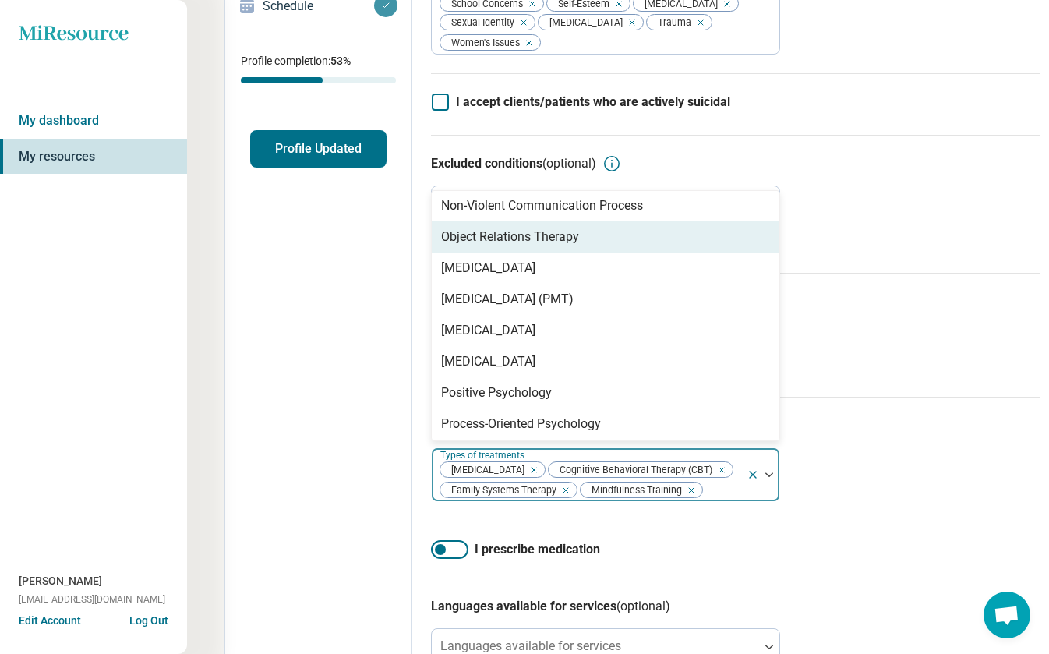
scroll to position [2187, 0]
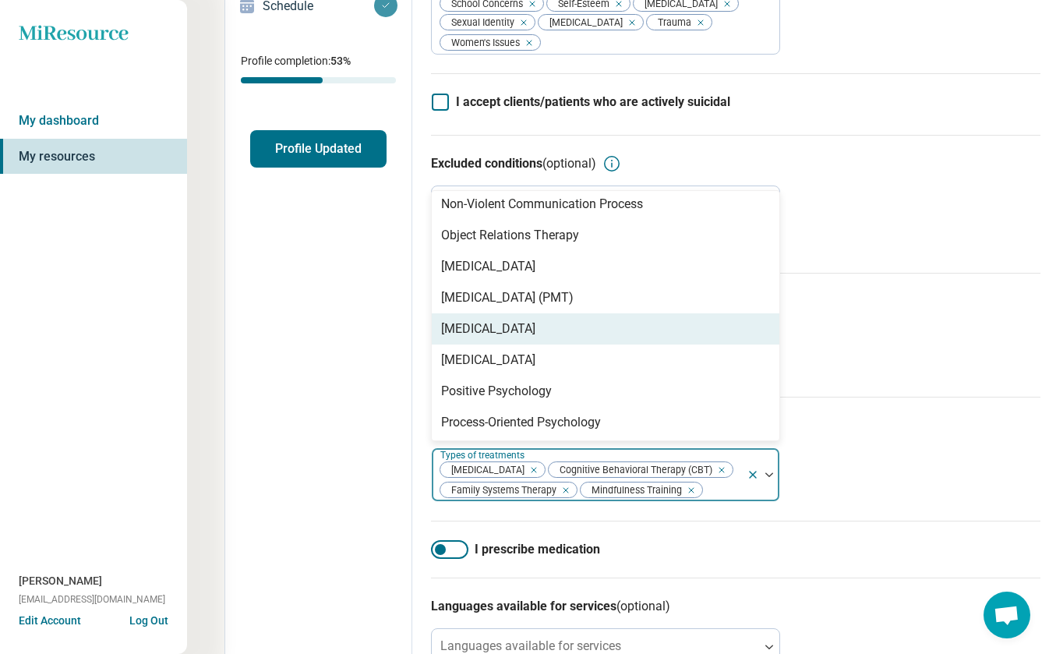
click at [687, 344] on div "[MEDICAL_DATA]" at bounding box center [606, 328] width 348 height 31
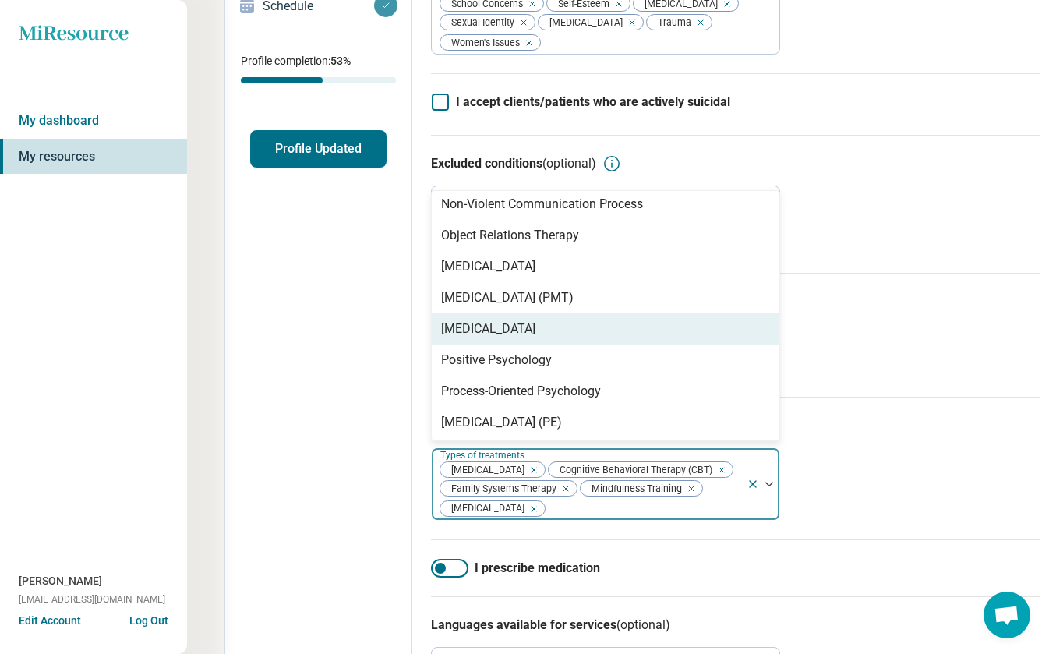
click at [672, 344] on div "[MEDICAL_DATA]" at bounding box center [606, 328] width 348 height 31
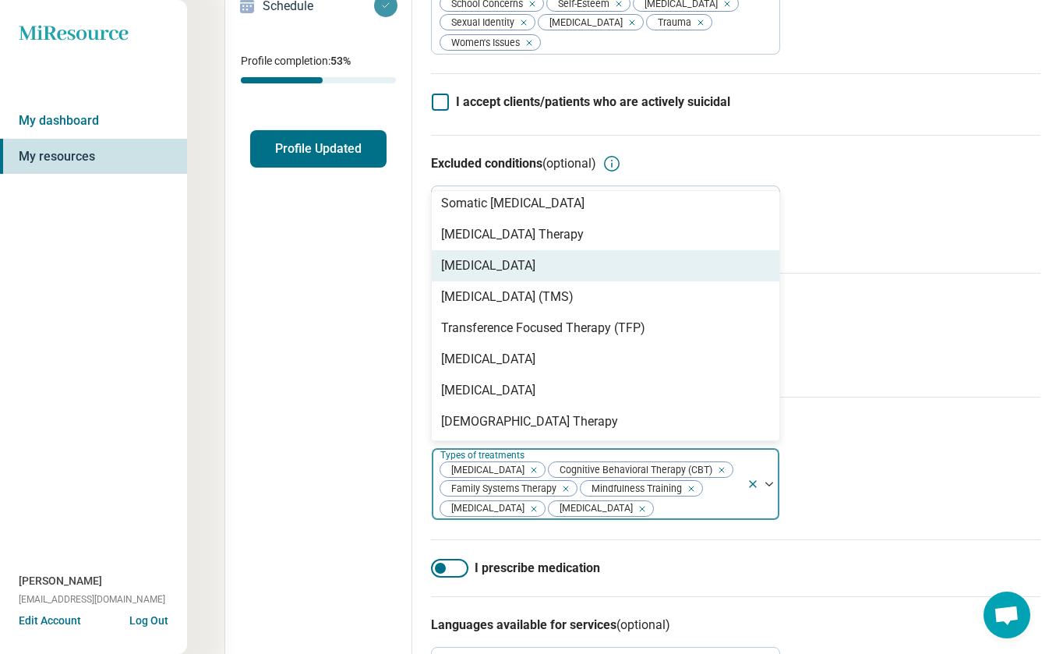
scroll to position [2812, 0]
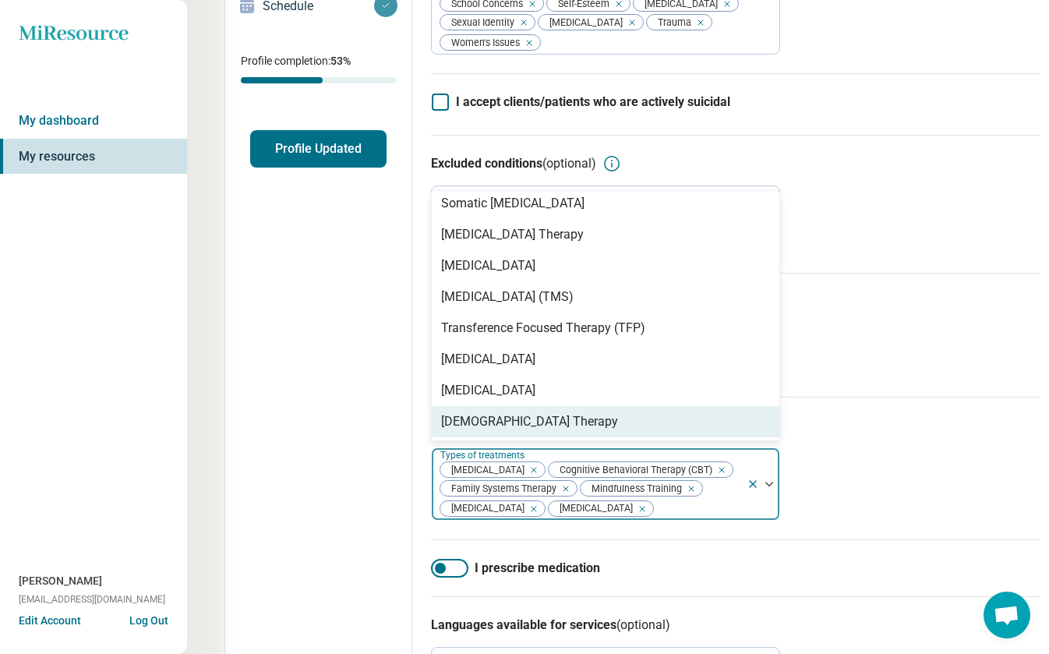
click at [870, 435] on h3 "Types of treatments (optional)" at bounding box center [735, 425] width 609 height 19
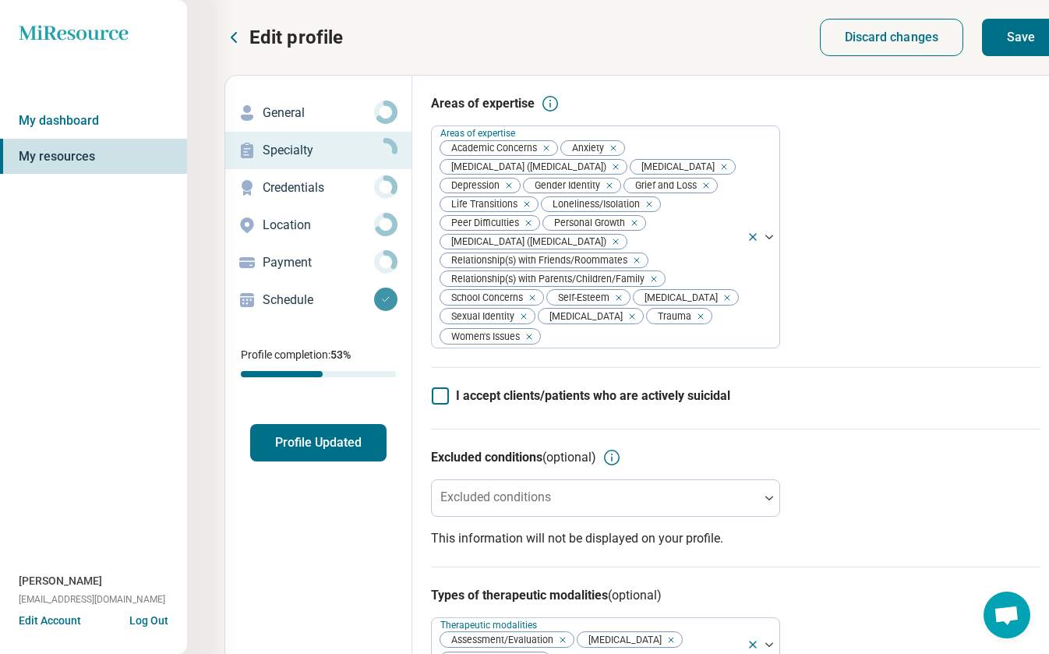
scroll to position [0, 0]
click at [1010, 35] on button "Save" at bounding box center [1021, 37] width 78 height 37
click at [344, 185] on p "Credentials" at bounding box center [318, 187] width 111 height 19
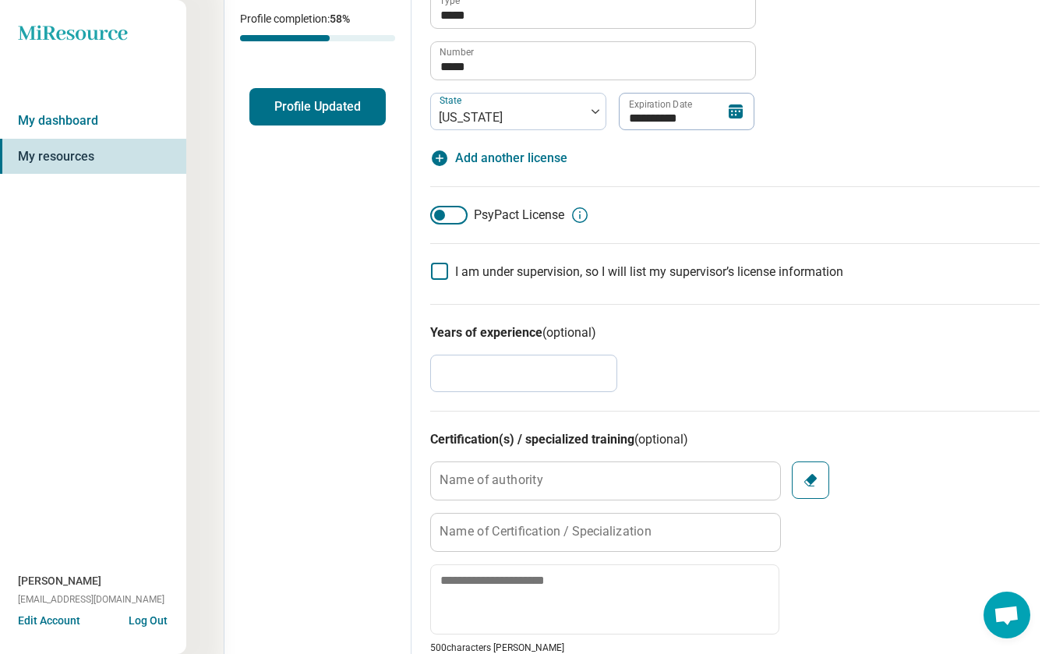
scroll to position [347, 1]
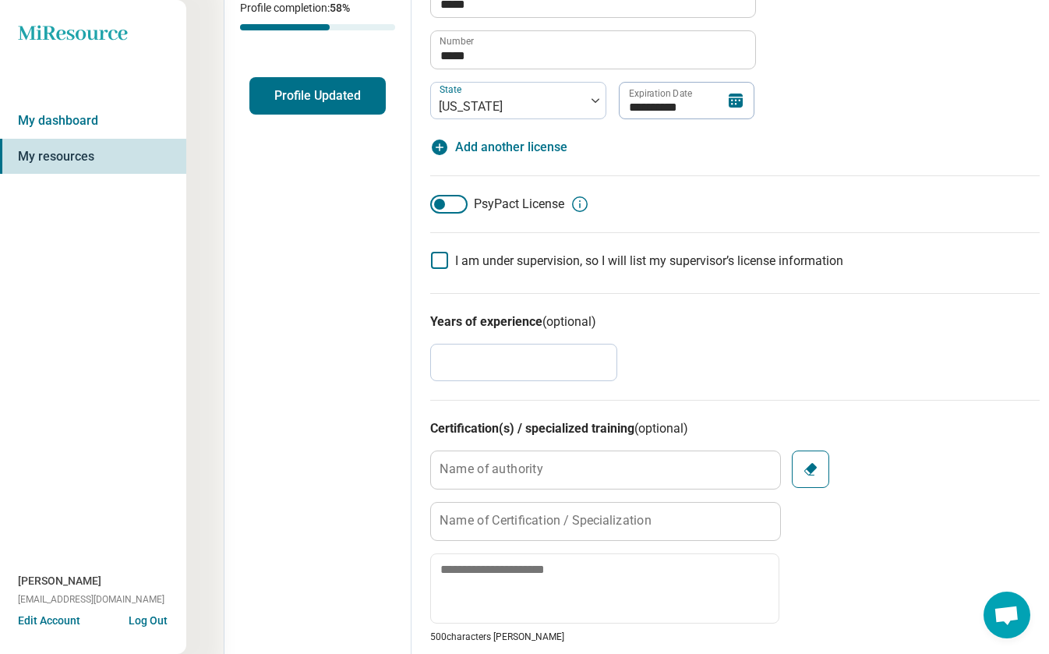
click at [464, 355] on input "*" at bounding box center [523, 362] width 187 height 37
type textarea "*"
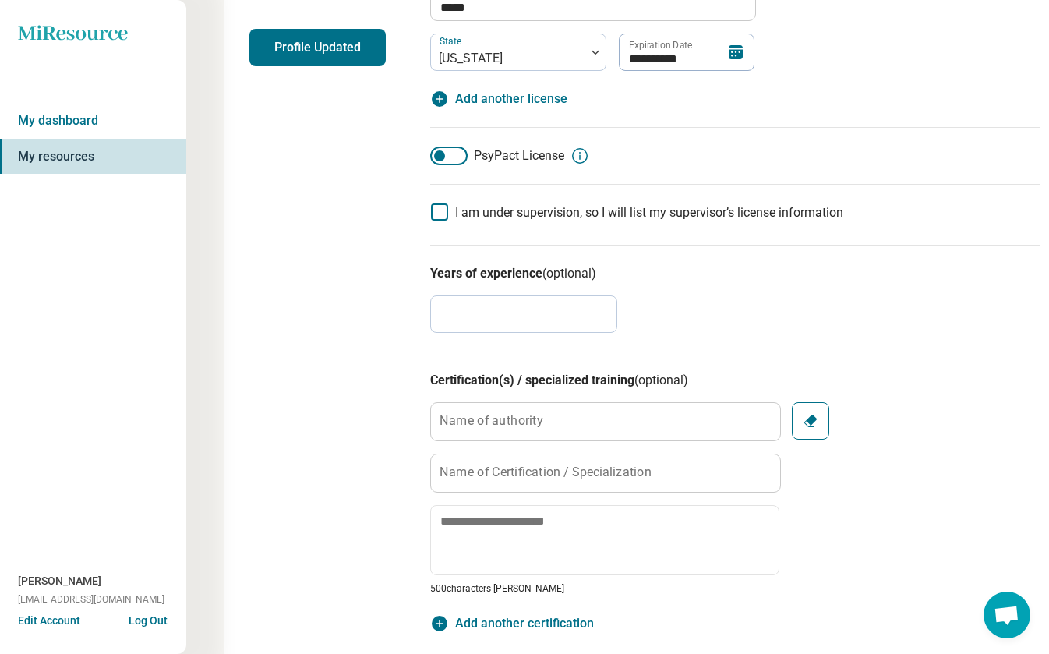
type input "*"
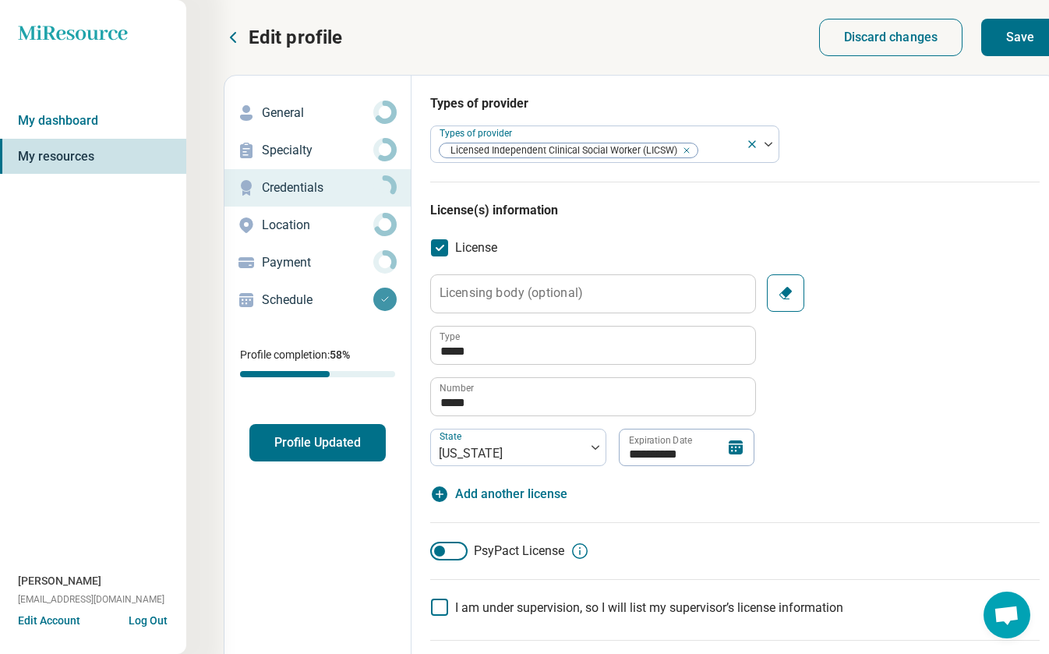
scroll to position [0, 1]
click at [1023, 35] on button "Save" at bounding box center [1020, 37] width 78 height 37
type textarea "*"
click at [297, 228] on p "Location" at bounding box center [317, 225] width 111 height 19
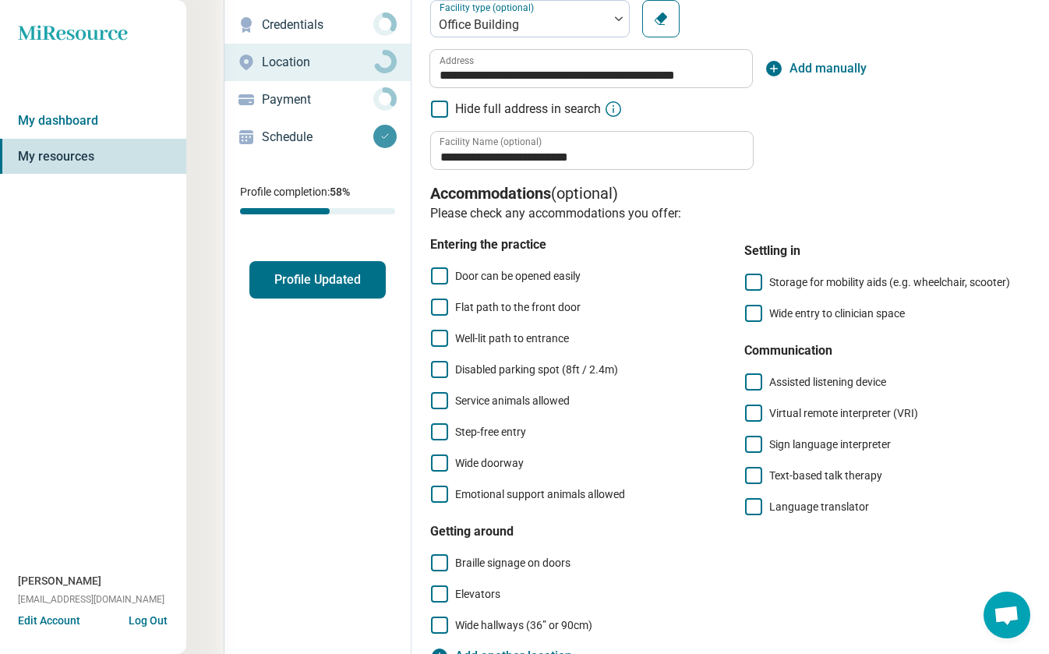
scroll to position [164, 1]
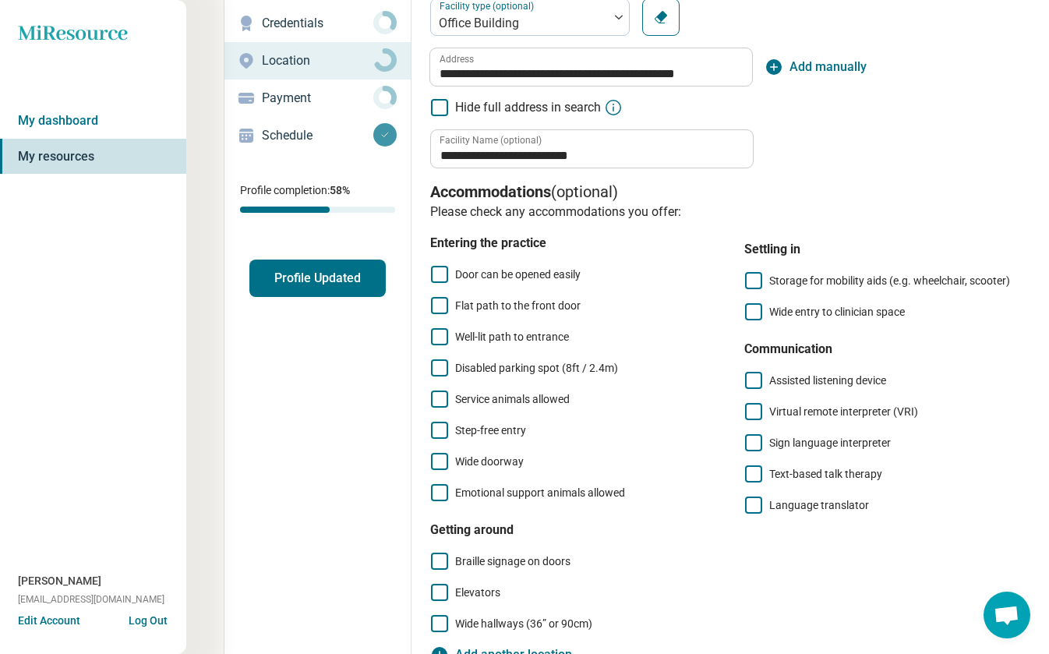
click at [440, 270] on icon at bounding box center [439, 274] width 17 height 17
click at [436, 309] on icon at bounding box center [439, 305] width 17 height 17
click at [439, 334] on icon at bounding box center [439, 336] width 17 height 17
click at [443, 367] on icon at bounding box center [439, 367] width 17 height 17
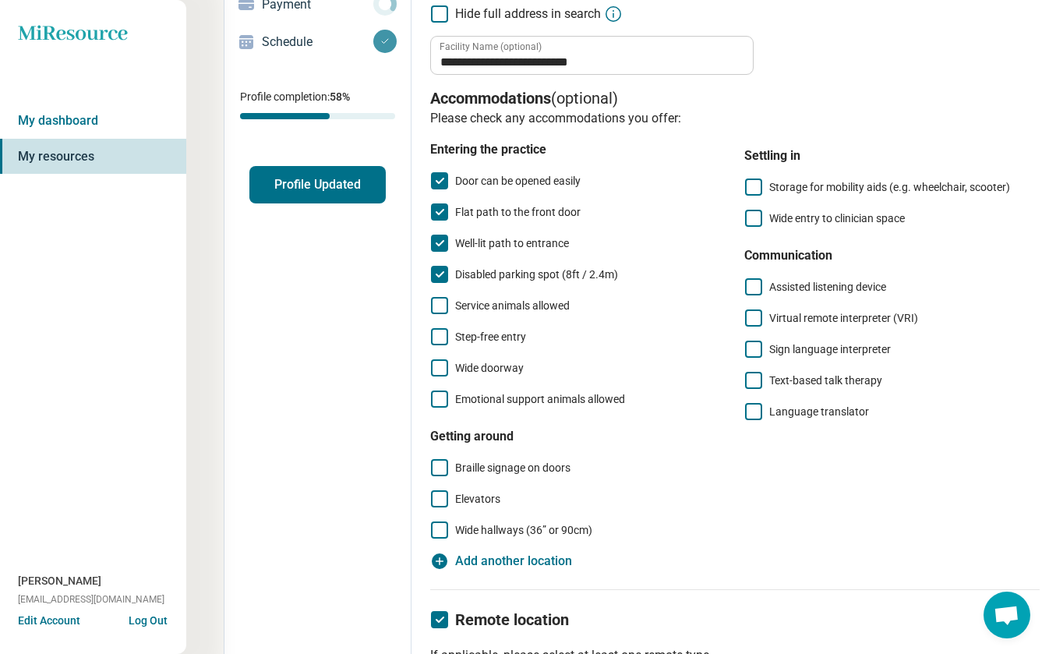
scroll to position [259, 1]
click at [444, 302] on icon at bounding box center [439, 304] width 17 height 17
click at [445, 333] on icon at bounding box center [439, 335] width 17 height 17
click at [437, 362] on icon at bounding box center [439, 366] width 17 height 17
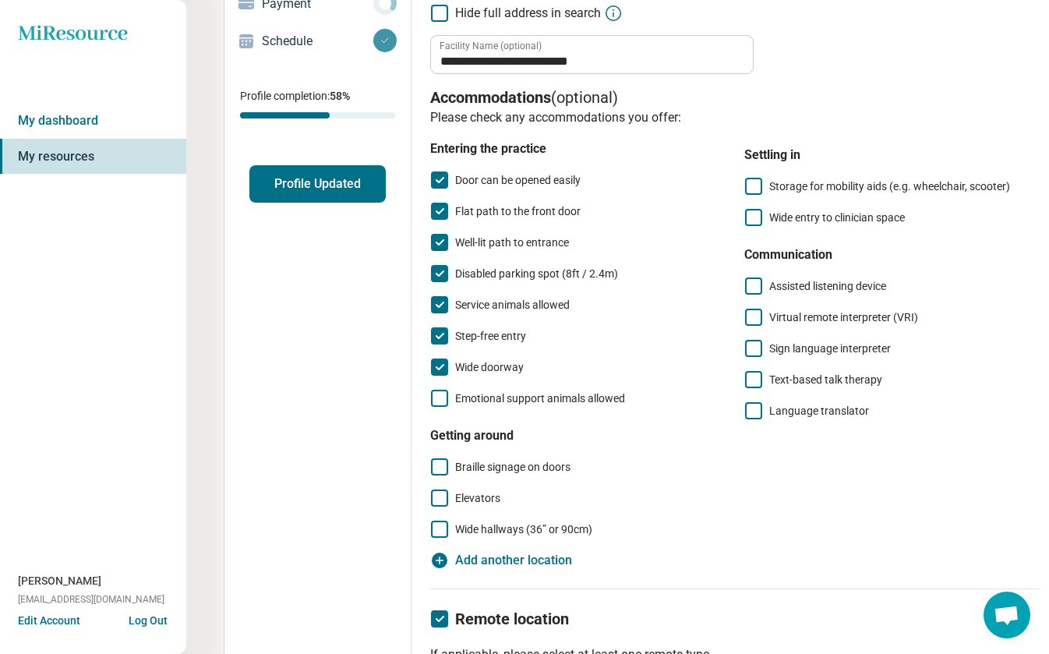
click at [443, 392] on icon at bounding box center [439, 398] width 17 height 17
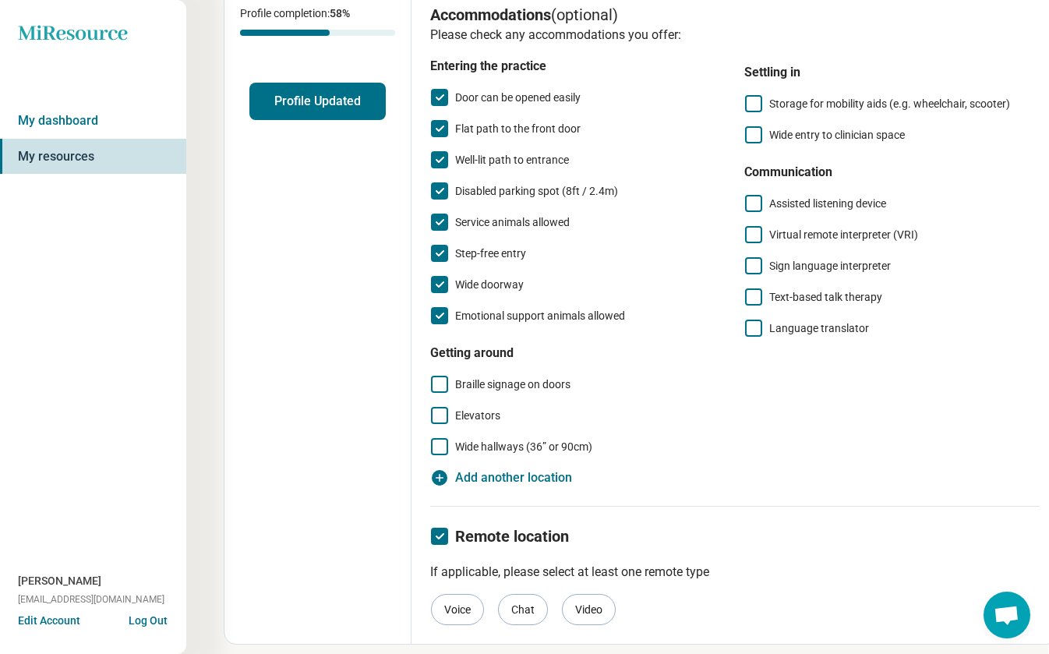
scroll to position [344, 1]
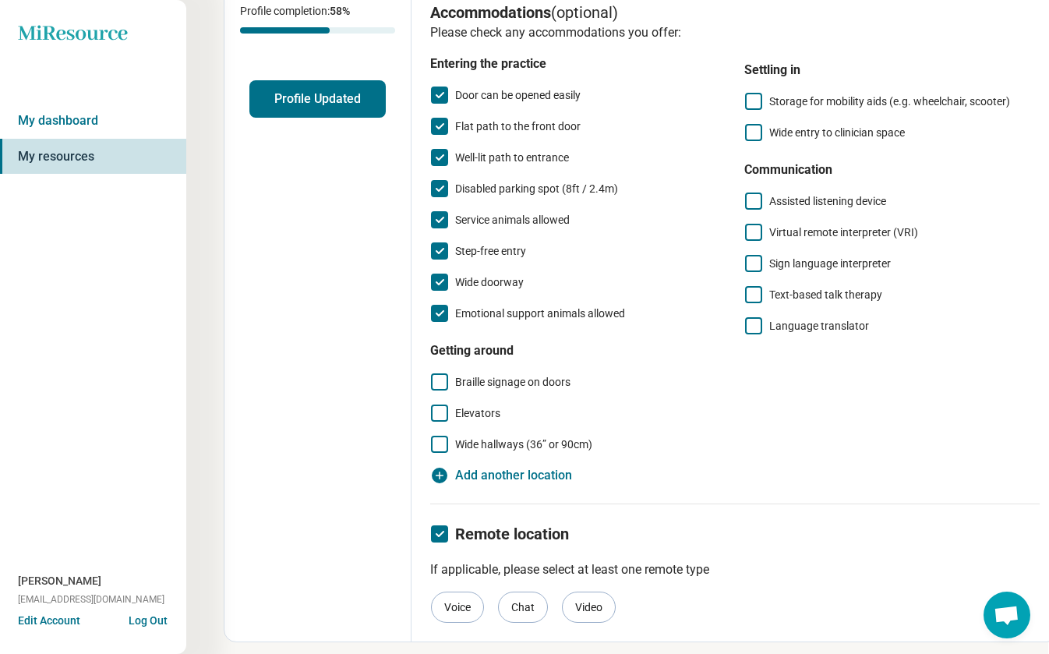
click at [437, 412] on icon at bounding box center [439, 412] width 17 height 17
click at [438, 441] on icon at bounding box center [439, 444] width 17 height 17
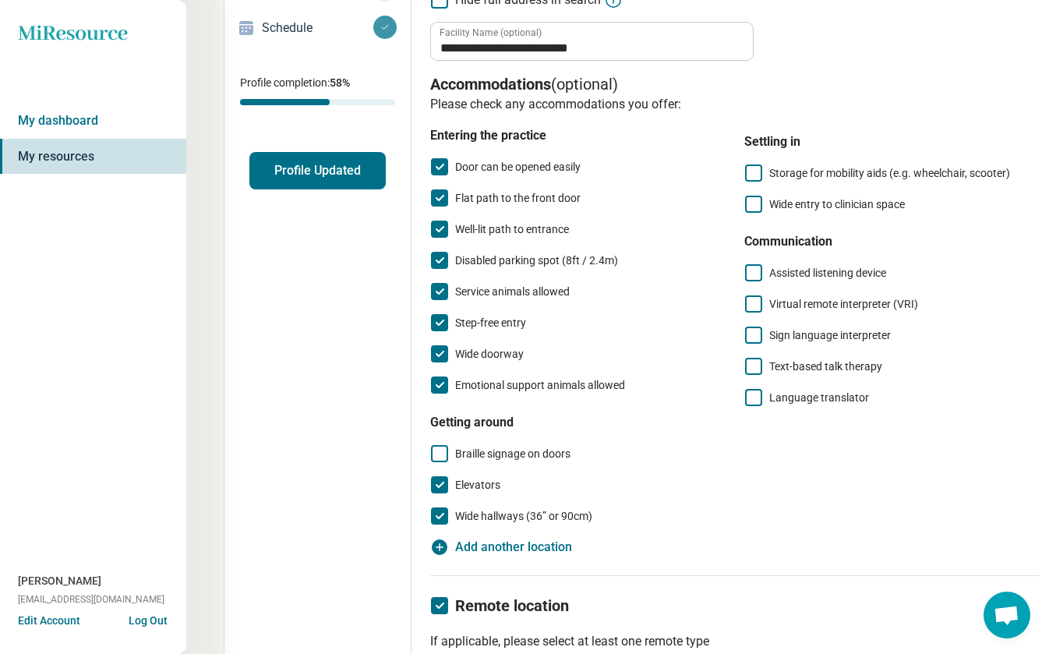
scroll to position [274, 1]
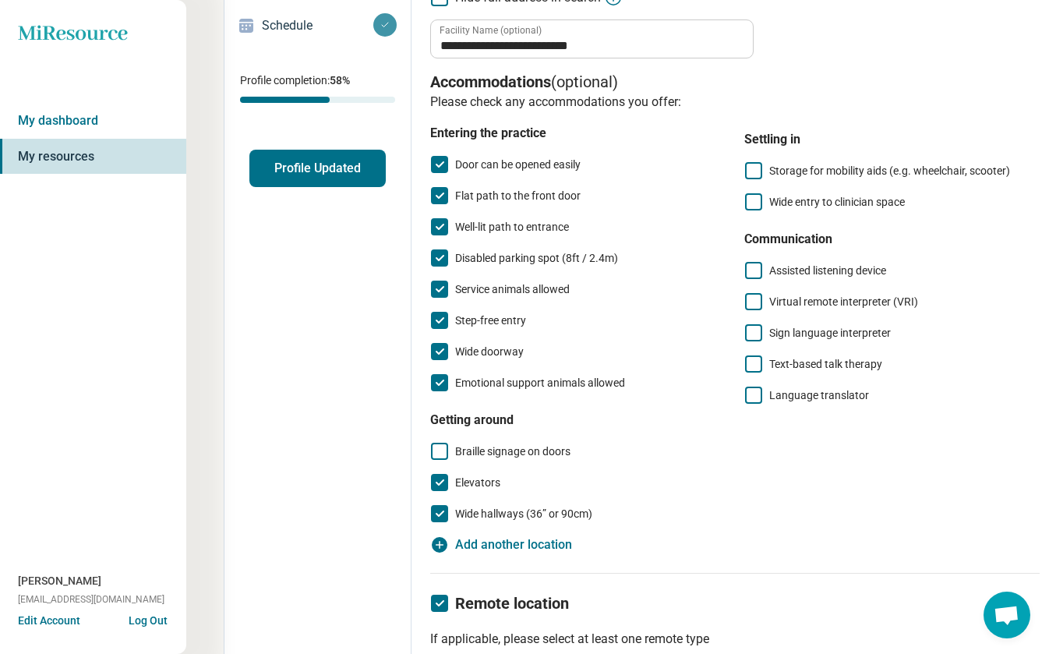
click at [750, 198] on icon at bounding box center [753, 201] width 17 height 17
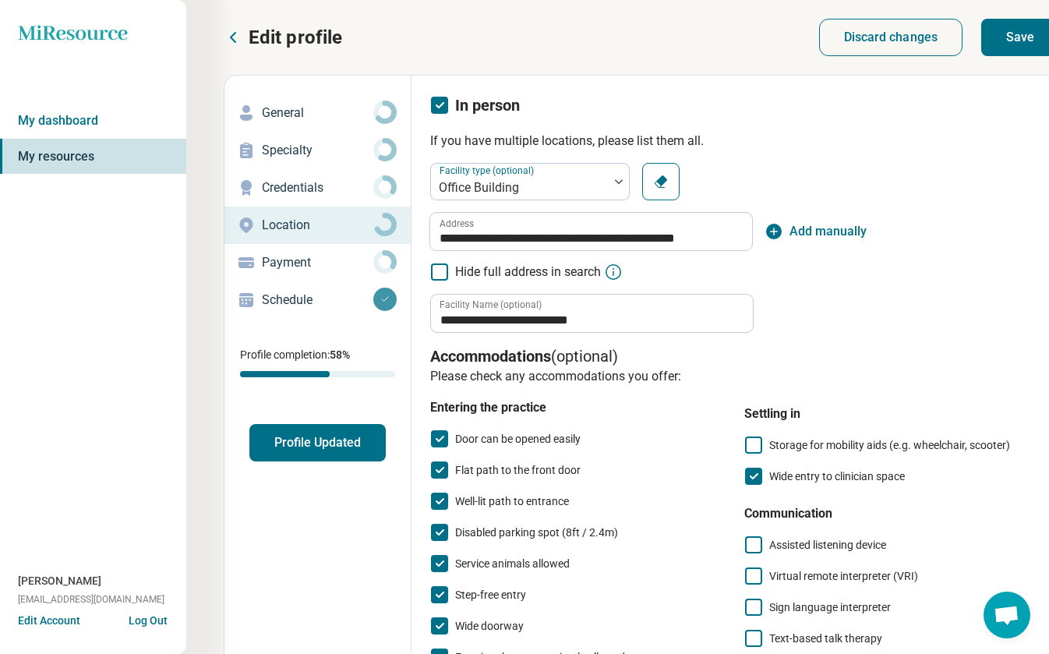
scroll to position [0, 1]
click at [1010, 39] on button "Save" at bounding box center [1020, 37] width 78 height 37
click at [357, 260] on p "Payment" at bounding box center [317, 262] width 111 height 19
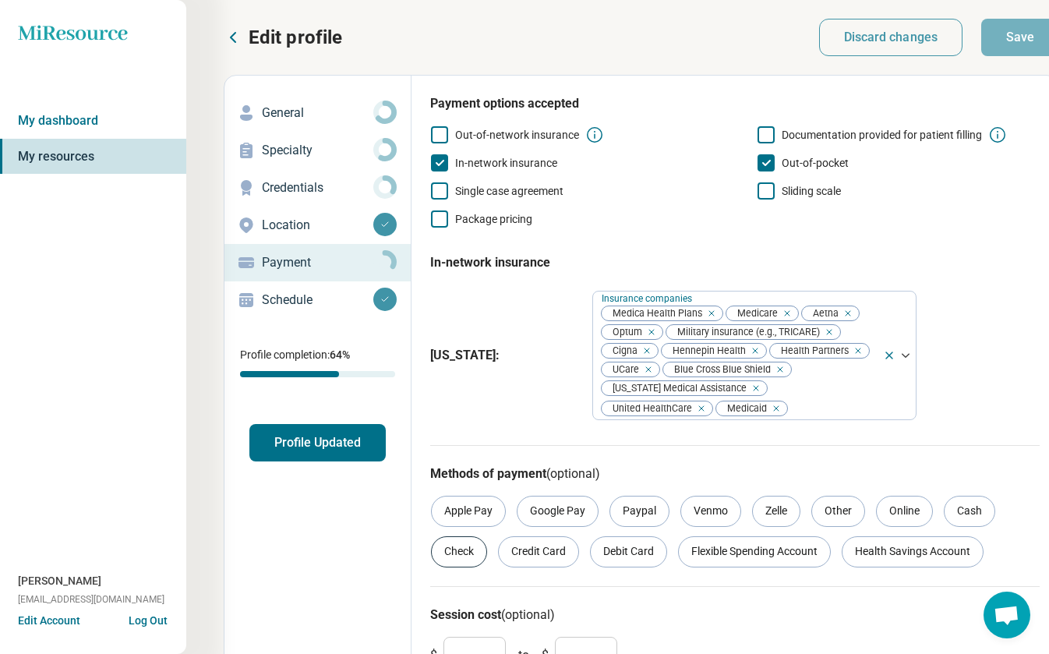
click at [465, 551] on div "Check" at bounding box center [459, 551] width 56 height 31
click at [965, 515] on div "Cash" at bounding box center [969, 511] width 51 height 31
click at [918, 512] on div "Online" at bounding box center [904, 511] width 57 height 31
click at [554, 550] on div "Credit Card" at bounding box center [538, 551] width 81 height 31
click at [609, 553] on div "Debit Card" at bounding box center [628, 551] width 77 height 31
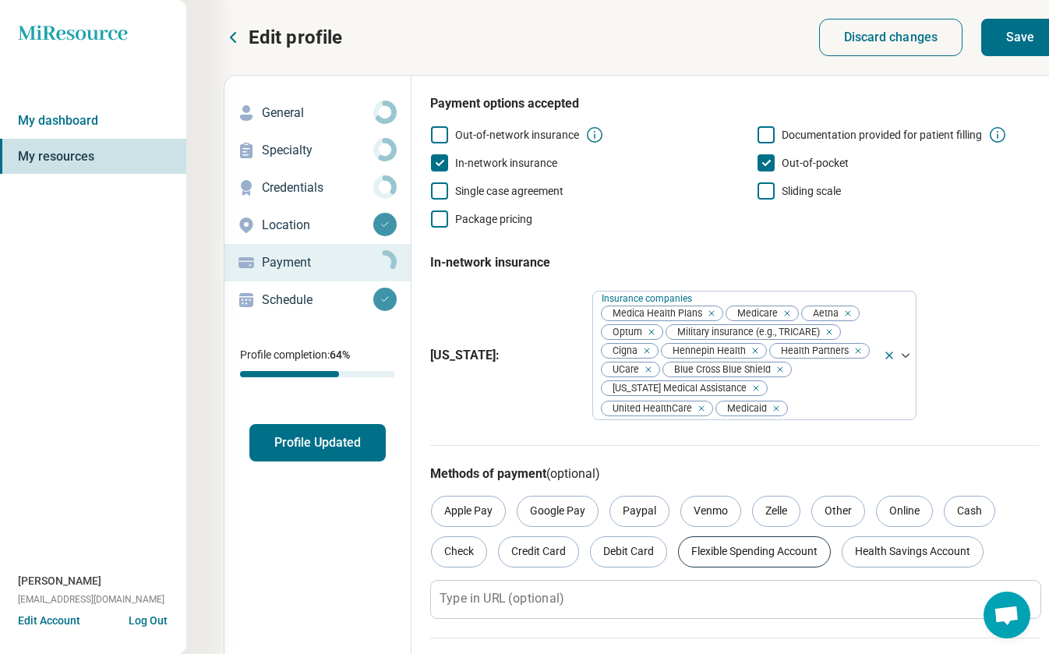
click at [736, 546] on div "Flexible Spending Account" at bounding box center [754, 551] width 153 height 31
click at [886, 549] on div "Health Savings Account" at bounding box center [913, 551] width 142 height 31
click at [1007, 31] on button "Save" at bounding box center [1020, 37] width 78 height 37
click at [324, 441] on button "Profile Updated" at bounding box center [317, 442] width 136 height 37
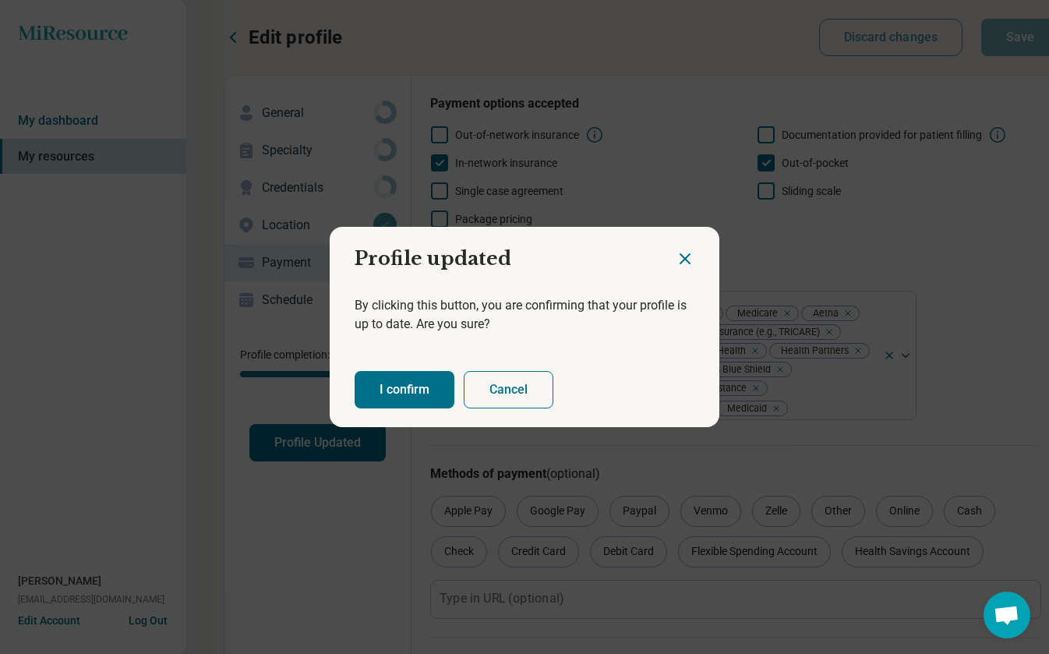
click at [397, 380] on button "I confirm" at bounding box center [405, 389] width 100 height 37
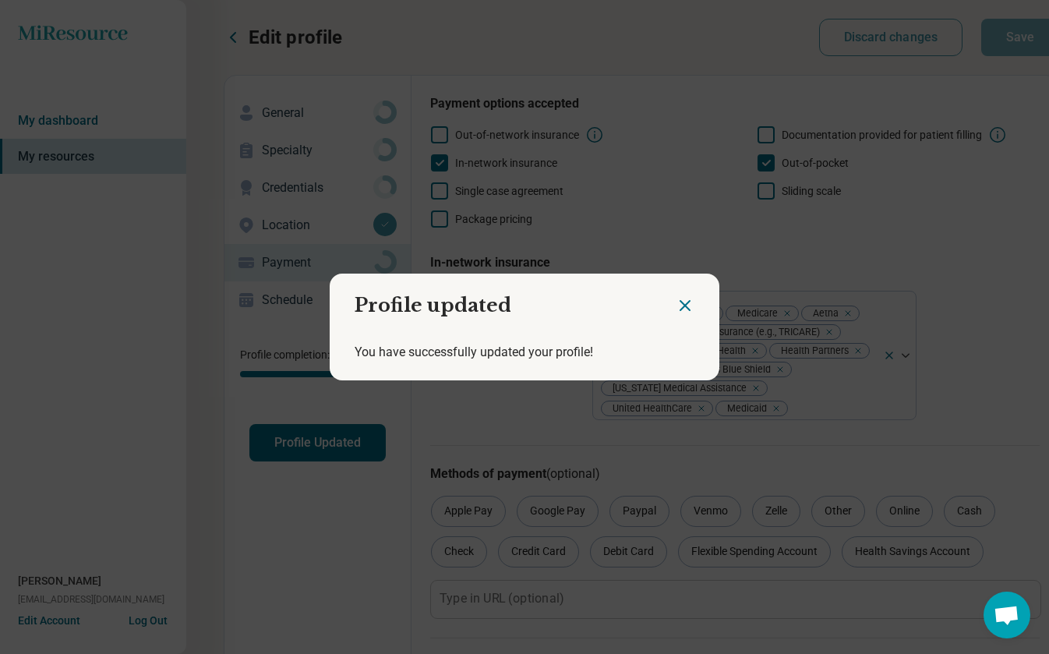
click at [687, 301] on icon "Close dialog" at bounding box center [685, 305] width 19 height 19
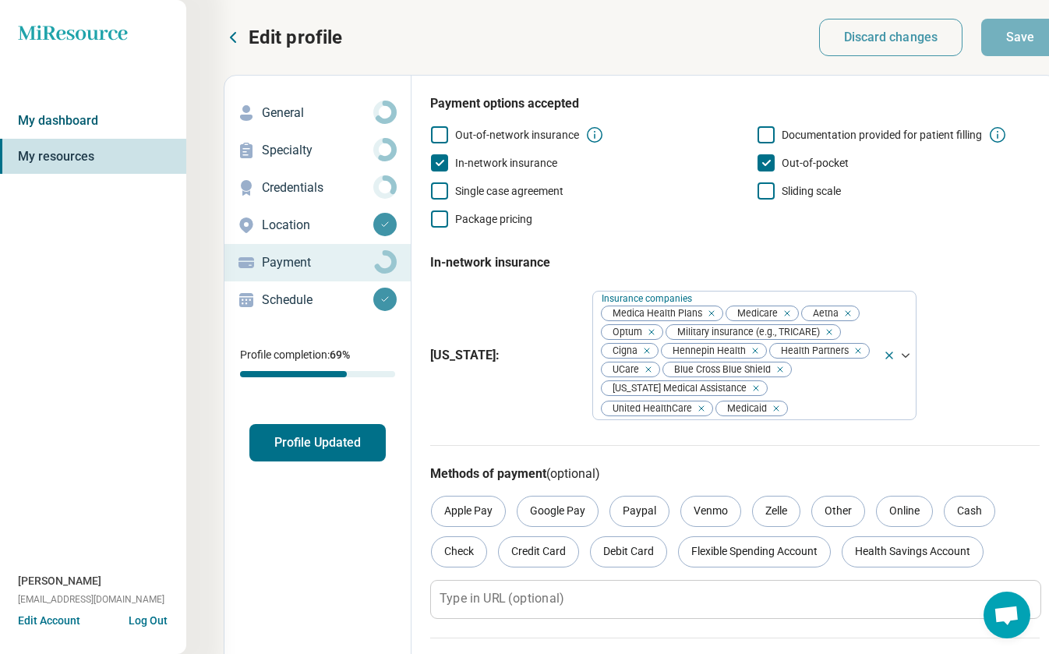
click at [87, 122] on link "My dashboard" at bounding box center [92, 121] width 187 height 36
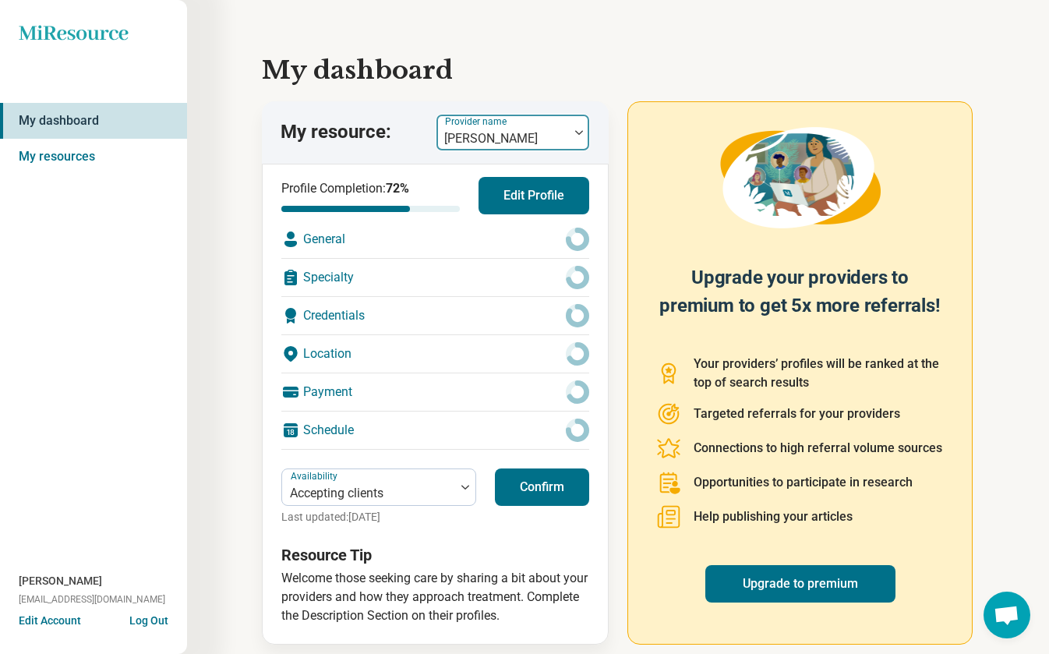
click at [568, 132] on div "[PERSON_NAME]" at bounding box center [502, 132] width 133 height 34
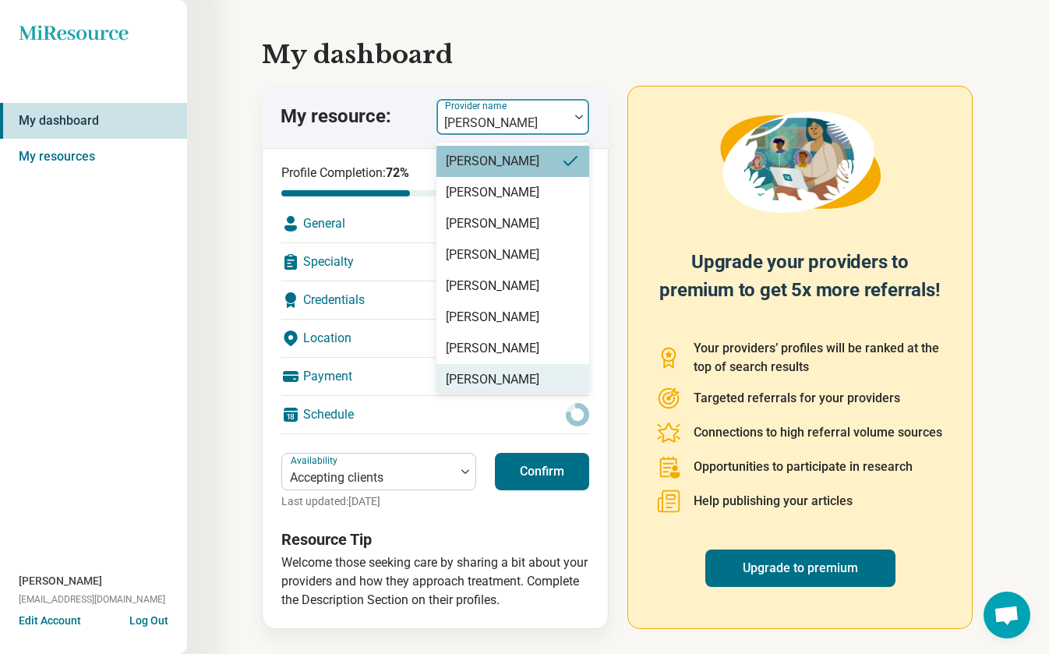
scroll to position [16, 0]
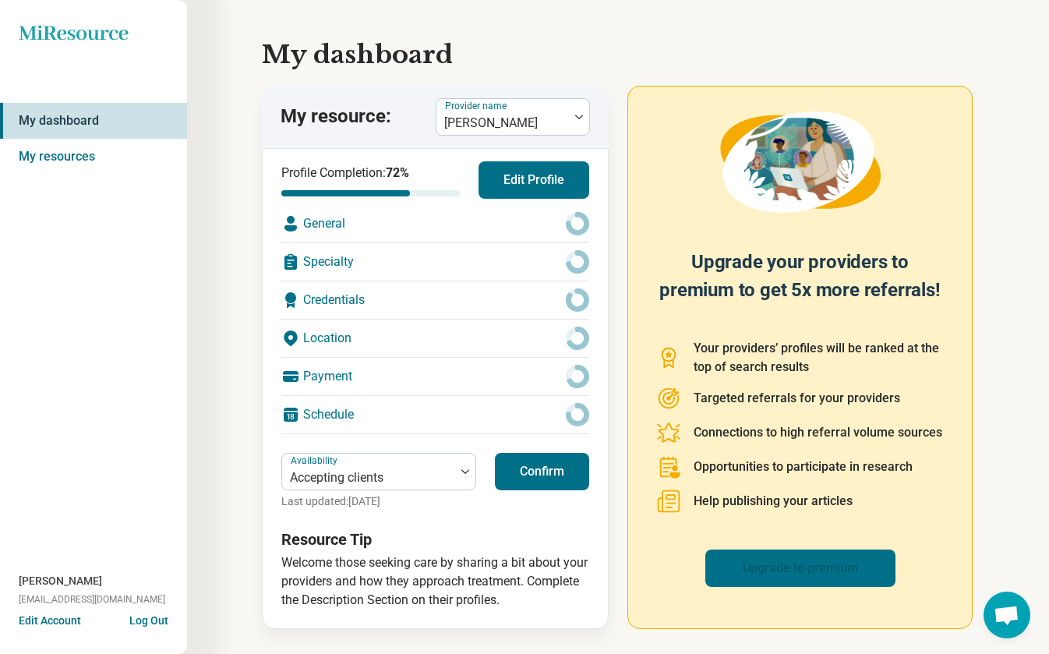
click at [814, 557] on link "Upgrade to premium" at bounding box center [800, 567] width 190 height 37
